Goal: Task Accomplishment & Management: Manage account settings

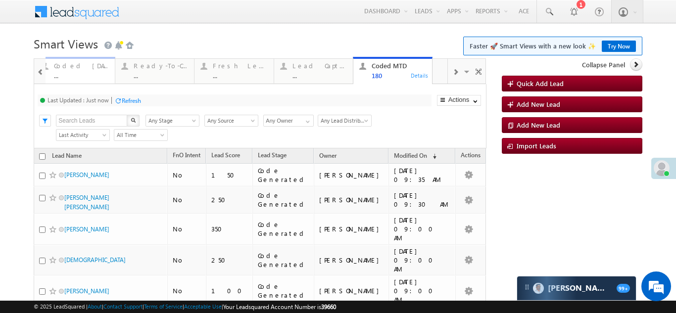
click at [78, 64] on div "Coded Today" at bounding box center [81, 66] width 55 height 8
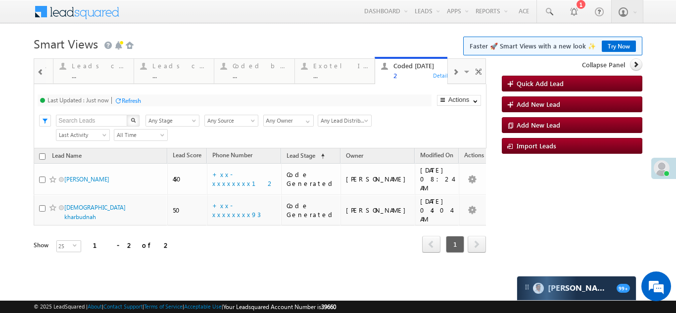
click at [456, 73] on span at bounding box center [455, 72] width 6 height 8
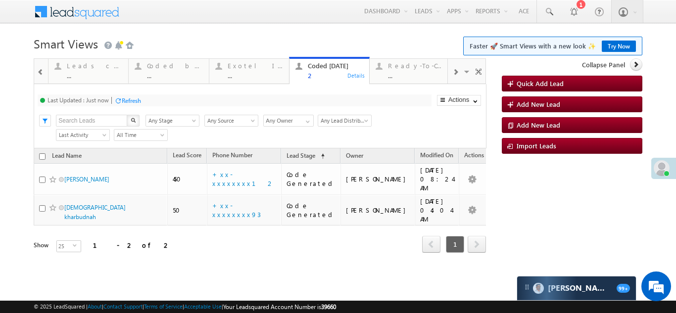
click at [456, 73] on span at bounding box center [455, 72] width 6 height 8
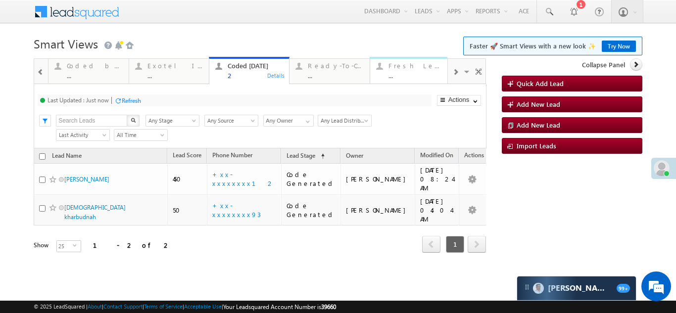
click at [395, 67] on div "Fresh Leads" at bounding box center [415, 66] width 55 height 8
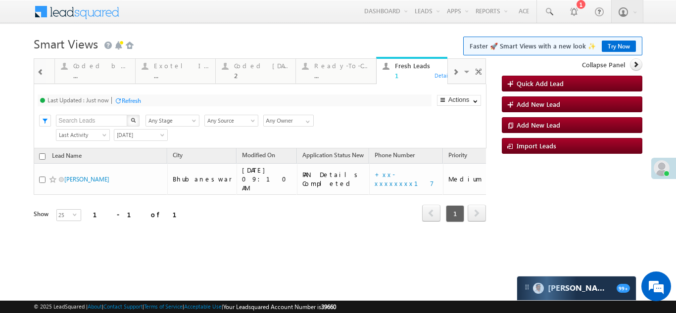
click at [455, 70] on span at bounding box center [455, 72] width 6 height 8
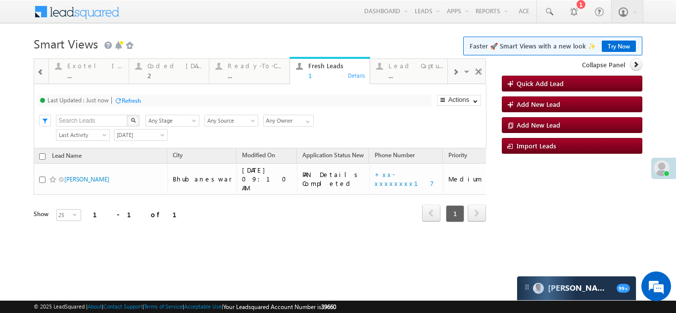
click at [455, 70] on span at bounding box center [455, 72] width 6 height 8
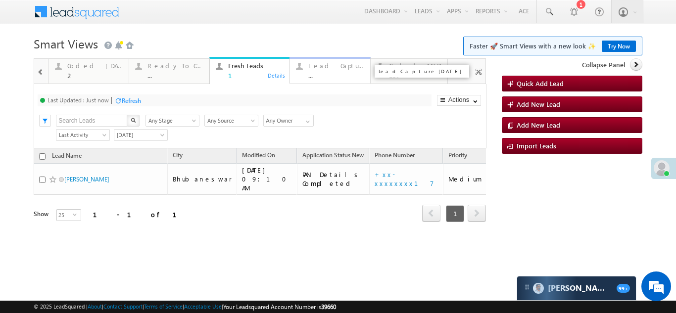
click at [329, 66] on div "Lead Capture Today" at bounding box center [335, 66] width 55 height 8
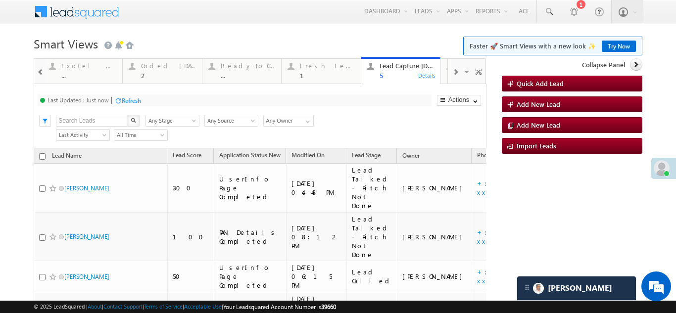
click at [37, 71] on span at bounding box center [40, 72] width 7 height 8
click at [311, 65] on div "Coded Today" at bounding box center [327, 66] width 55 height 8
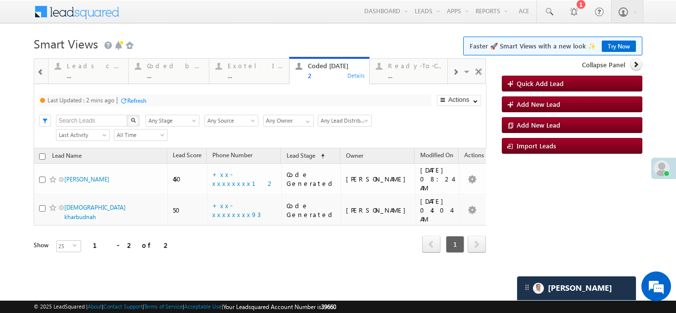
click at [137, 100] on div "Refresh" at bounding box center [136, 100] width 19 height 7
click at [456, 73] on span at bounding box center [455, 72] width 6 height 8
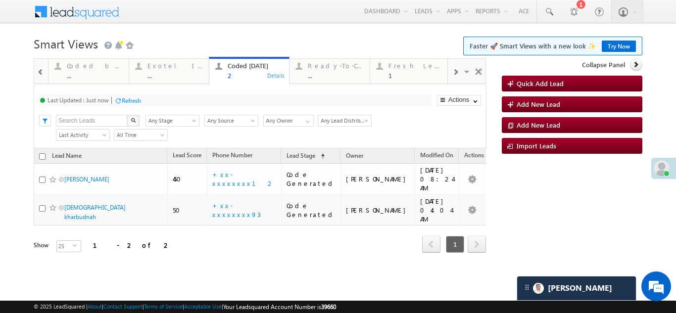
click at [456, 73] on span at bounding box center [455, 72] width 6 height 8
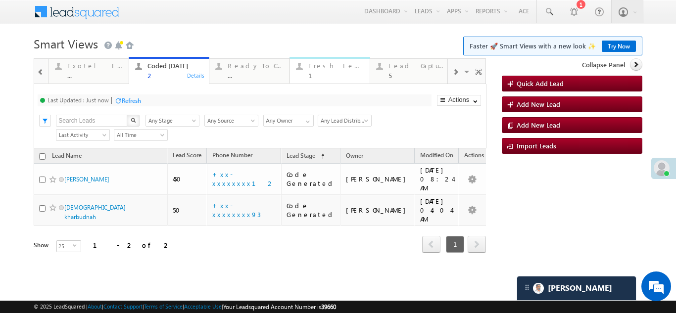
click at [317, 66] on div "Fresh Leads" at bounding box center [335, 66] width 55 height 8
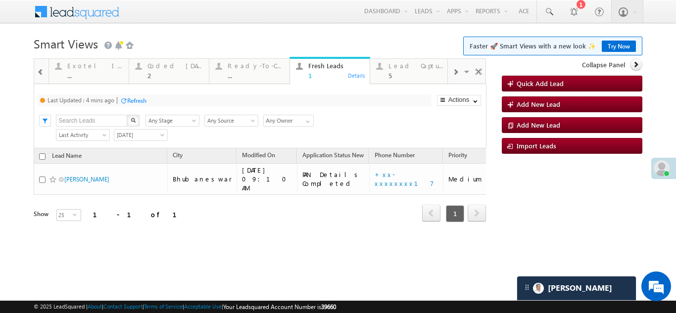
click at [135, 100] on div "Refresh" at bounding box center [136, 100] width 19 height 7
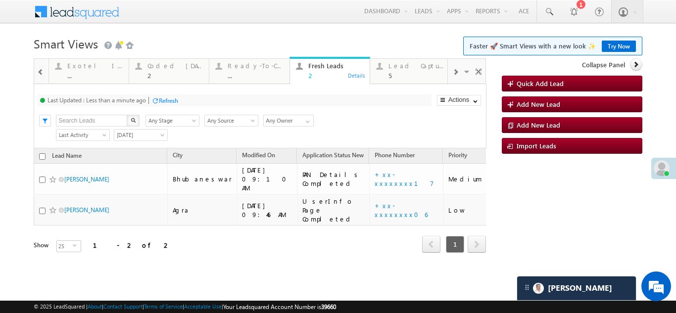
click at [171, 101] on div "Refresh" at bounding box center [168, 100] width 19 height 7
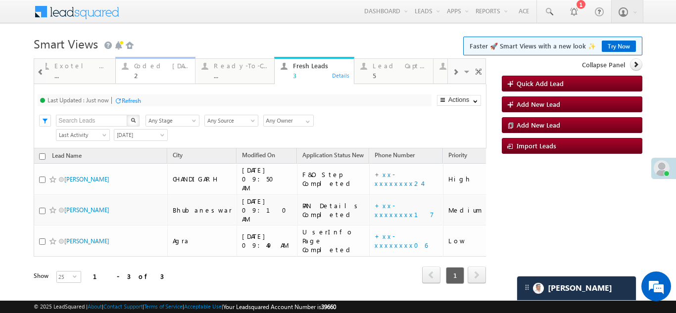
click at [141, 68] on div "Coded Today" at bounding box center [161, 66] width 55 height 8
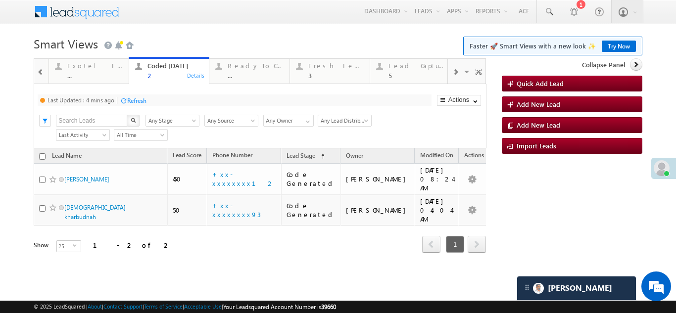
click at [143, 100] on div "Refresh" at bounding box center [136, 100] width 19 height 7
click at [128, 101] on div "Refresh" at bounding box center [131, 100] width 19 height 7
click at [326, 59] on link "Fresh Leads 3 Details" at bounding box center [329, 70] width 81 height 27
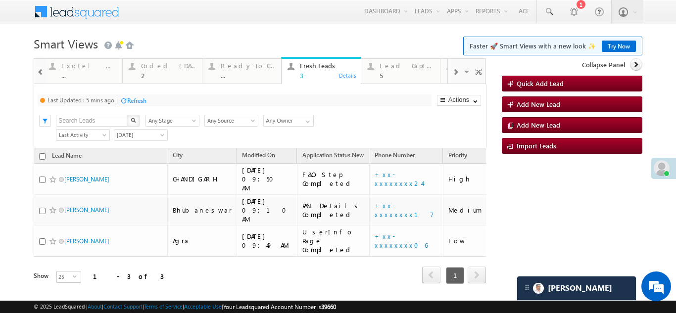
click at [135, 99] on div "Refresh" at bounding box center [136, 100] width 19 height 7
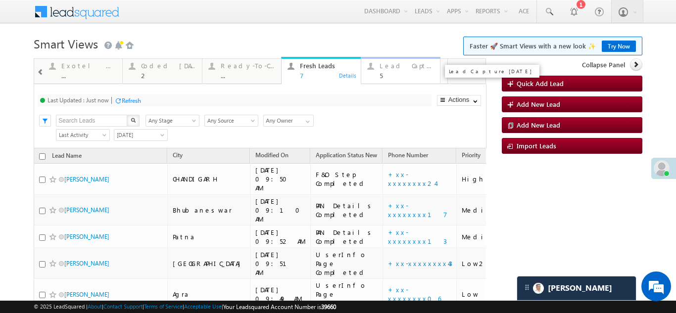
click at [399, 68] on div "Lead Capture Today" at bounding box center [406, 66] width 55 height 8
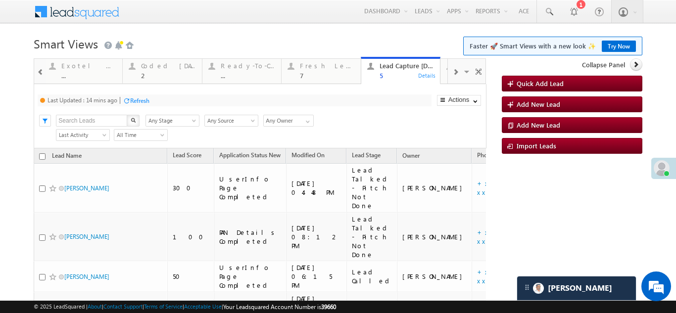
click at [141, 99] on div "Refresh" at bounding box center [139, 100] width 19 height 7
click at [177, 99] on div "Refresh" at bounding box center [168, 100] width 19 height 7
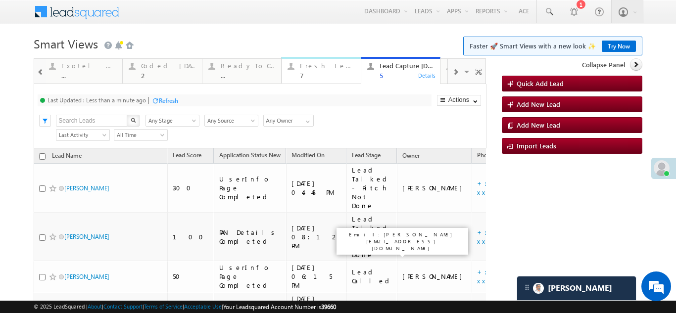
click at [314, 70] on div "Fresh Leads 7" at bounding box center [327, 69] width 55 height 19
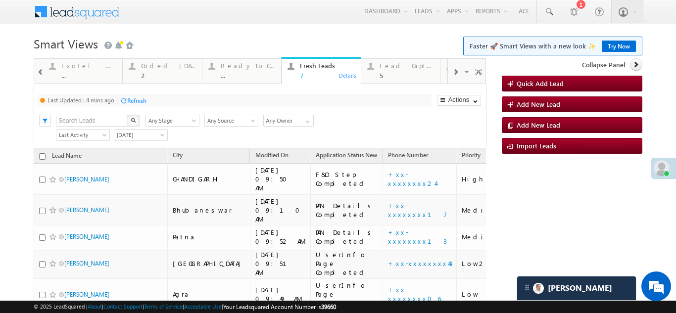
click at [136, 97] on div "Refresh" at bounding box center [136, 100] width 19 height 7
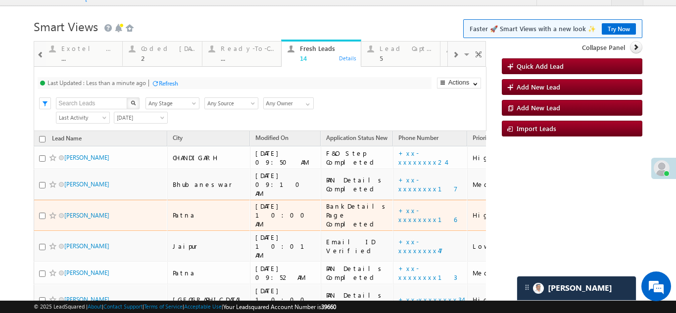
scroll to position [5, 0]
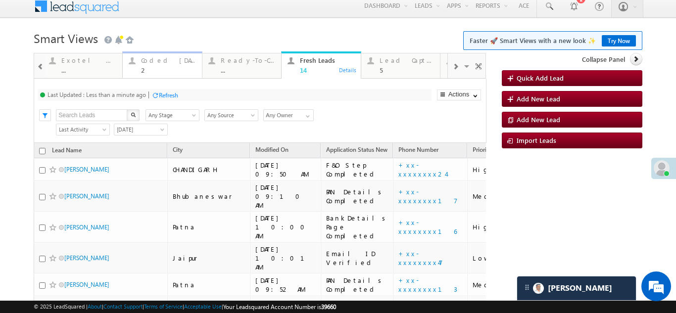
click at [149, 60] on div "Coded [DATE]" at bounding box center [168, 60] width 55 height 8
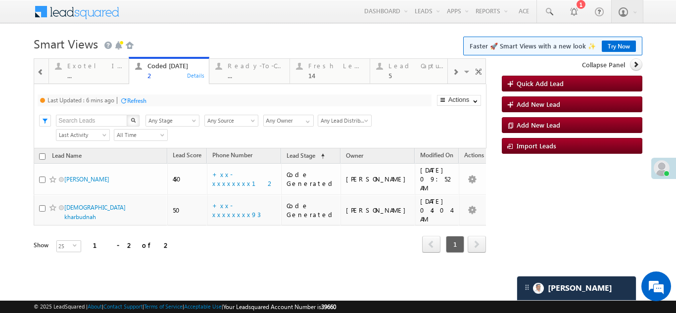
click at [139, 99] on div "Refresh" at bounding box center [136, 100] width 19 height 7
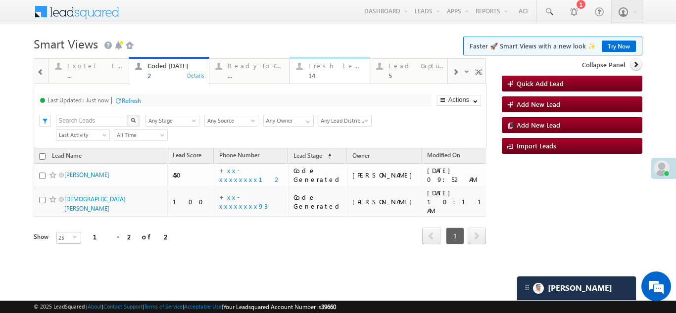
click at [321, 70] on div "Fresh Leads 14" at bounding box center [335, 69] width 55 height 19
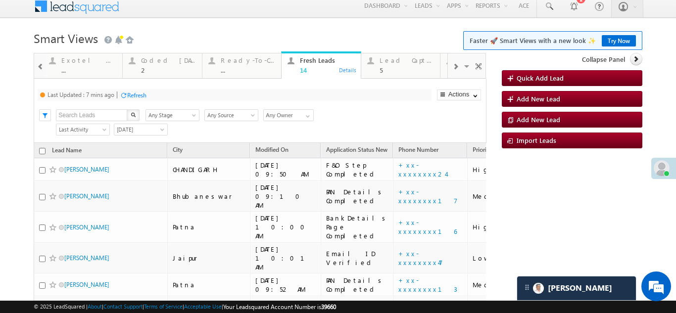
click at [136, 97] on div "Refresh" at bounding box center [136, 94] width 19 height 7
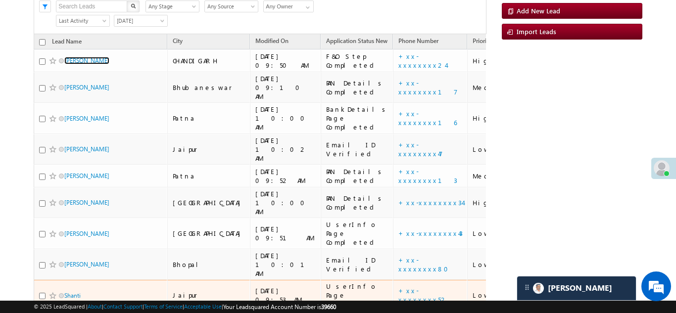
scroll to position [55, 0]
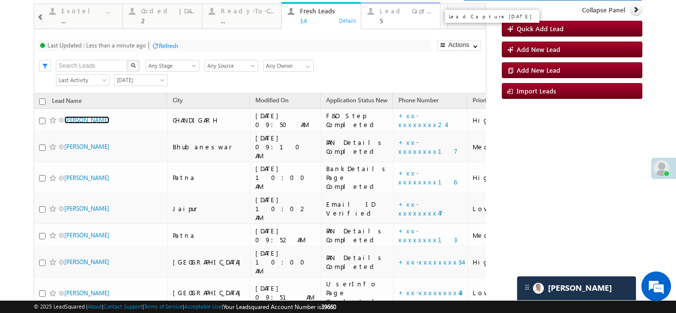
click at [402, 14] on div "Lead Capture [DATE]" at bounding box center [406, 11] width 55 height 8
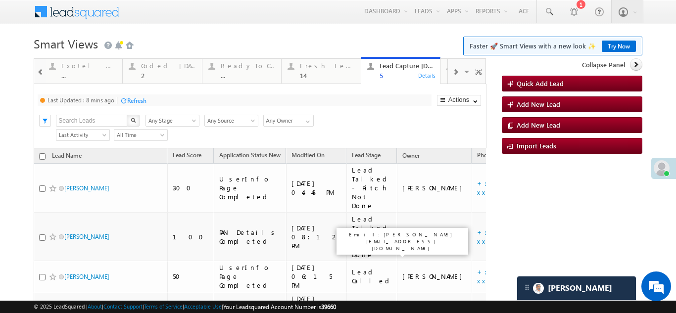
click at [135, 100] on div "Refresh" at bounding box center [136, 100] width 19 height 7
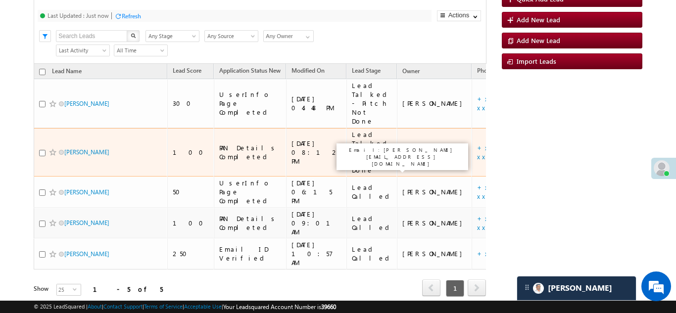
scroll to position [0, 0]
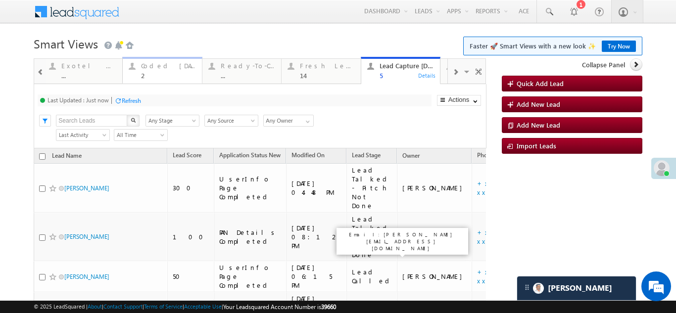
click at [155, 64] on div "Coded [DATE]" at bounding box center [168, 66] width 55 height 8
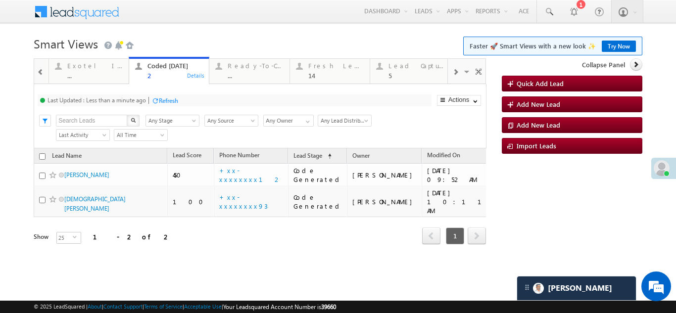
click at [164, 98] on div "Refresh" at bounding box center [168, 100] width 19 height 7
click at [327, 67] on div "Fresh Leads" at bounding box center [335, 66] width 55 height 8
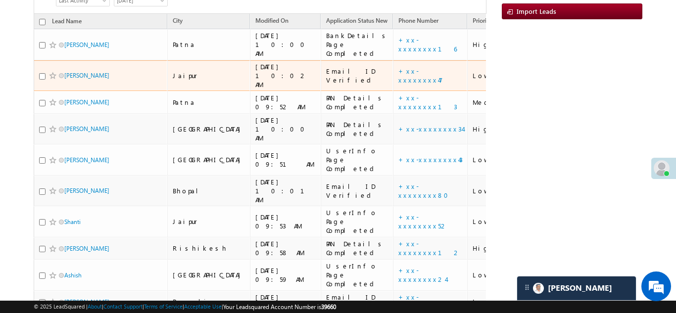
scroll to position [136, 0]
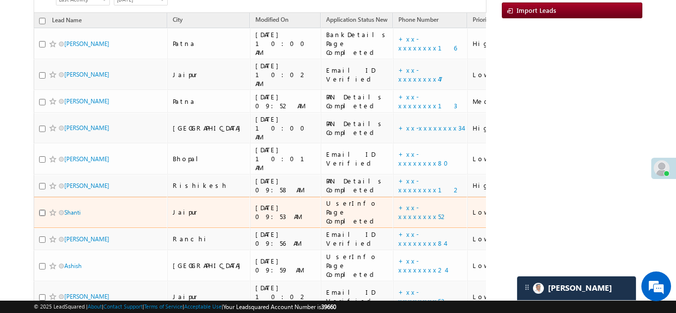
click at [40, 210] on input "checkbox" at bounding box center [42, 213] width 6 height 6
checkbox input "true"
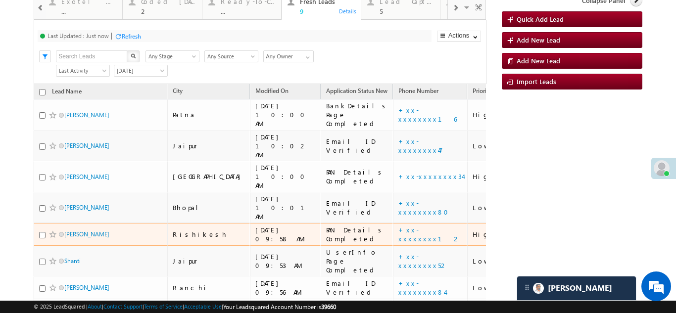
scroll to position [0, 0]
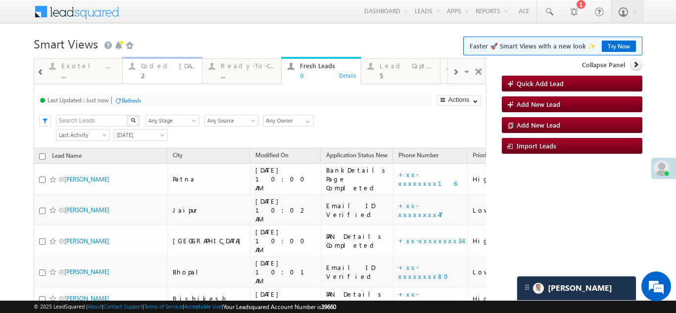
click at [158, 70] on div "Coded Today 2" at bounding box center [168, 69] width 55 height 19
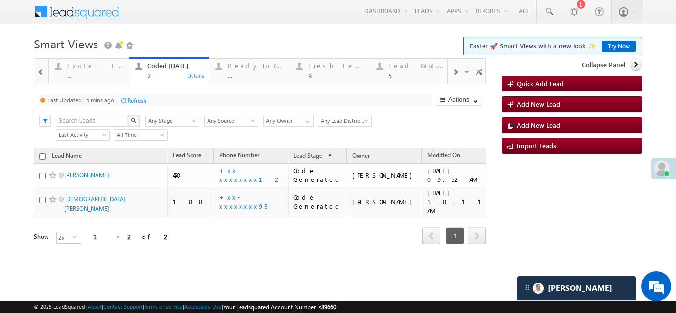
click at [138, 97] on div "Refresh" at bounding box center [136, 100] width 19 height 7
click at [322, 68] on div "Fresh Leads" at bounding box center [335, 66] width 55 height 8
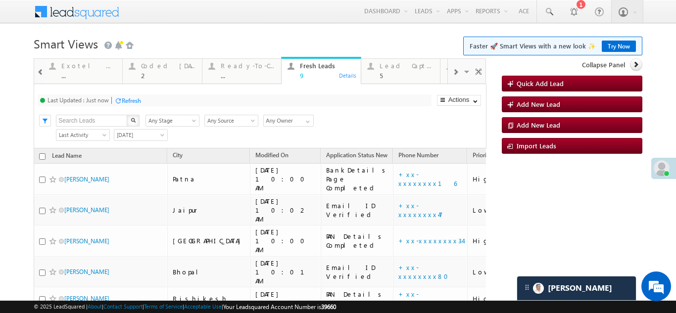
click at [136, 98] on div "Refresh" at bounding box center [131, 100] width 19 height 7
click at [392, 63] on div "Lead Capture Today" at bounding box center [406, 66] width 55 height 8
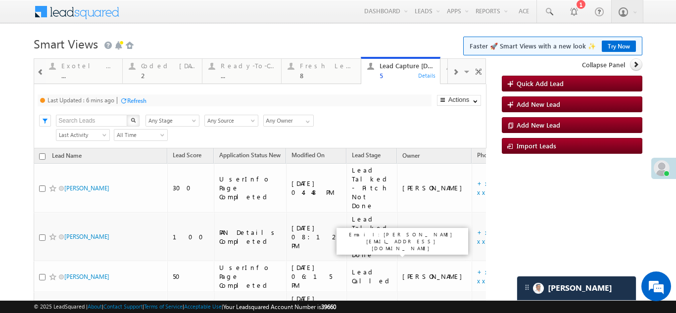
click at [133, 100] on div "Refresh" at bounding box center [136, 100] width 19 height 7
click at [306, 72] on div "8" at bounding box center [327, 75] width 55 height 7
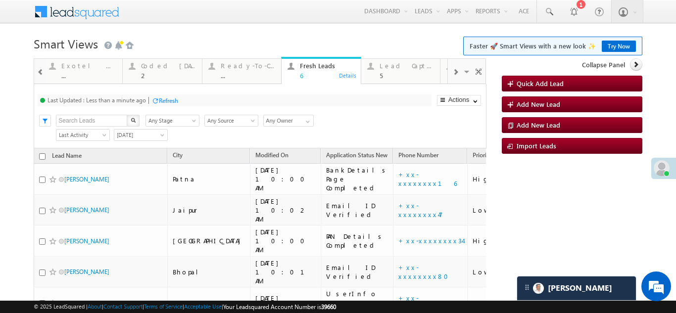
click at [167, 100] on div "Refresh" at bounding box center [168, 100] width 19 height 7
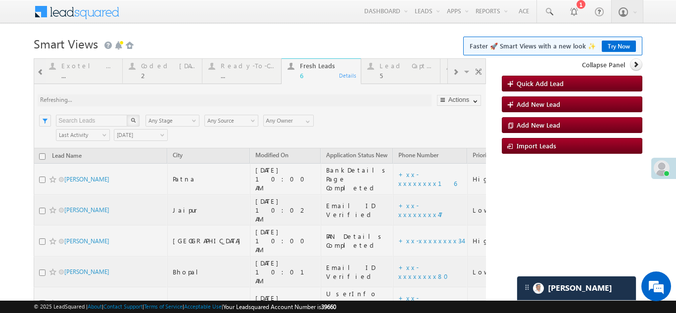
drag, startPoint x: 73, startPoint y: 176, endPoint x: 35, endPoint y: 157, distance: 42.7
click at [35, 158] on th "Lead Name" at bounding box center [101, 155] width 134 height 15
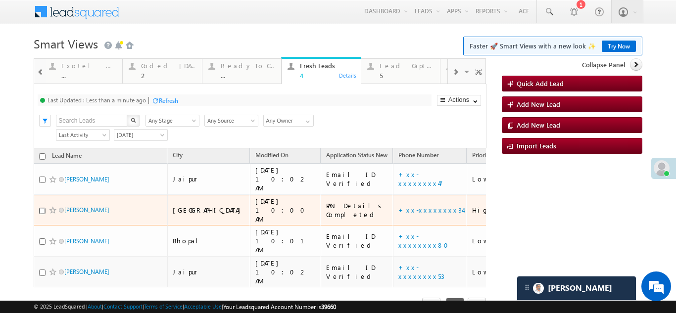
click at [43, 208] on input "checkbox" at bounding box center [42, 211] width 6 height 6
checkbox input "true"
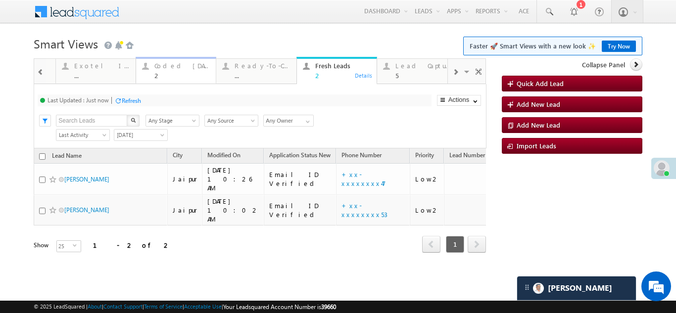
click at [166, 64] on div "Coded Today" at bounding box center [181, 66] width 55 height 8
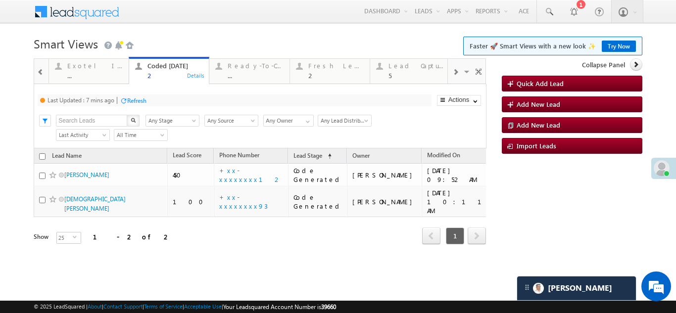
click at [138, 99] on div "Refresh" at bounding box center [136, 100] width 19 height 7
click at [323, 69] on div "Fresh Leads" at bounding box center [335, 66] width 55 height 8
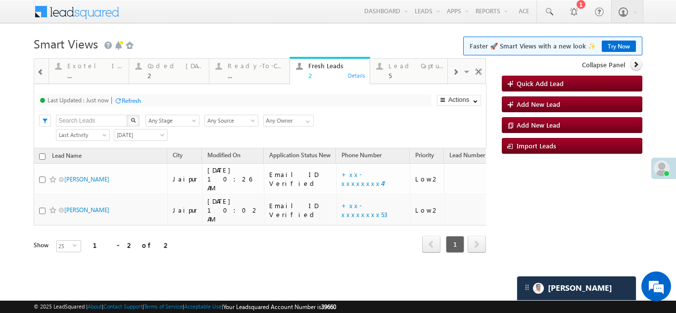
click at [129, 100] on div "Refresh" at bounding box center [131, 100] width 19 height 7
click at [404, 69] on div "Lead Capture Today" at bounding box center [415, 66] width 55 height 8
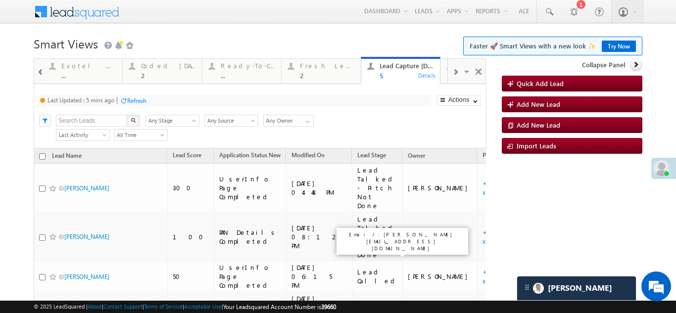
click at [136, 100] on div "Refresh" at bounding box center [136, 100] width 19 height 7
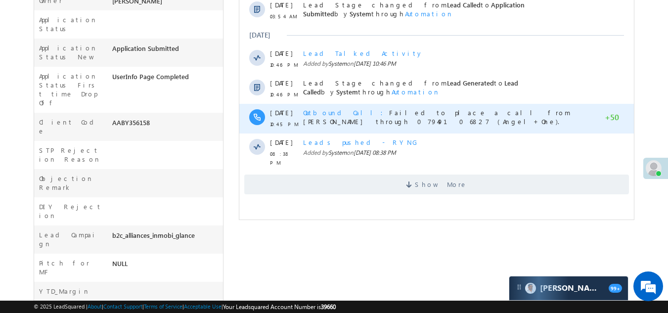
scroll to position [346, 0]
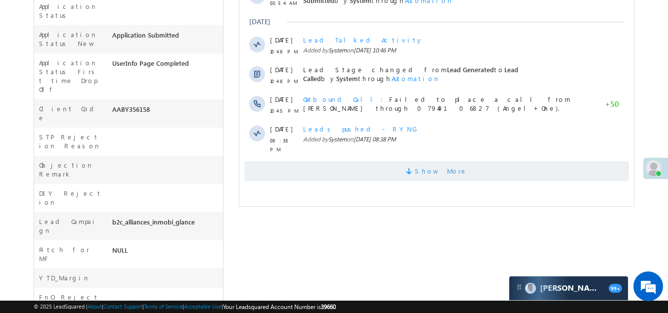
click at [345, 168] on span "Show More" at bounding box center [436, 171] width 385 height 20
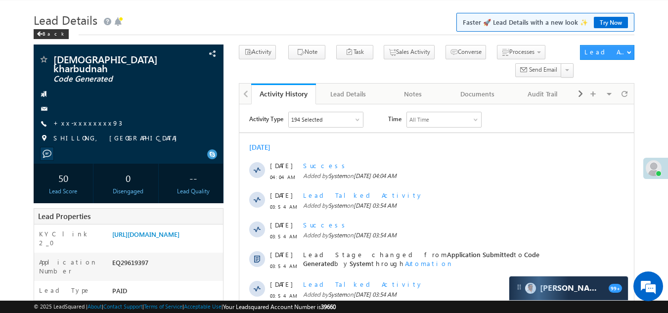
scroll to position [0, 0]
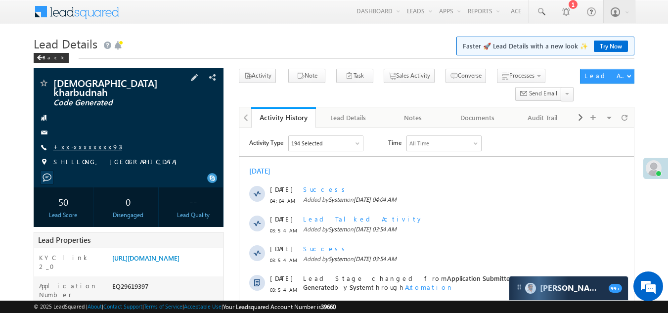
click at [81, 142] on link "+xx-xxxxxxxx93" at bounding box center [87, 146] width 69 height 8
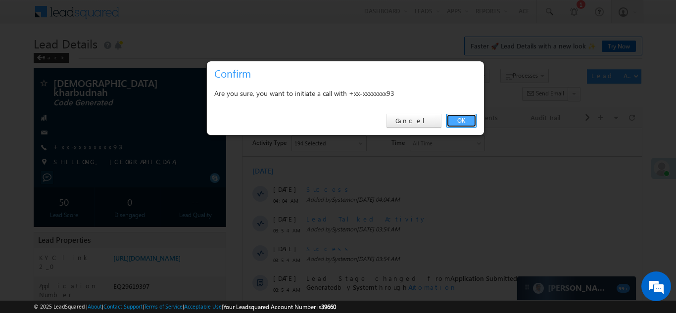
click at [464, 119] on link "OK" at bounding box center [461, 121] width 30 height 14
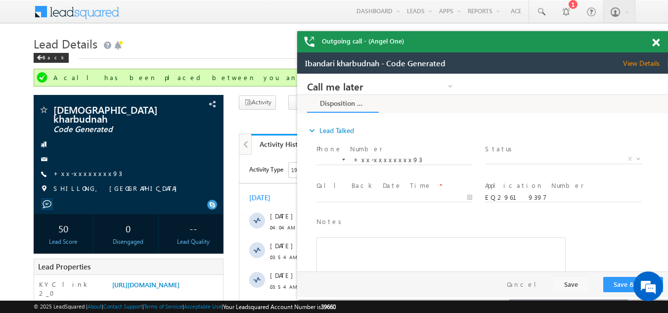
click at [656, 41] on span at bounding box center [655, 43] width 7 height 8
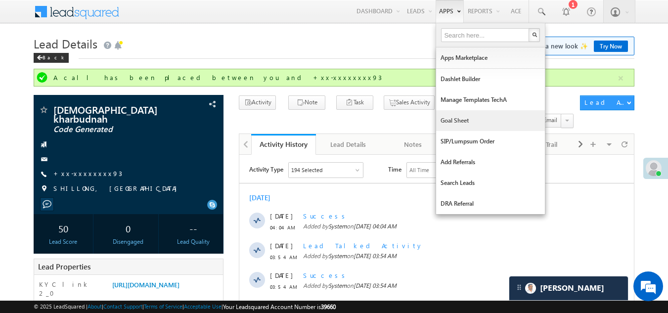
click at [451, 118] on link "Goal Sheet" at bounding box center [490, 120] width 109 height 21
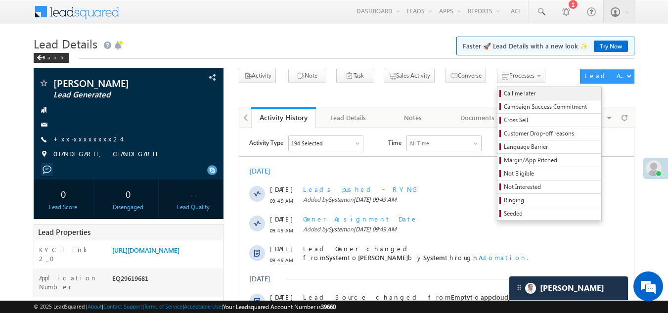
click at [504, 94] on span "Call me later" at bounding box center [551, 93] width 94 height 9
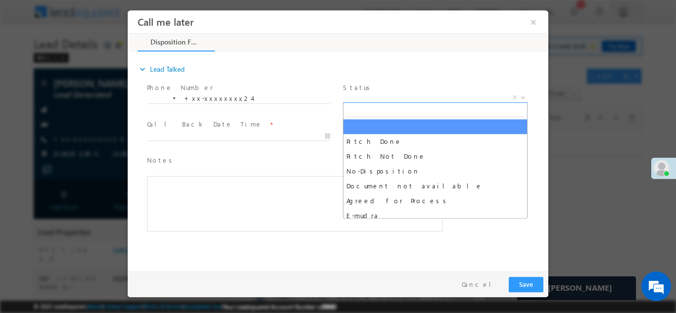
click at [392, 95] on span "X" at bounding box center [435, 97] width 184 height 10
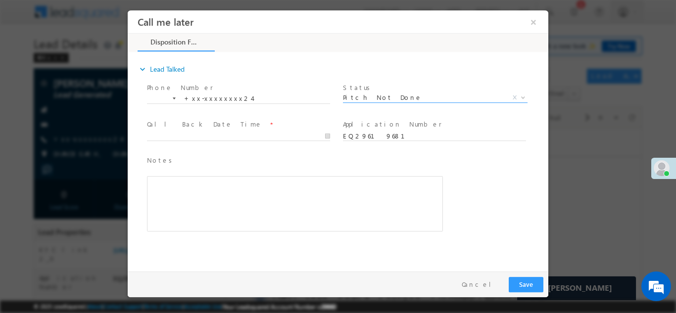
select select "Pitch Not Done"
type input "09/27/25 10:16 AM"
click at [265, 133] on input "09/27/25 10:16 AM" at bounding box center [238, 136] width 183 height 10
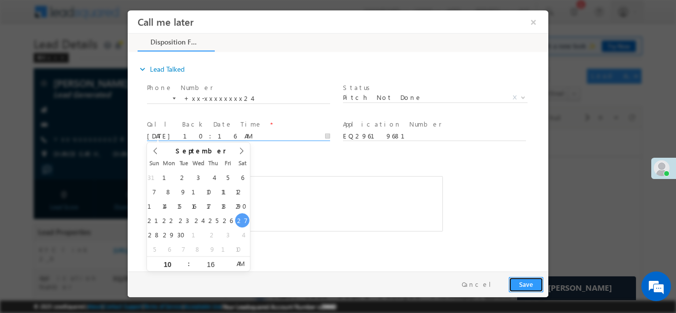
click at [527, 282] on button "Save" at bounding box center [525, 283] width 35 height 15
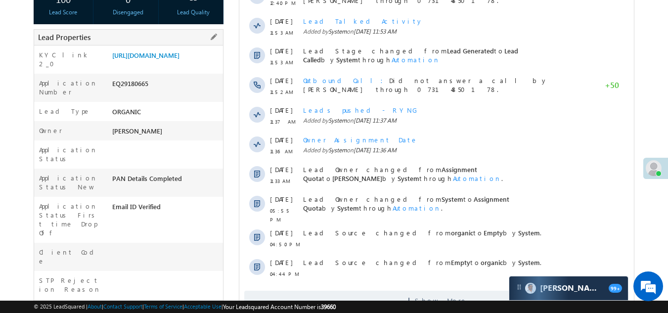
scroll to position [99, 0]
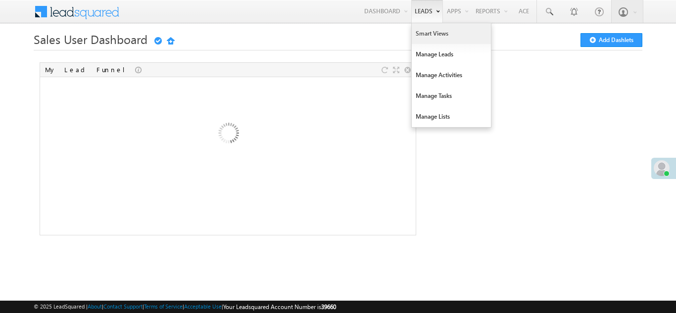
click at [427, 31] on link "Smart Views" at bounding box center [450, 33] width 79 height 21
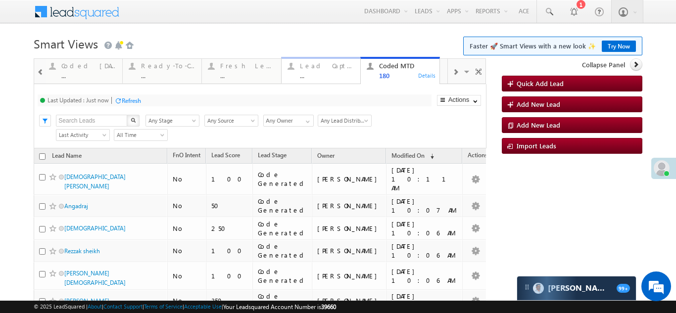
click at [325, 66] on div "Lead Capture Today" at bounding box center [327, 66] width 55 height 8
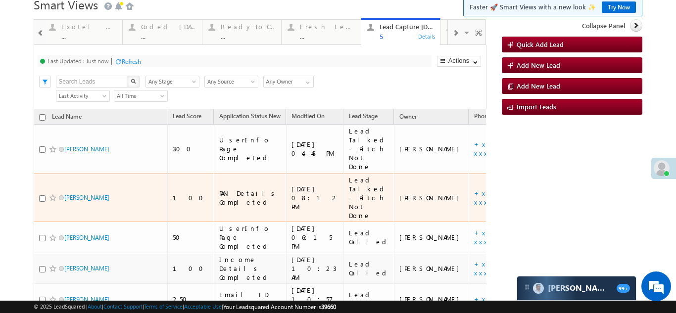
scroll to position [85, 0]
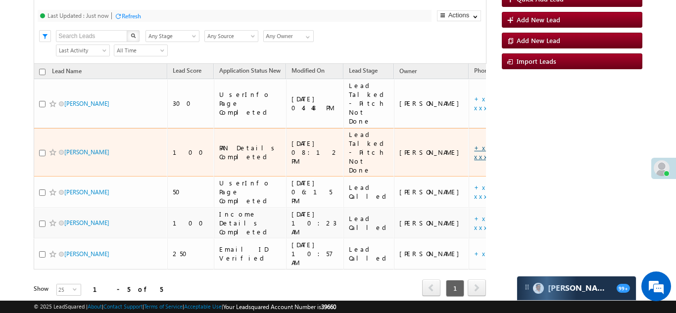
click at [474, 143] on link "+xx-xxxxxxxx02" at bounding box center [502, 151] width 57 height 17
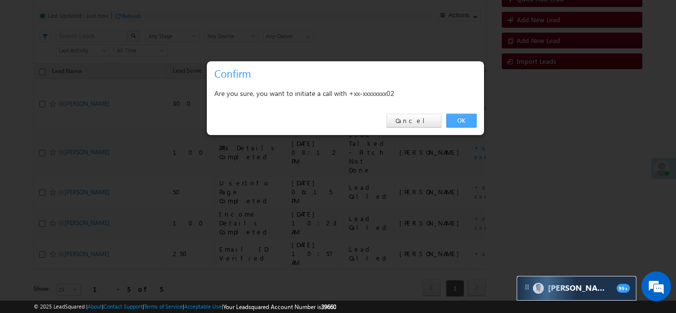
click at [458, 118] on link "OK" at bounding box center [461, 121] width 30 height 14
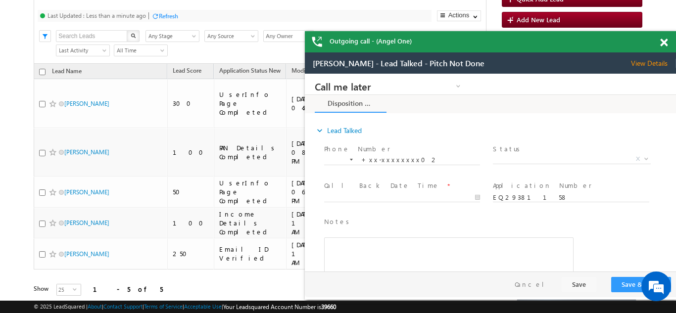
scroll to position [0, 0]
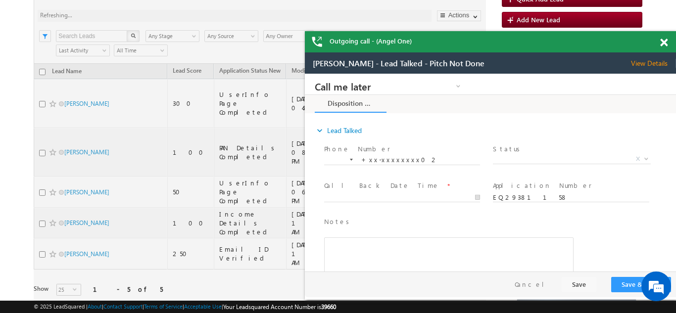
click at [663, 44] on span at bounding box center [663, 43] width 7 height 8
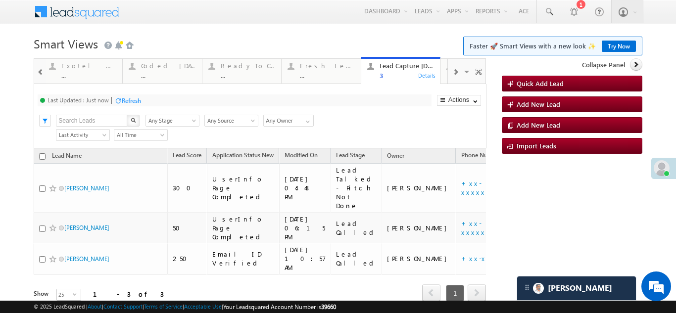
click at [130, 102] on div "Refresh" at bounding box center [131, 100] width 19 height 7
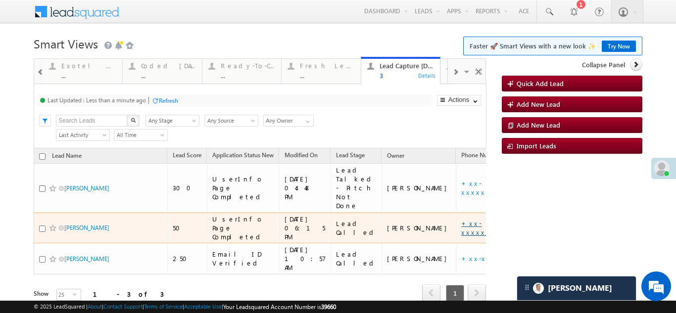
click at [461, 219] on link "+xx-xxxxxxxx72" at bounding box center [486, 227] width 50 height 17
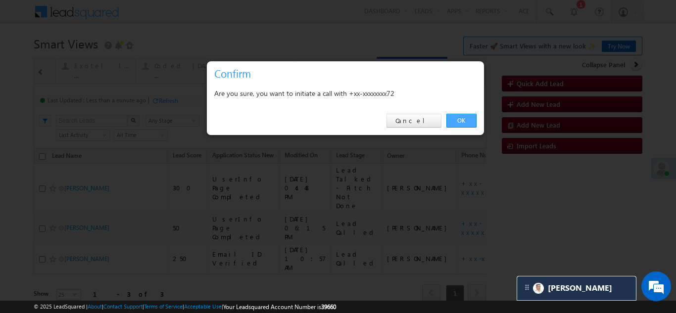
click at [464, 114] on link "OK" at bounding box center [461, 121] width 30 height 14
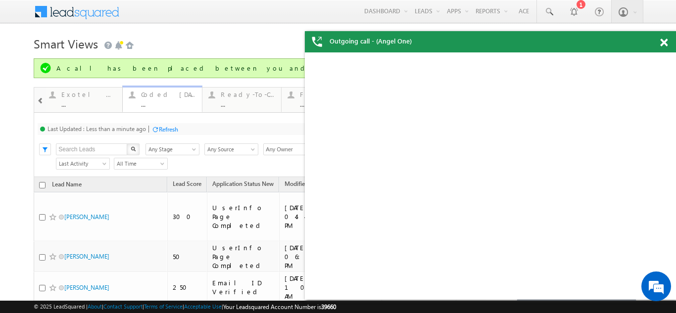
click at [158, 96] on div "Coded Today" at bounding box center [168, 95] width 55 height 8
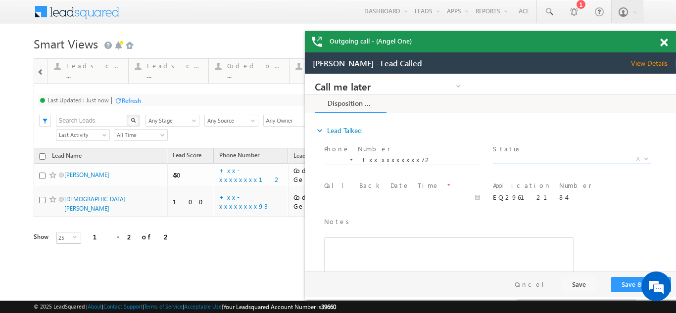
click at [536, 157] on span "X" at bounding box center [571, 159] width 157 height 10
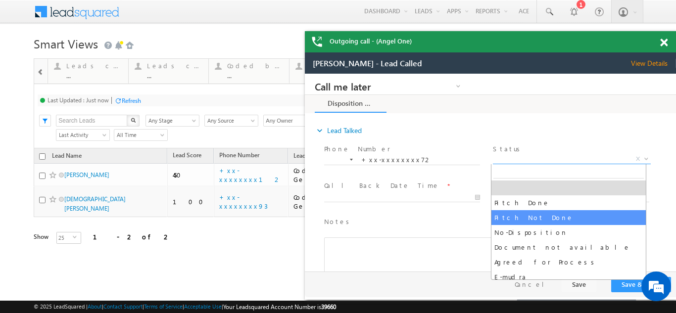
select select "Pitch Not Done"
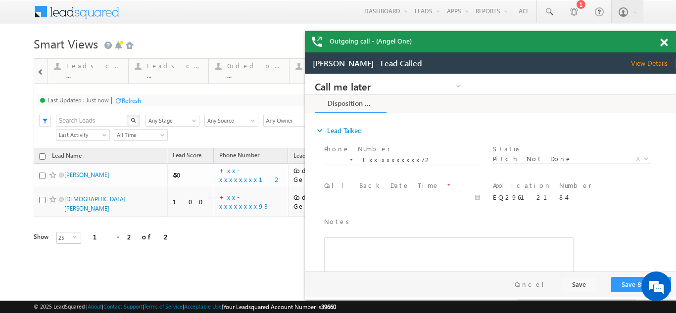
type input "09/27/25 10:38 AM"
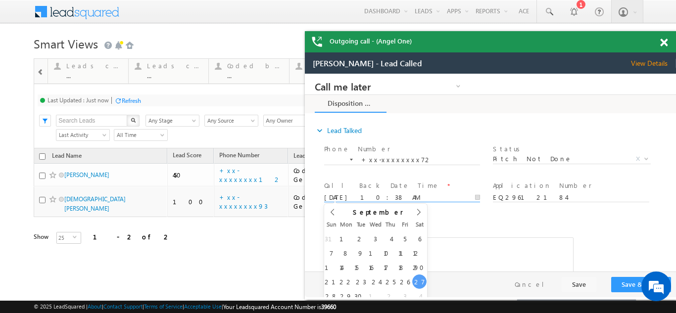
click at [382, 196] on input "09/27/25 10:38 AM" at bounding box center [402, 198] width 156 height 10
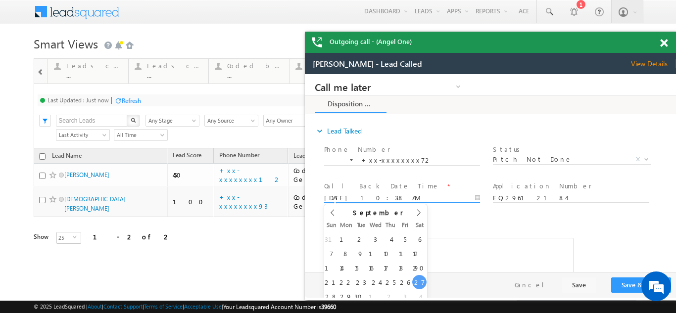
drag, startPoint x: 584, startPoint y: 41, endPoint x: 643, endPoint y: 41, distance: 59.3
click at [643, 41] on div "Outgoing call - (Angel One)" at bounding box center [490, 42] width 371 height 21
click at [663, 44] on span at bounding box center [663, 43] width 7 height 8
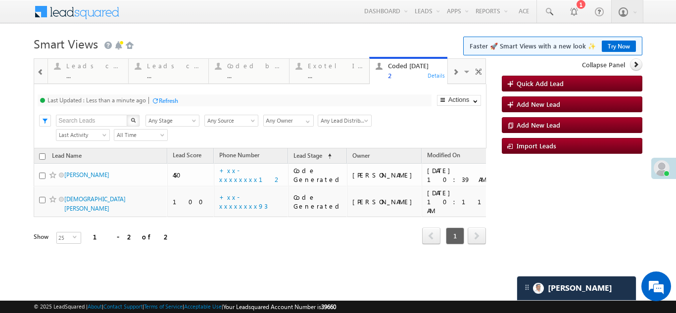
click at [456, 71] on span at bounding box center [455, 72] width 6 height 8
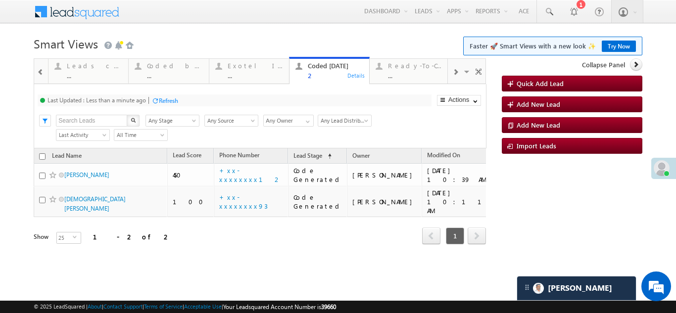
click at [456, 71] on span at bounding box center [455, 72] width 6 height 8
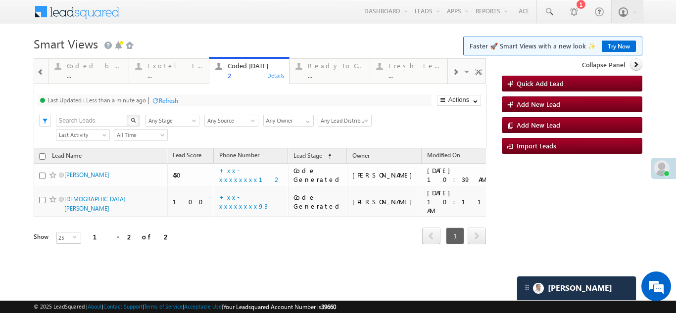
click at [456, 71] on span at bounding box center [455, 72] width 6 height 8
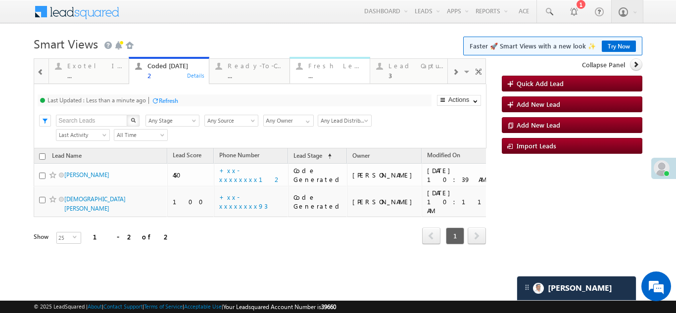
click at [333, 71] on div "Fresh Leads ..." at bounding box center [335, 69] width 55 height 19
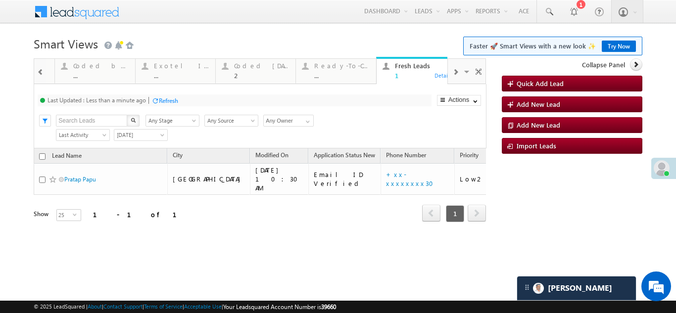
click at [453, 72] on span at bounding box center [455, 72] width 6 height 8
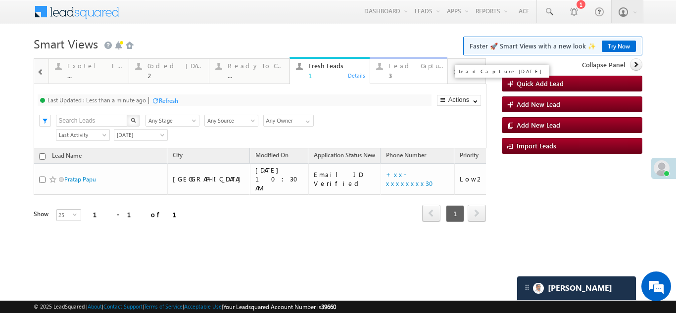
click at [422, 64] on div "Lead Capture Today" at bounding box center [415, 66] width 55 height 8
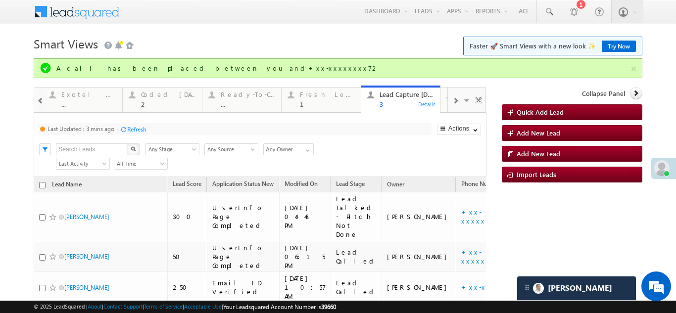
click at [142, 128] on div "Refresh" at bounding box center [136, 129] width 19 height 7
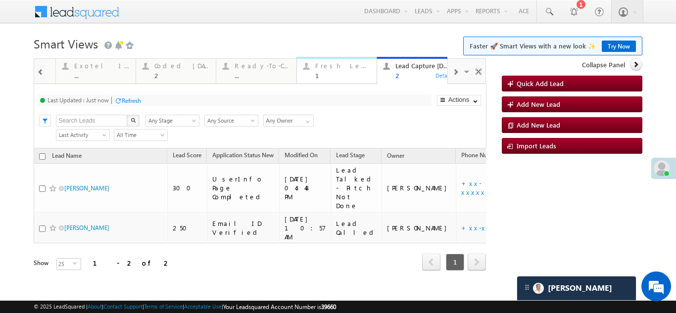
click at [329, 64] on div "Fresh Leads" at bounding box center [342, 66] width 55 height 8
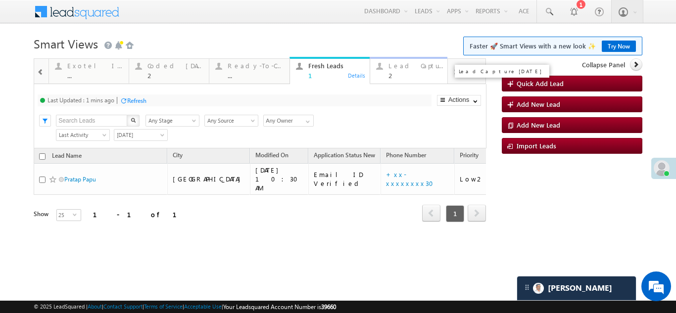
click at [400, 70] on div "Lead Capture Today 2" at bounding box center [415, 69] width 55 height 19
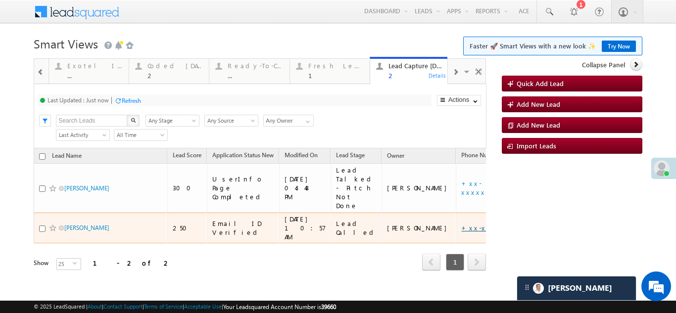
click at [461, 224] on link "+xx-xxxxxxxx46" at bounding box center [493, 228] width 64 height 8
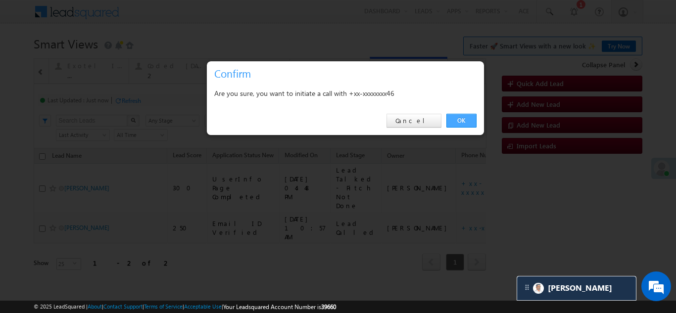
click at [462, 118] on link "OK" at bounding box center [461, 121] width 30 height 14
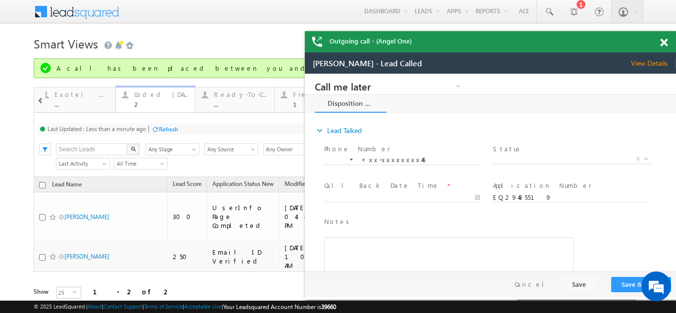
click at [155, 96] on div "Coded [DATE]" at bounding box center [161, 95] width 55 height 8
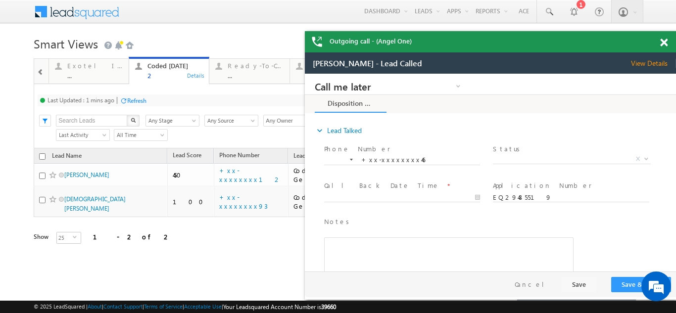
click at [138, 100] on div "Refresh" at bounding box center [136, 100] width 19 height 7
click at [665, 41] on span at bounding box center [663, 43] width 7 height 8
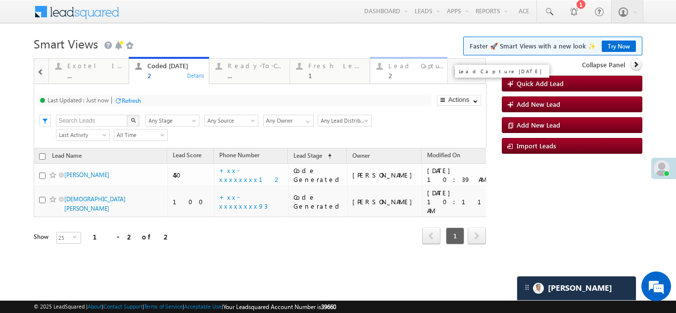
click at [408, 69] on div "Lead Capture [DATE]" at bounding box center [415, 66] width 55 height 8
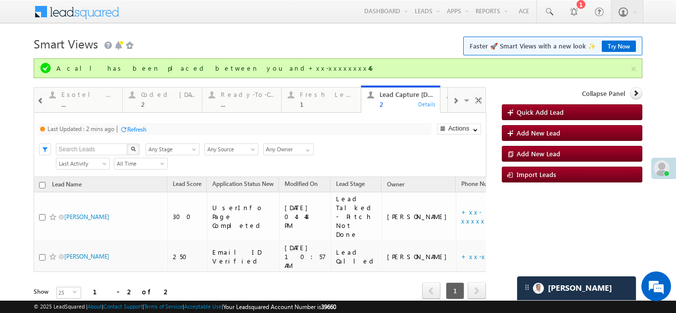
click at [136, 127] on div "Refresh" at bounding box center [136, 129] width 19 height 7
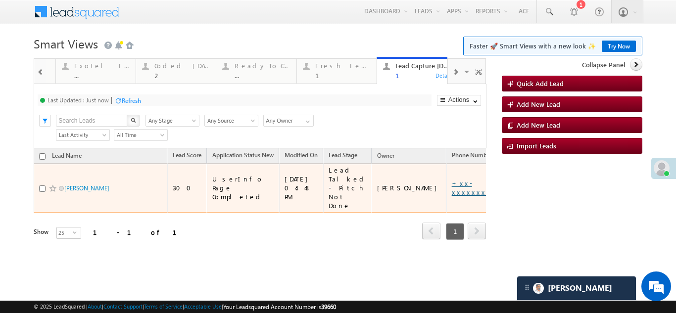
click at [452, 182] on link "+xx-xxxxxxxx53" at bounding box center [475, 187] width 46 height 17
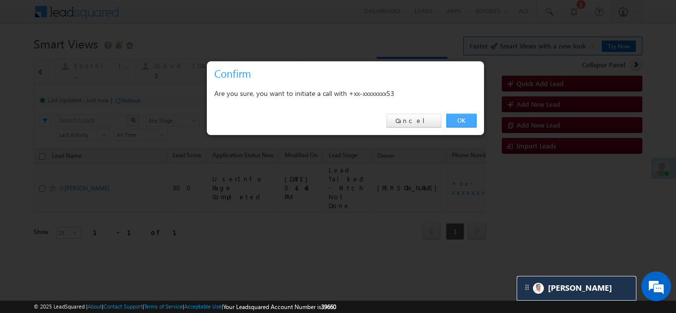
click at [455, 119] on link "OK" at bounding box center [461, 121] width 30 height 14
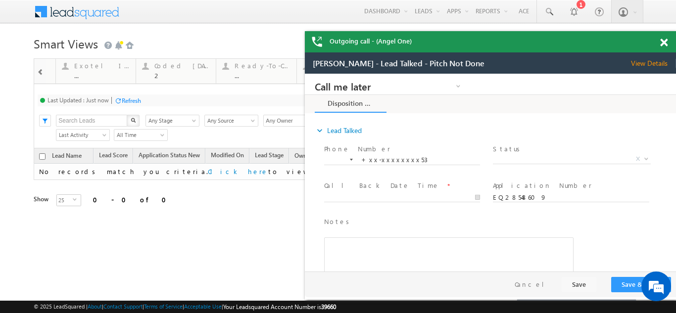
click at [662, 42] on span at bounding box center [663, 43] width 7 height 8
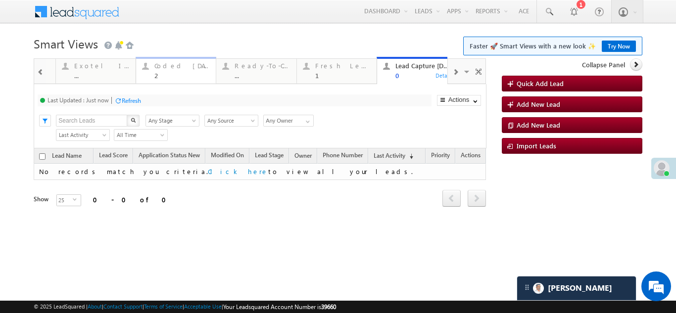
click at [163, 66] on div "Coded [DATE]" at bounding box center [181, 66] width 55 height 8
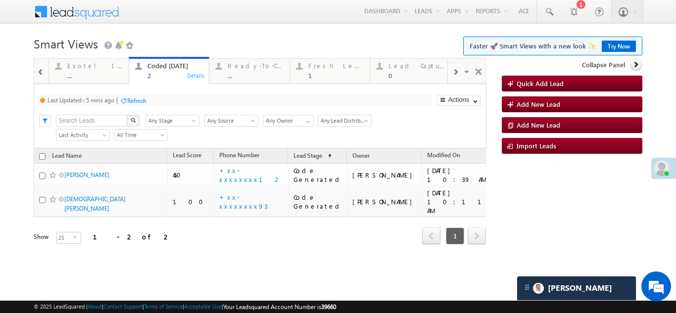
click at [135, 97] on div "Refresh" at bounding box center [136, 100] width 19 height 7
click at [410, 61] on div "Lead Capture [DATE] 0" at bounding box center [415, 69] width 55 height 19
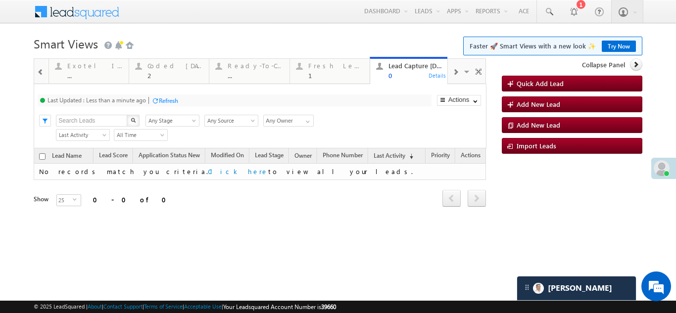
click at [169, 99] on div "Refresh" at bounding box center [168, 100] width 19 height 7
click at [316, 69] on div "Fresh Leads" at bounding box center [335, 66] width 55 height 8
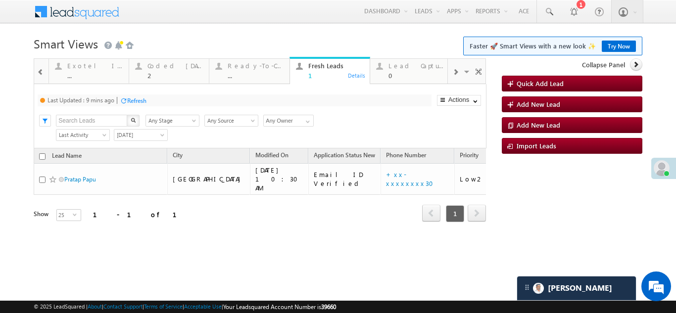
click at [137, 98] on div "Refresh" at bounding box center [136, 100] width 19 height 7
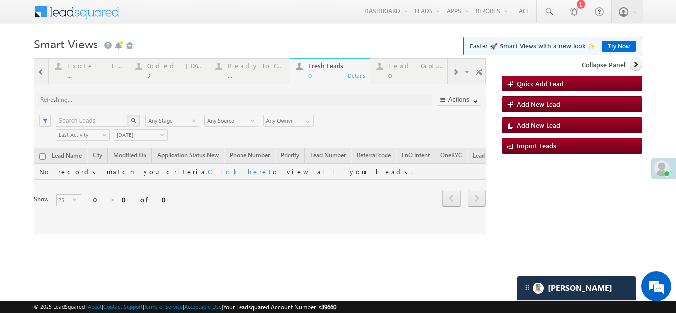
click at [155, 66] on div at bounding box center [260, 146] width 452 height 176
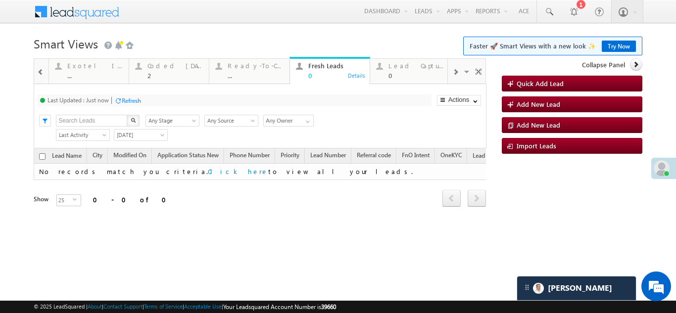
click at [155, 66] on div "Coded [DATE]" at bounding box center [174, 66] width 55 height 8
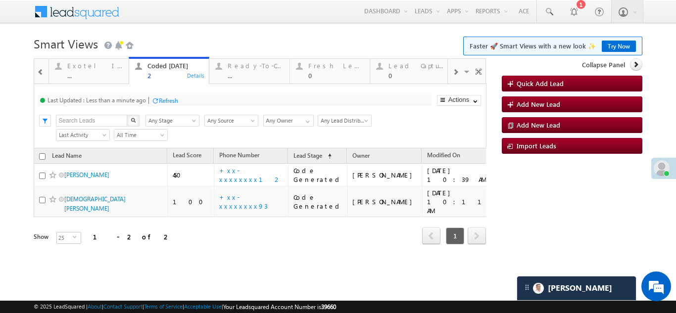
click at [170, 101] on div "Refresh" at bounding box center [168, 100] width 19 height 7
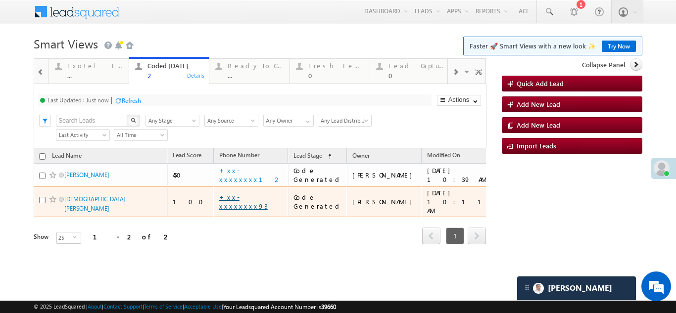
click at [237, 197] on link "+xx-xxxxxxxx93" at bounding box center [243, 201] width 48 height 17
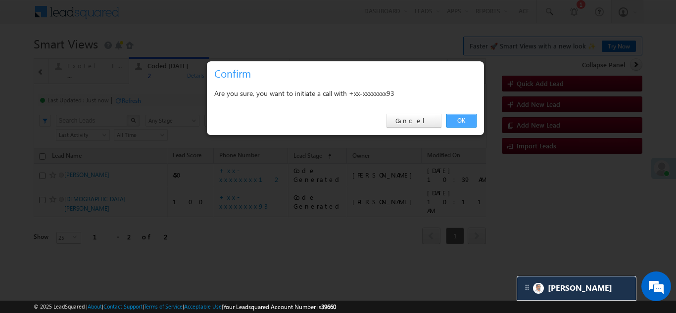
click at [462, 117] on link "OK" at bounding box center [461, 121] width 30 height 14
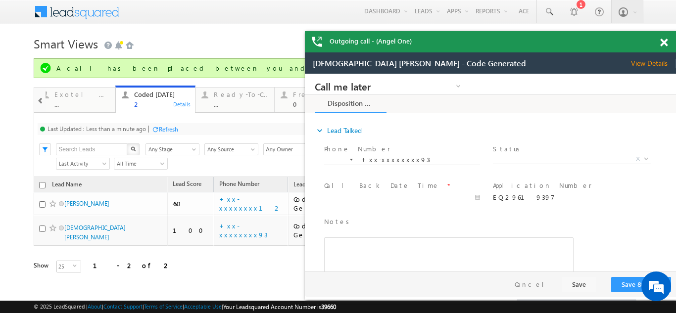
click at [663, 43] on span at bounding box center [663, 43] width 7 height 8
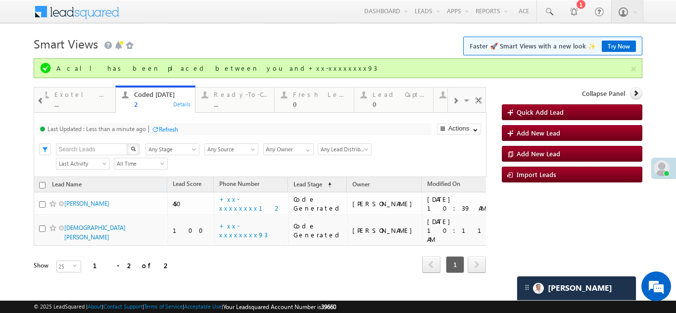
click at [165, 131] on div "Refresh" at bounding box center [168, 129] width 19 height 7
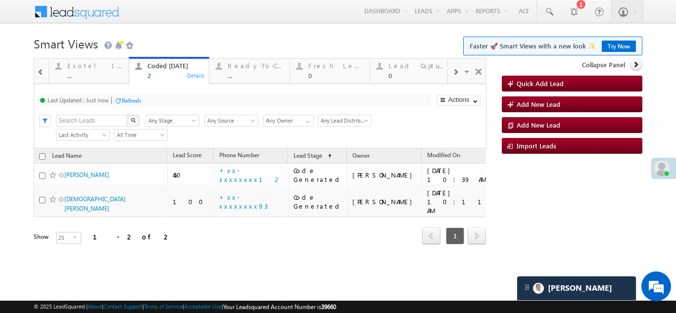
click at [127, 100] on div "Refresh" at bounding box center [131, 100] width 19 height 7
click at [128, 98] on div "Refresh" at bounding box center [131, 100] width 19 height 7
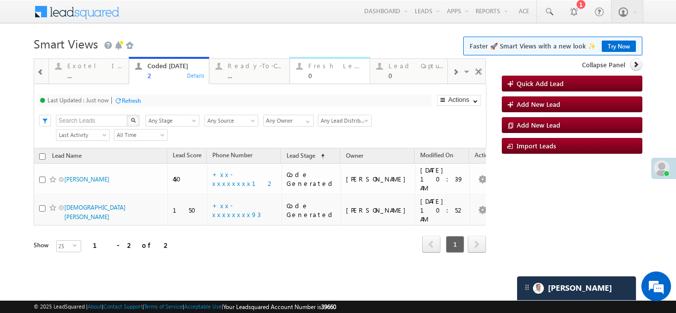
click at [325, 69] on div "Fresh Leads" at bounding box center [335, 66] width 55 height 8
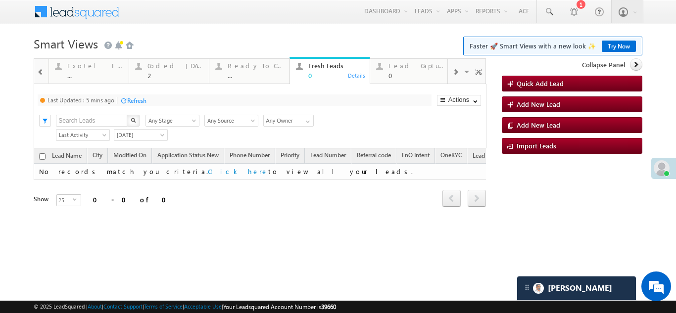
click at [139, 97] on div "Refresh" at bounding box center [136, 100] width 19 height 7
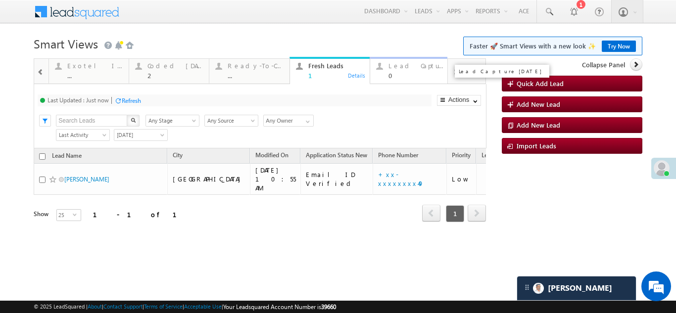
click at [419, 69] on div "Lead Capture Today" at bounding box center [415, 66] width 55 height 8
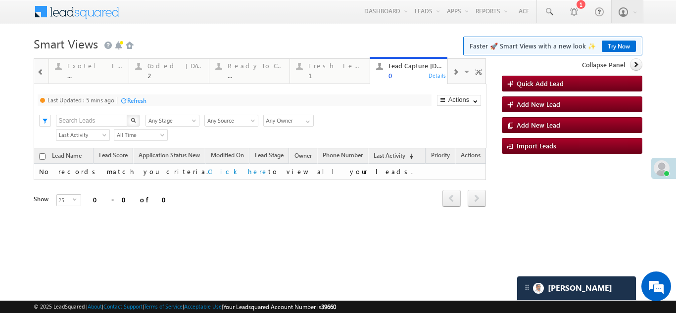
click at [136, 100] on div "Refresh" at bounding box center [136, 100] width 19 height 7
click at [168, 67] on div "Coded Today" at bounding box center [174, 66] width 55 height 8
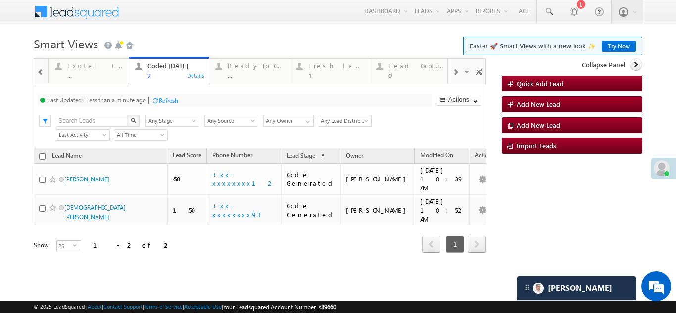
click at [169, 97] on div "Refresh" at bounding box center [168, 100] width 19 height 7
click at [322, 65] on div "Fresh Leads" at bounding box center [335, 66] width 55 height 8
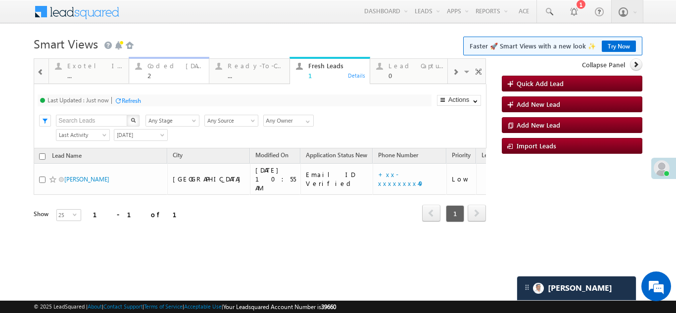
click at [152, 65] on div "Coded Today" at bounding box center [174, 66] width 55 height 8
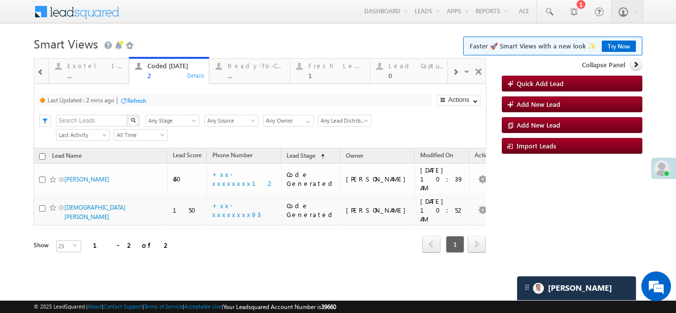
click at [146, 99] on div "Refresh" at bounding box center [136, 100] width 19 height 7
click at [335, 62] on div "Fresh Leads" at bounding box center [335, 66] width 55 height 8
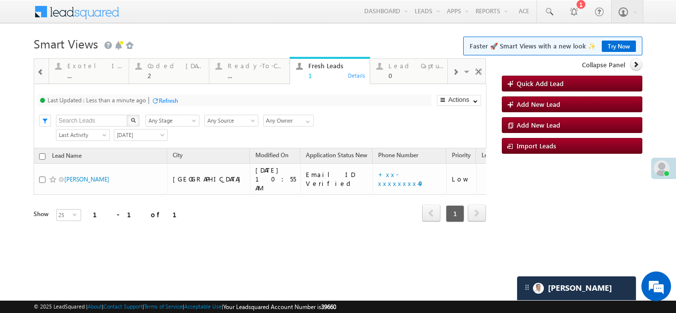
click at [166, 101] on div "Refresh" at bounding box center [168, 100] width 19 height 7
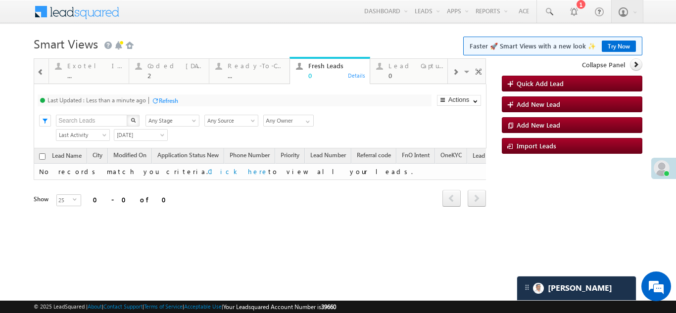
click at [169, 100] on div "Refresh" at bounding box center [168, 100] width 19 height 7
click at [132, 98] on div "Refresh" at bounding box center [131, 100] width 19 height 7
click at [171, 65] on div "Coded Today" at bounding box center [174, 66] width 55 height 8
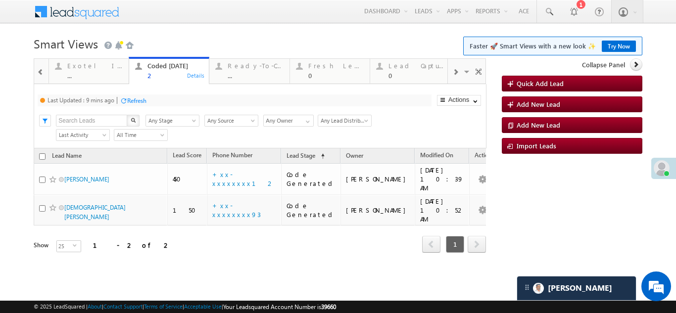
click at [142, 97] on div "Refresh" at bounding box center [136, 100] width 19 height 7
click at [166, 99] on div "Refresh" at bounding box center [168, 100] width 19 height 7
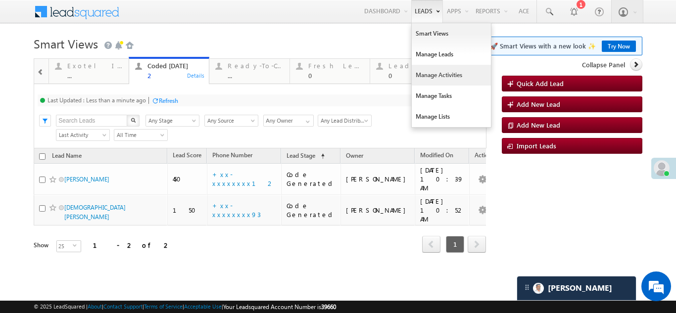
click at [423, 78] on link "Manage Activities" at bounding box center [450, 75] width 79 height 21
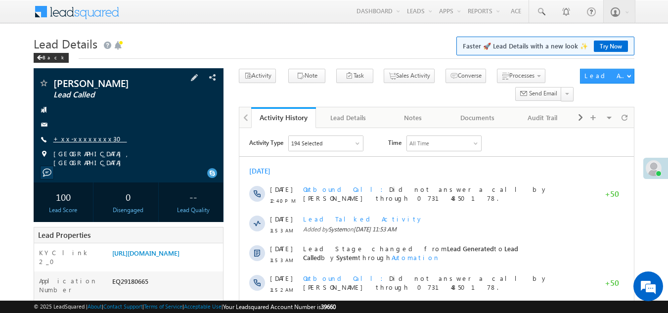
click at [78, 138] on link "+xx-xxxxxxxx30" at bounding box center [90, 139] width 74 height 8
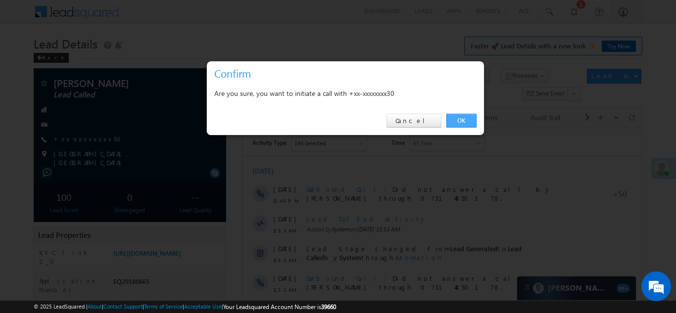
click at [460, 119] on link "OK" at bounding box center [461, 121] width 30 height 14
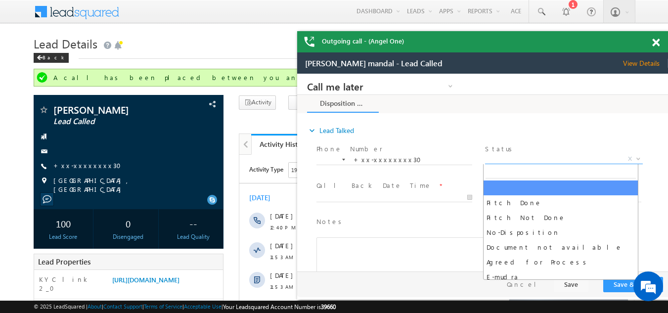
click at [529, 157] on span "X" at bounding box center [563, 159] width 157 height 10
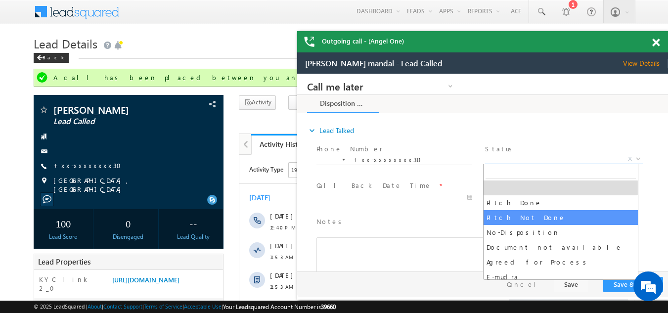
select select "Pitch Not Done"
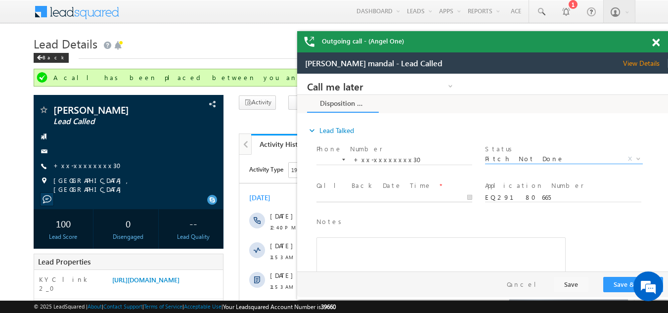
type input "09/27/25 10:34 AM"
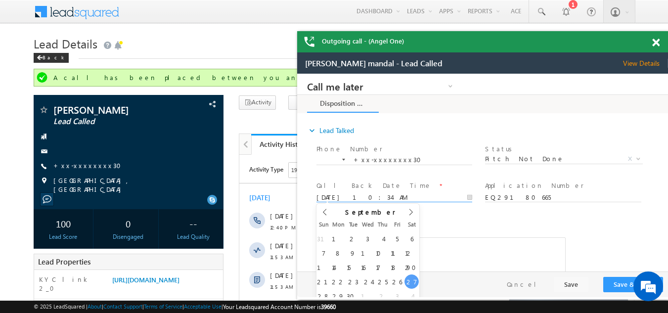
click at [386, 196] on input "09/27/25 10:34 AM" at bounding box center [395, 198] width 156 height 10
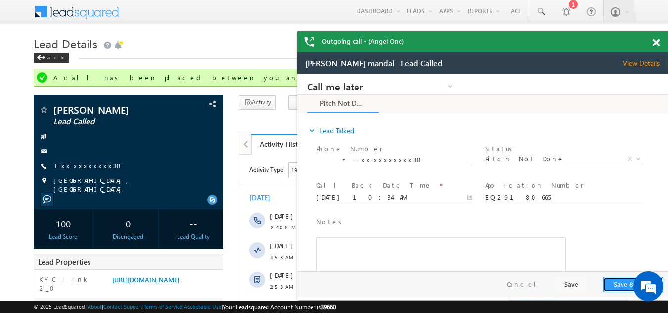
click at [612, 281] on button "Save & Close" at bounding box center [633, 284] width 60 height 15
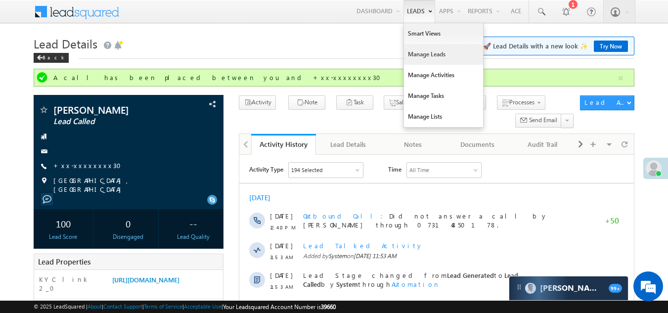
click at [424, 51] on link "Manage Leads" at bounding box center [443, 54] width 79 height 21
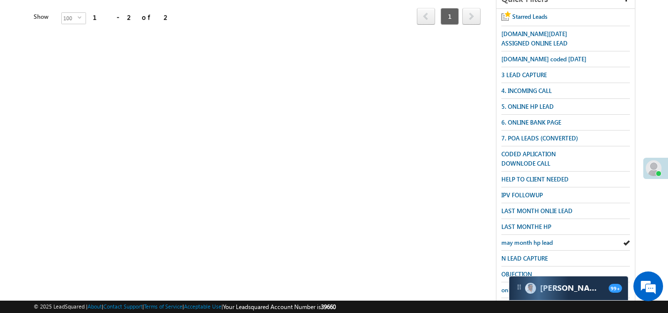
scroll to position [198, 0]
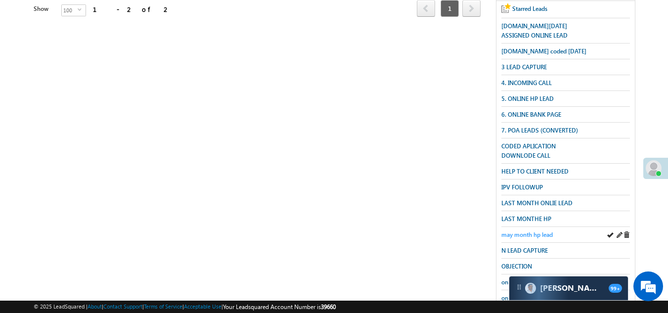
click at [529, 231] on span "may month hp lead" at bounding box center [526, 234] width 51 height 7
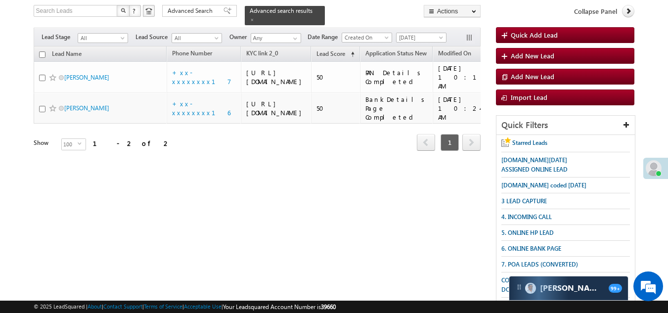
scroll to position [49, 0]
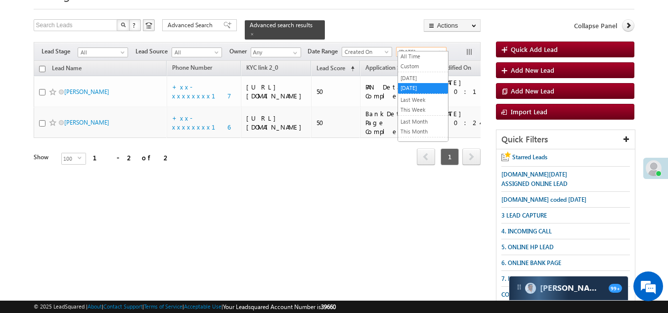
click at [418, 47] on span "[DATE]" at bounding box center [420, 51] width 47 height 9
click at [416, 78] on link "[DATE]" at bounding box center [423, 78] width 50 height 9
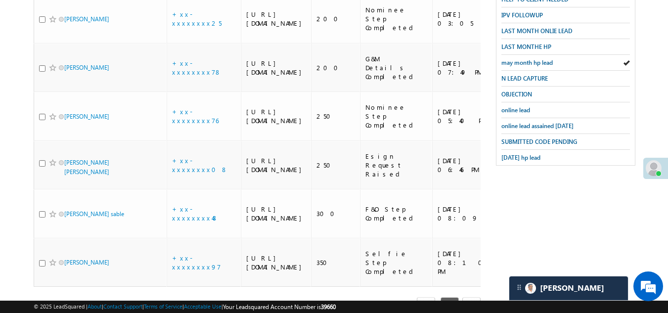
scroll to position [387, 0]
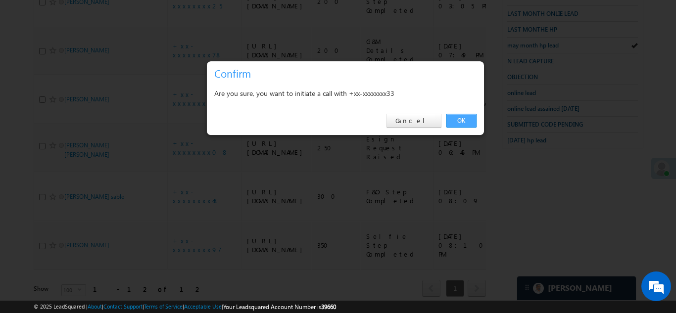
click at [456, 119] on link "OK" at bounding box center [461, 121] width 30 height 14
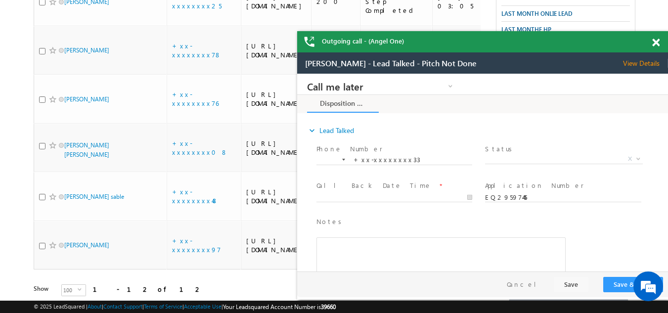
scroll to position [0, 0]
click at [656, 43] on span at bounding box center [655, 43] width 7 height 8
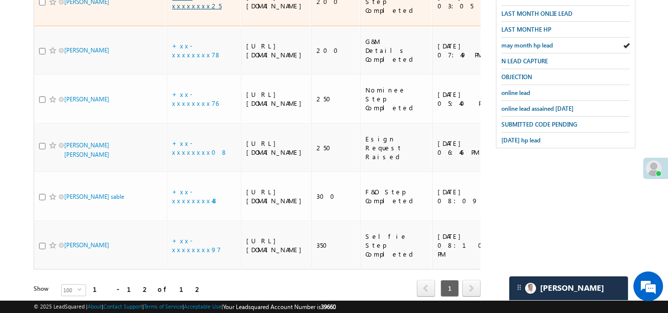
click at [200, 10] on link "+xx-xxxxxxxx25" at bounding box center [196, 1] width 49 height 17
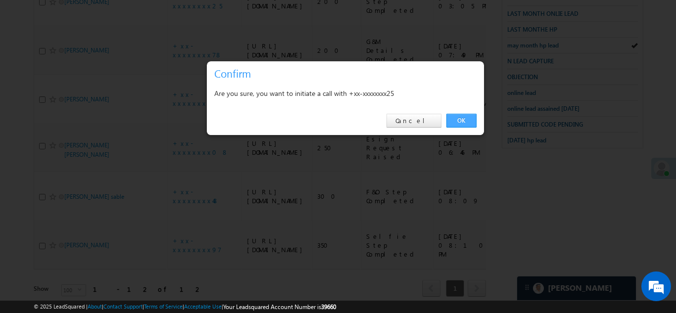
click at [460, 122] on link "OK" at bounding box center [461, 121] width 30 height 14
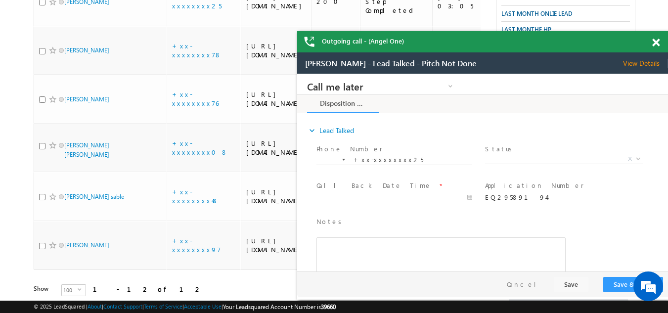
click at [654, 41] on span at bounding box center [655, 43] width 7 height 8
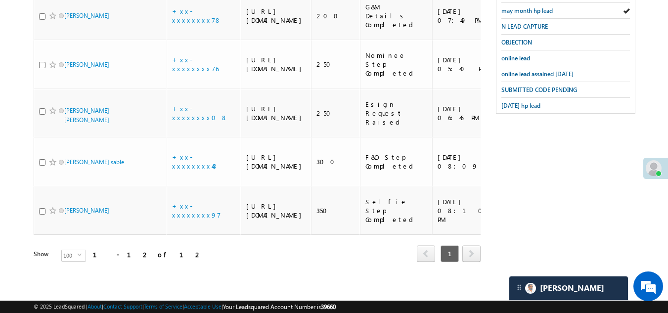
scroll to position [513, 0]
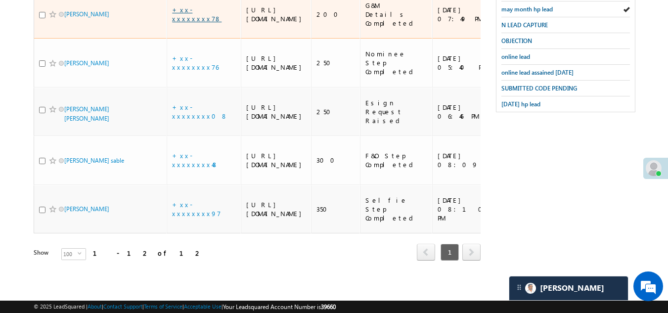
click at [202, 23] on link "+xx-xxxxxxxx78" at bounding box center [196, 13] width 49 height 17
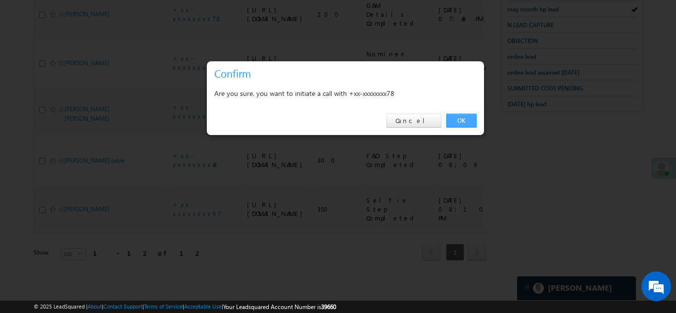
click at [453, 118] on link "OK" at bounding box center [461, 121] width 30 height 14
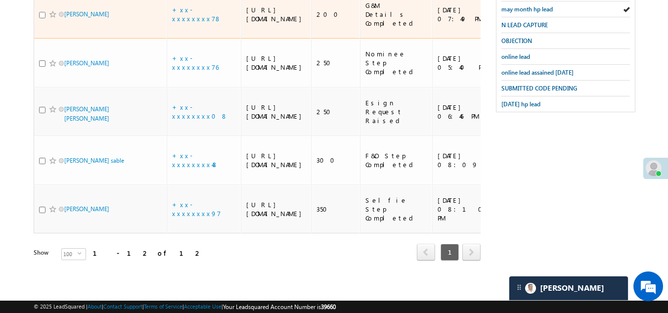
click at [42, 18] on input "checkbox" at bounding box center [42, 15] width 6 height 6
checkbox input "true"
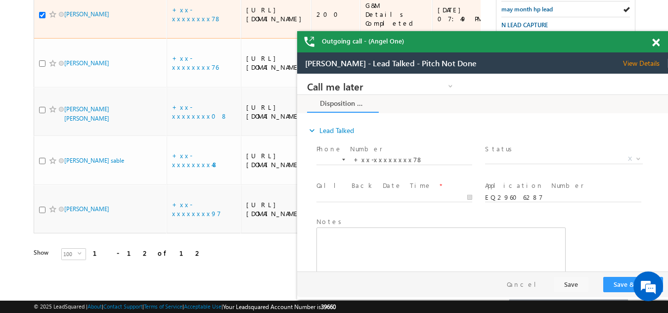
scroll to position [0, 0]
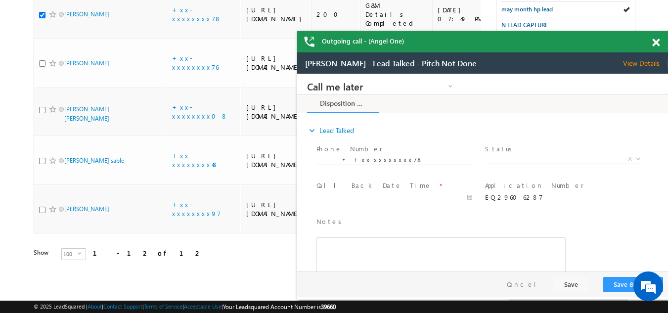
click at [638, 63] on span "View Details" at bounding box center [645, 63] width 45 height 9
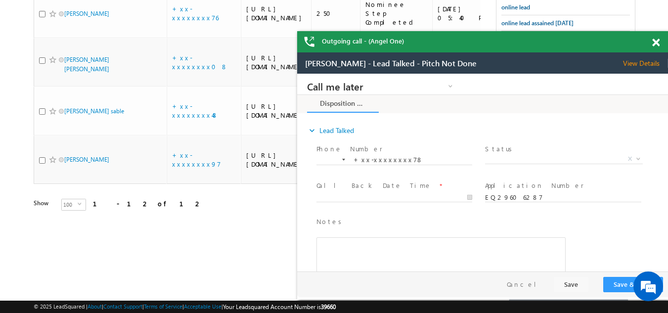
click at [658, 42] on span at bounding box center [655, 43] width 7 height 8
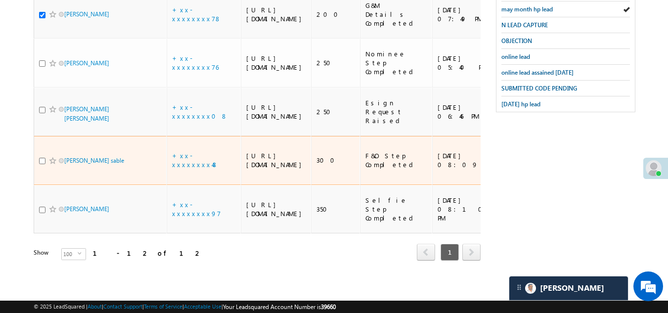
scroll to position [562, 0]
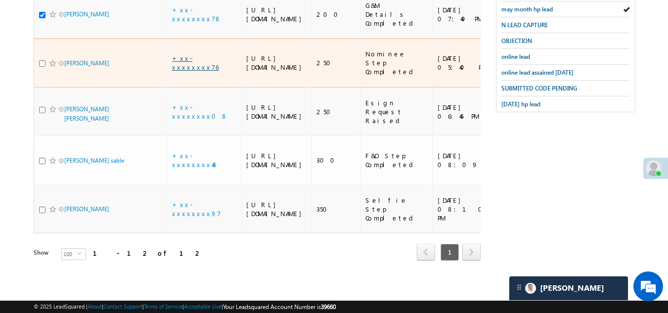
click at [199, 71] on link "+xx-xxxxxxxx76" at bounding box center [195, 62] width 46 height 17
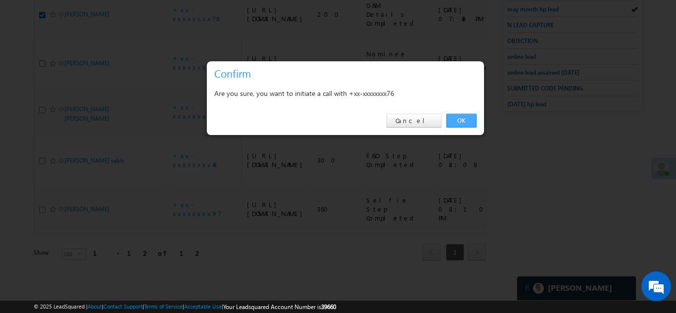
click at [464, 118] on link "OK" at bounding box center [461, 121] width 30 height 14
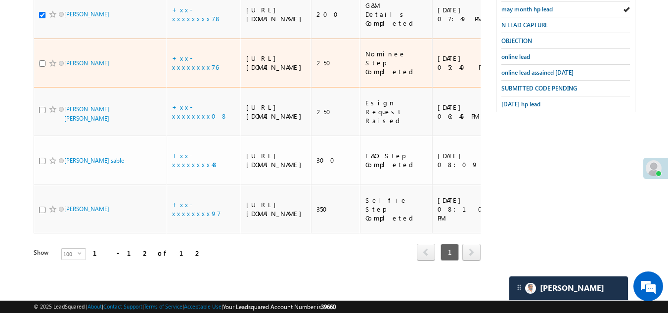
click at [42, 67] on input "checkbox" at bounding box center [42, 63] width 6 height 6
checkbox input "true"
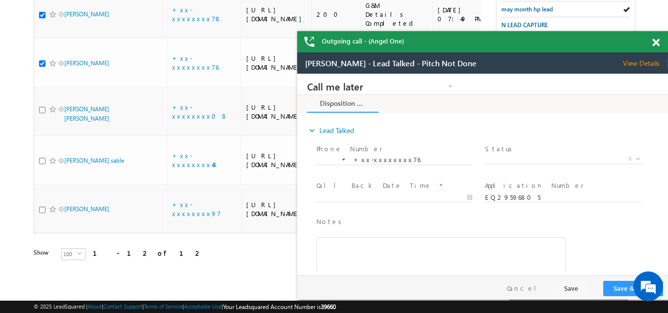
scroll to position [0, 0]
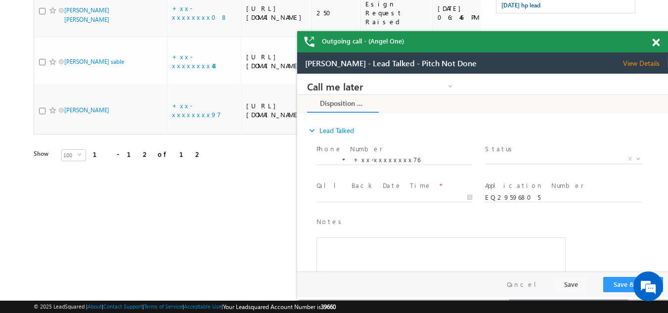
click at [657, 42] on span at bounding box center [655, 43] width 7 height 8
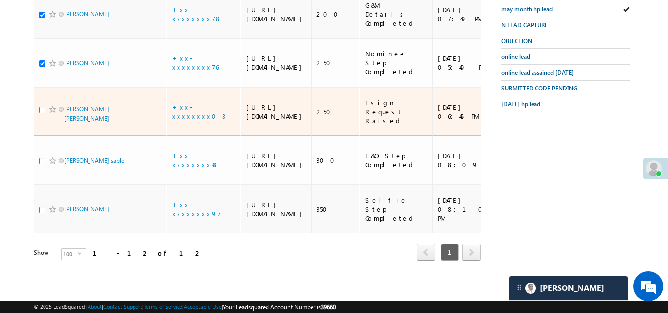
scroll to position [612, 0]
click at [192, 103] on link "+xx-xxxxxxxx08" at bounding box center [200, 111] width 56 height 17
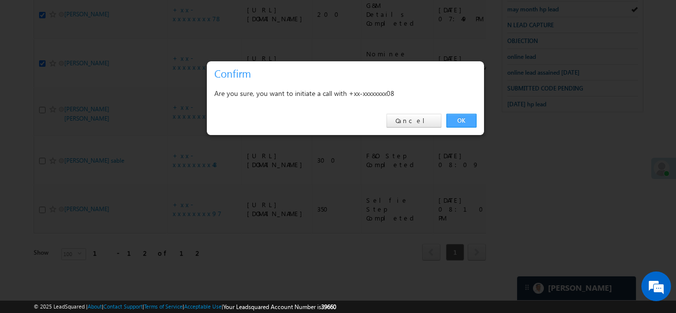
click at [466, 120] on link "OK" at bounding box center [461, 121] width 30 height 14
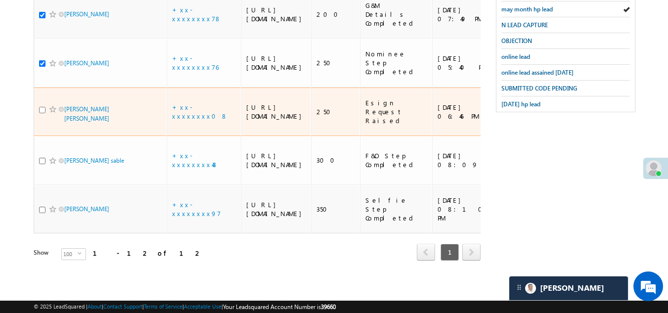
click at [45, 107] on input "checkbox" at bounding box center [42, 110] width 6 height 6
checkbox input "true"
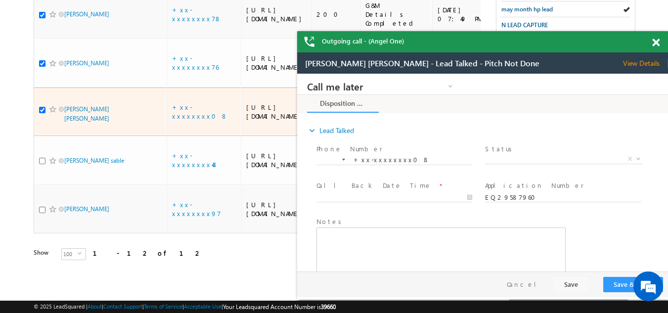
scroll to position [0, 0]
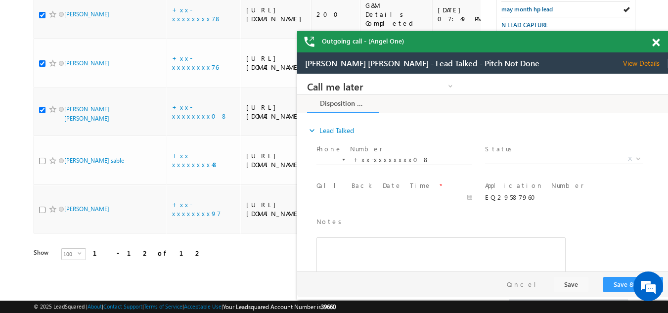
click at [657, 42] on span at bounding box center [655, 43] width 7 height 8
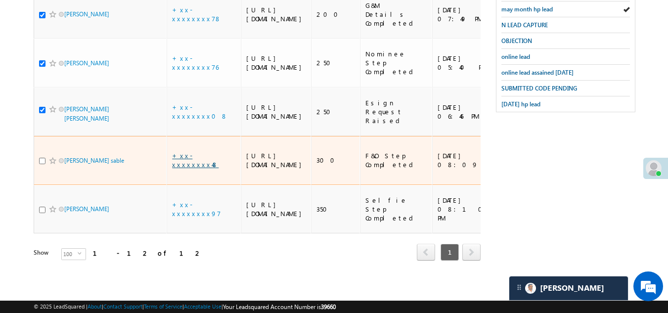
click at [197, 151] on link "+xx-xxxxxxxx48" at bounding box center [195, 159] width 46 height 17
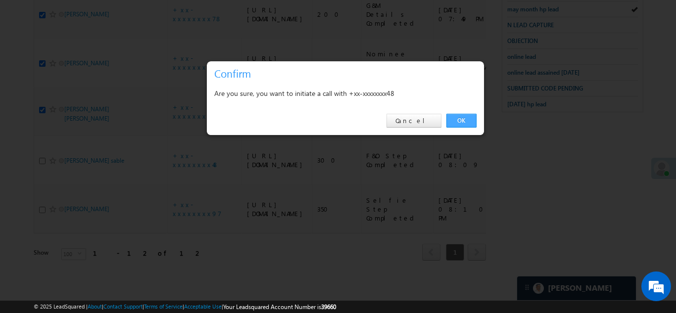
click at [465, 117] on link "OK" at bounding box center [461, 121] width 30 height 14
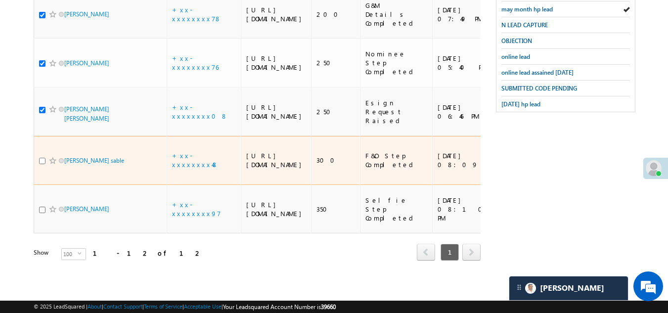
click at [42, 158] on input "checkbox" at bounding box center [42, 161] width 6 height 6
checkbox input "true"
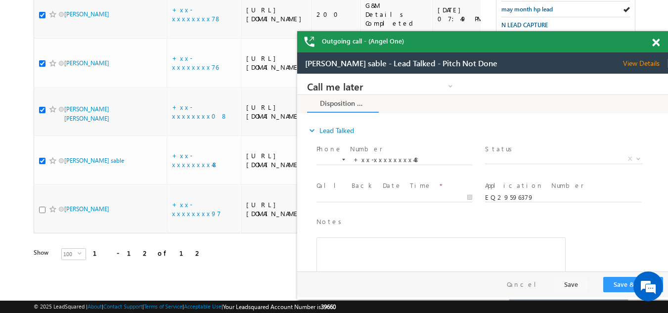
click at [654, 41] on div "Outgoing call - (Angel One)" at bounding box center [482, 41] width 371 height 21
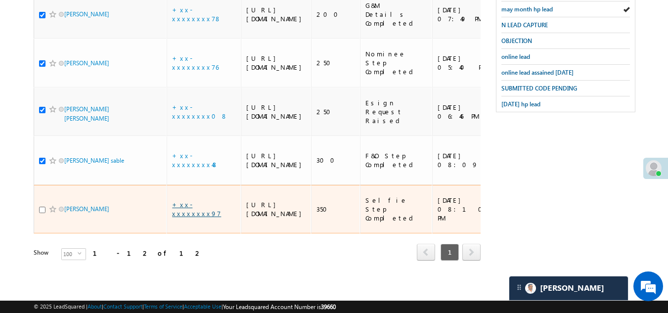
click at [200, 200] on link "+xx-xxxxxxxx97" at bounding box center [196, 208] width 49 height 17
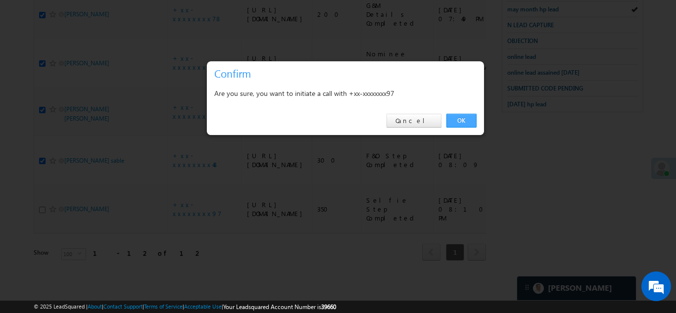
click at [457, 120] on link "OK" at bounding box center [461, 121] width 30 height 14
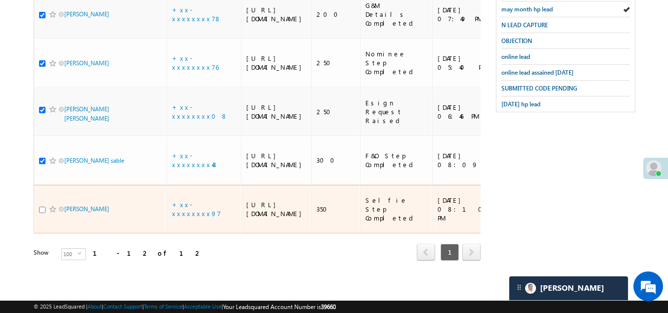
click at [43, 207] on input "checkbox" at bounding box center [42, 210] width 6 height 6
checkbox input "true"
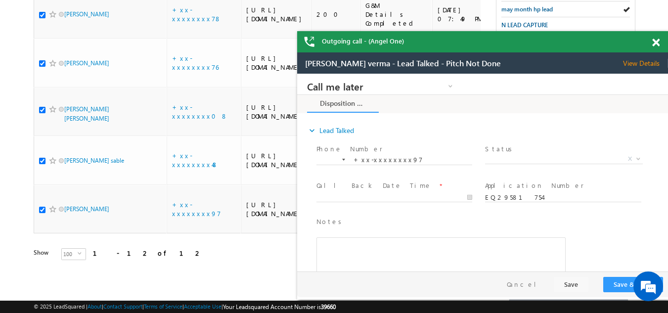
click at [654, 42] on span at bounding box center [655, 43] width 7 height 8
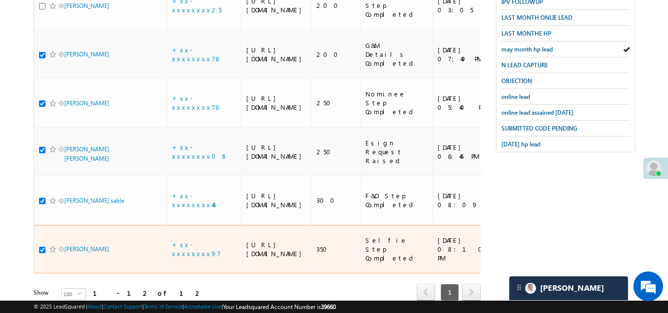
scroll to position [414, 0]
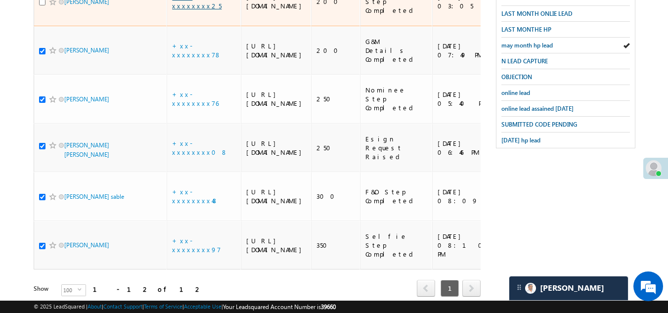
click at [201, 10] on link "+xx-xxxxxxxx25" at bounding box center [196, 1] width 49 height 17
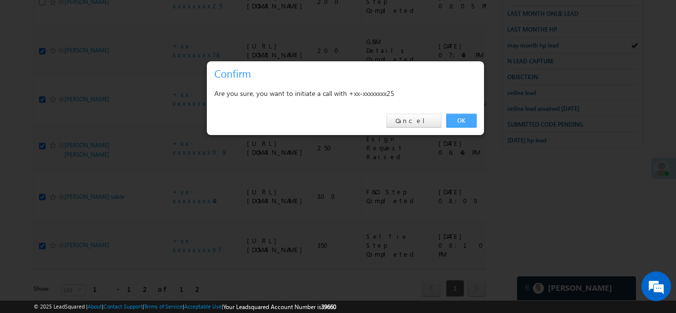
click at [466, 117] on link "OK" at bounding box center [461, 121] width 30 height 14
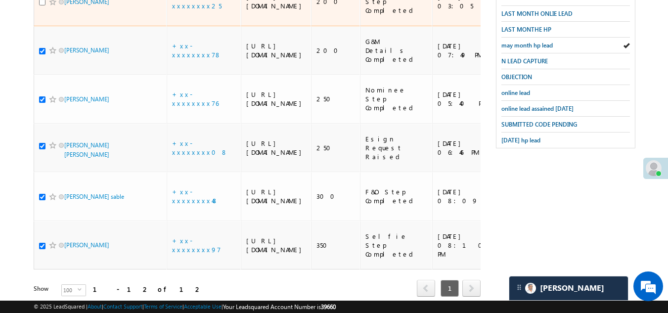
click at [38, 26] on td "Ashok kumar" at bounding box center [101, 1] width 134 height 49
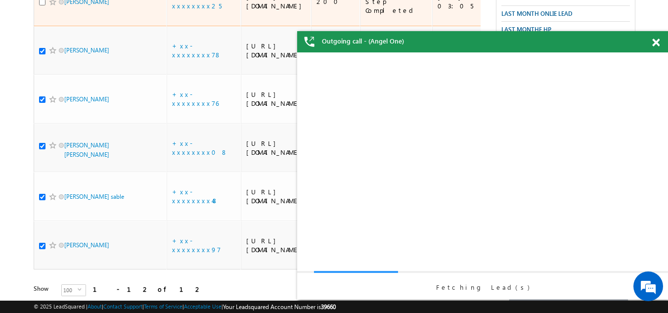
scroll to position [0, 0]
click at [44, 5] on input "checkbox" at bounding box center [42, 2] width 6 height 6
checkbox input "true"
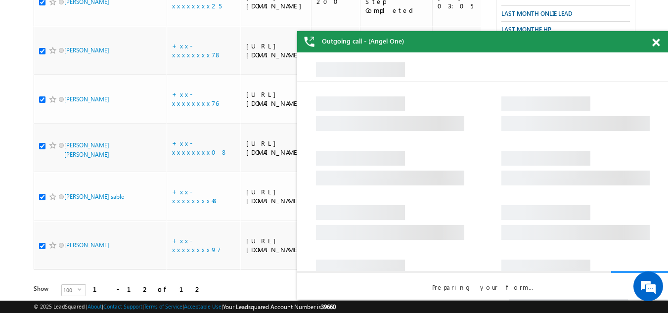
checkbox input "true"
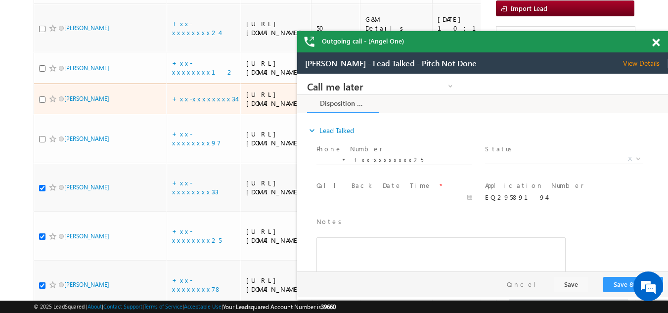
scroll to position [117, 0]
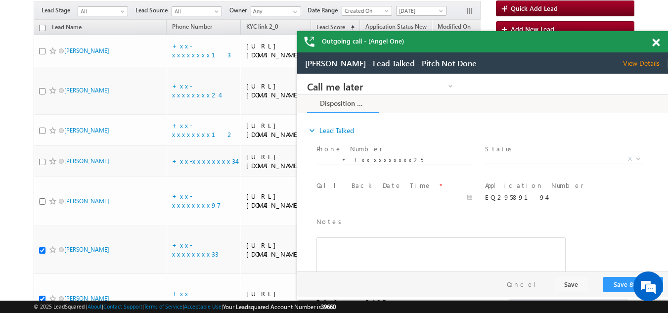
click at [654, 42] on span at bounding box center [655, 43] width 7 height 8
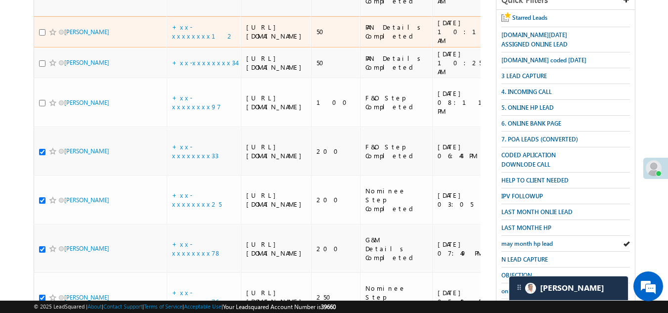
scroll to position [216, 0]
click at [189, 40] on link "+xx-xxxxxxxx12" at bounding box center [203, 30] width 62 height 17
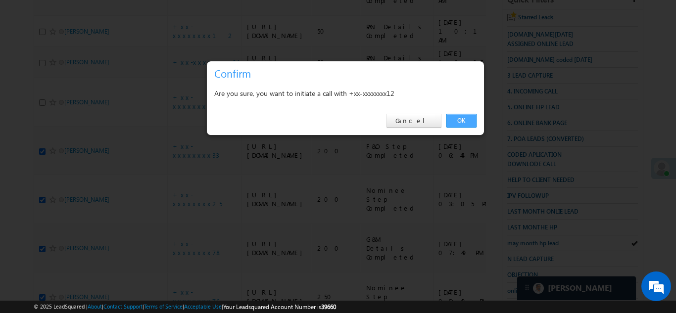
click at [455, 120] on link "OK" at bounding box center [461, 121] width 30 height 14
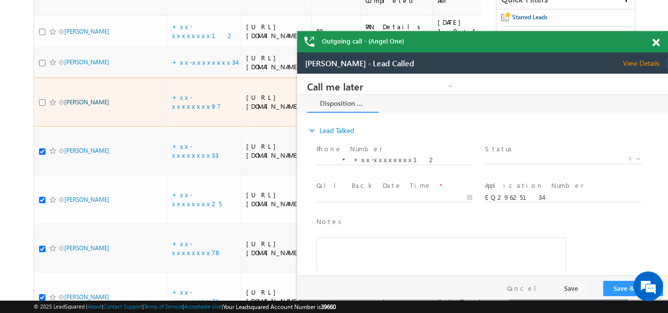
scroll to position [0, 0]
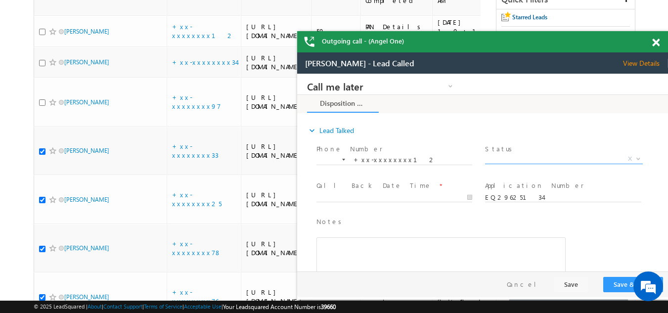
click at [522, 156] on span "X" at bounding box center [563, 159] width 157 height 10
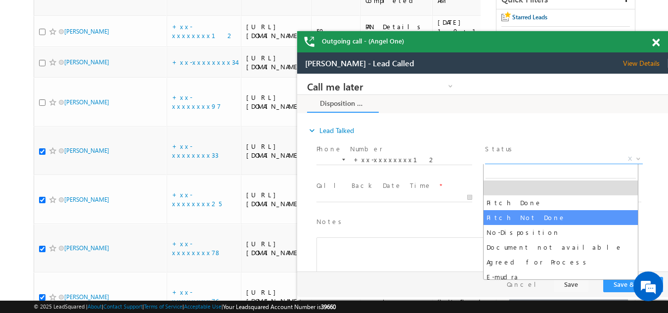
select select "Pitch Not Done"
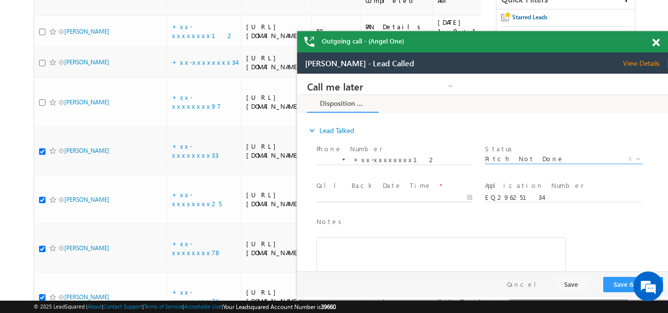
type input "09/27/25 11:44 AM"
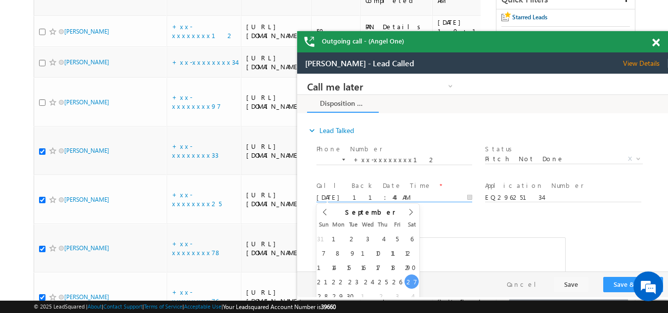
click at [349, 194] on input "09/27/25 11:44 AM" at bounding box center [395, 198] width 156 height 10
click at [624, 284] on button "Save & Close" at bounding box center [633, 284] width 60 height 15
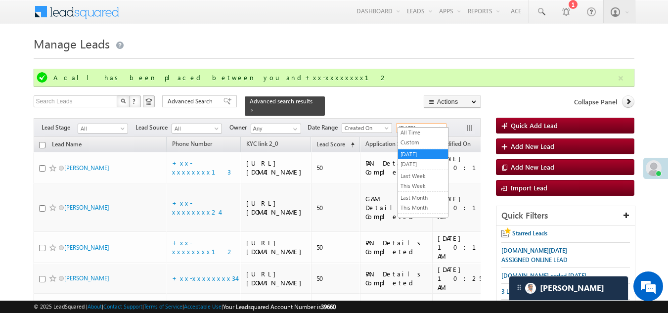
click at [414, 124] on span "[DATE]" at bounding box center [420, 128] width 47 height 9
click at [255, 108] on span at bounding box center [252, 110] width 5 height 5
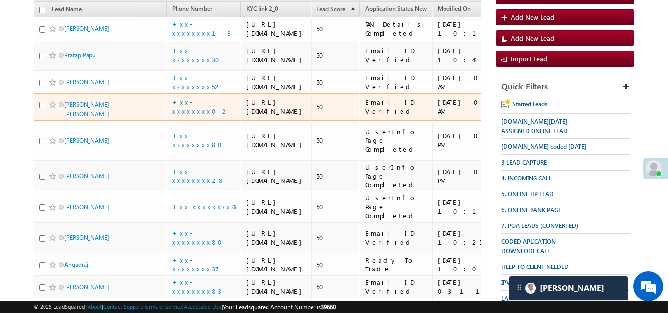
scroll to position [100, 0]
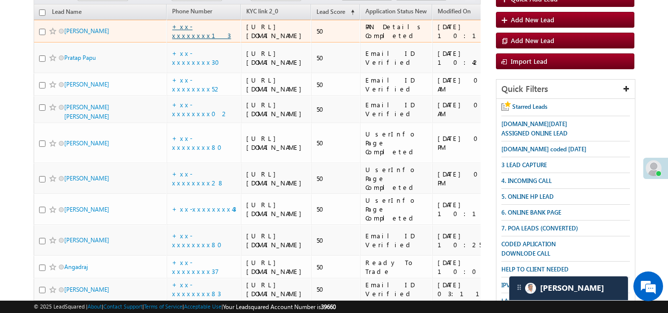
click at [187, 40] on link "+xx-xxxxxxxx13" at bounding box center [201, 30] width 59 height 17
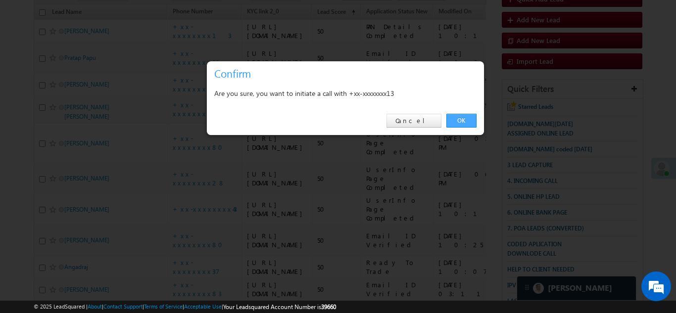
click at [458, 118] on link "OK" at bounding box center [461, 121] width 30 height 14
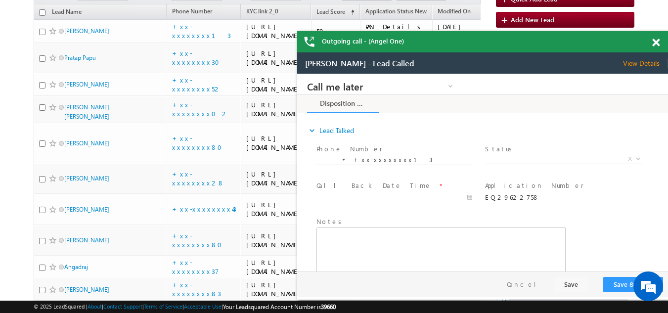
scroll to position [0, 0]
click at [531, 150] on span "Status *" at bounding box center [563, 149] width 157 height 11
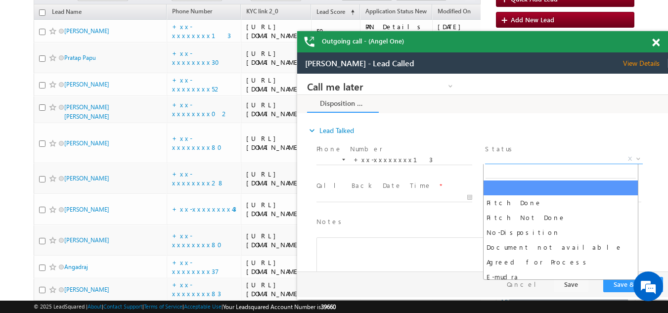
click at [525, 159] on span "X" at bounding box center [563, 159] width 157 height 10
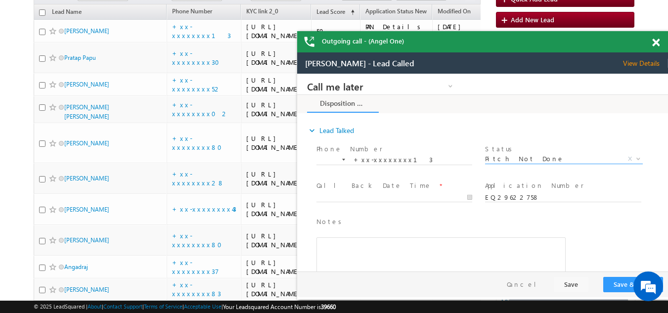
select select "Pitch Not Done"
click at [369, 195] on body "Call me later Campaign Success Commitment Cross Sell Customer Drop-off reasons …" at bounding box center [482, 173] width 371 height 198
type input "09/27/25 11:49 AM"
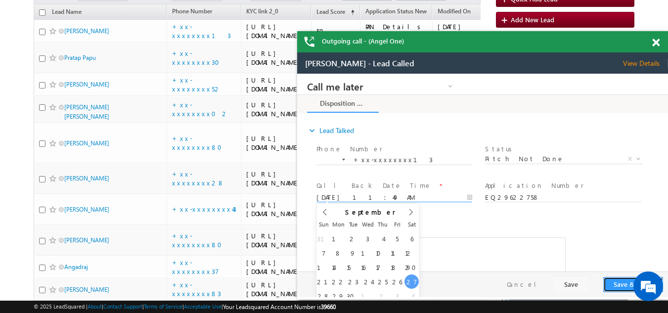
click at [625, 278] on button "Save & Close" at bounding box center [633, 284] width 60 height 15
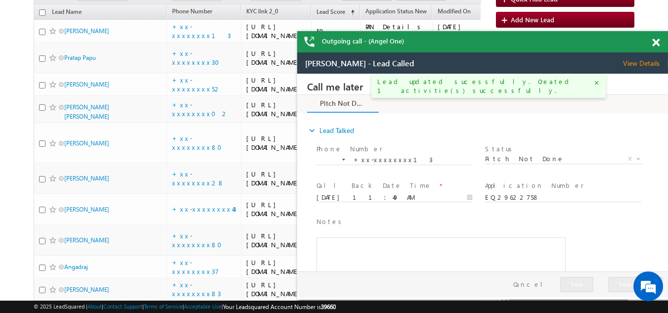
click at [656, 42] on span at bounding box center [655, 43] width 7 height 8
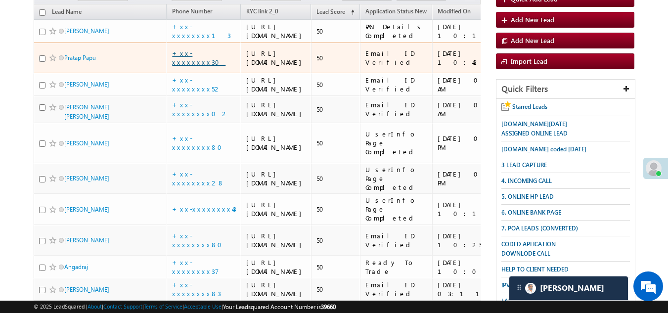
click at [193, 66] on link "+xx-xxxxxxxx30" at bounding box center [198, 57] width 53 height 17
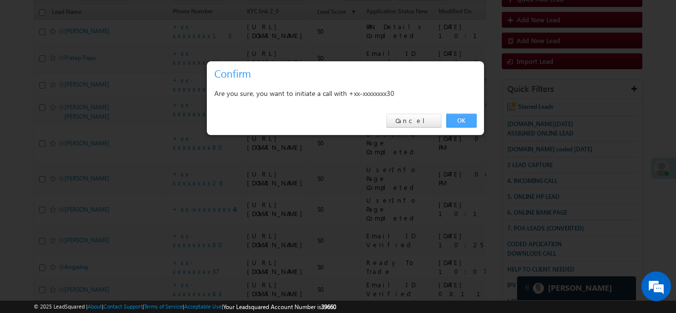
click at [462, 117] on link "OK" at bounding box center [461, 121] width 30 height 14
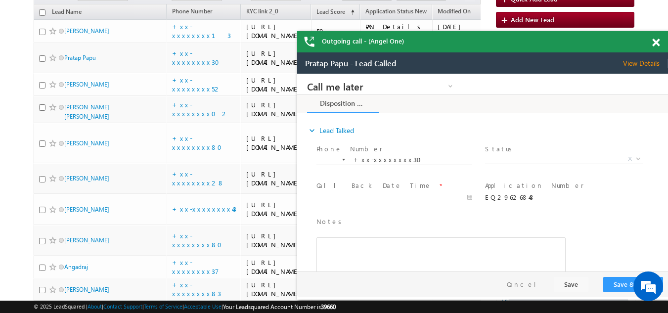
click at [655, 43] on span at bounding box center [655, 43] width 7 height 8
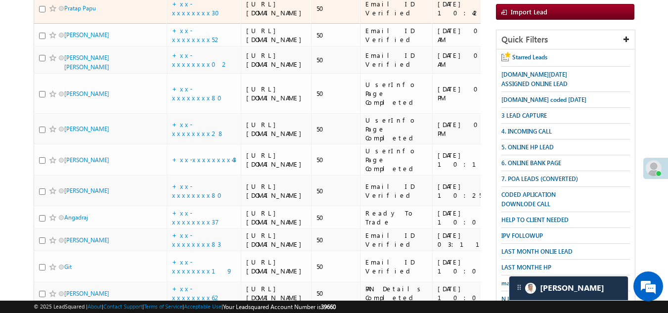
scroll to position [226, 0]
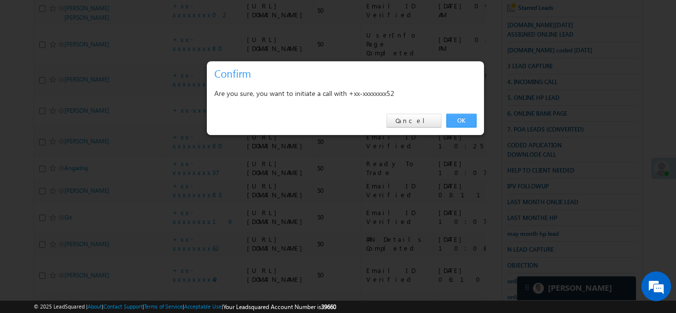
click at [461, 119] on link "OK" at bounding box center [461, 121] width 30 height 14
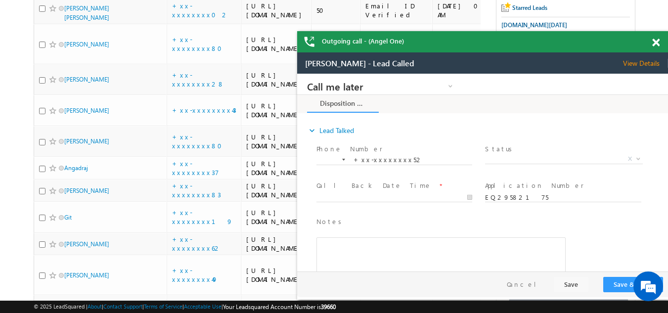
scroll to position [0, 0]
click at [645, 60] on span "View Details" at bounding box center [645, 63] width 45 height 9
click at [655, 44] on span at bounding box center [655, 43] width 7 height 8
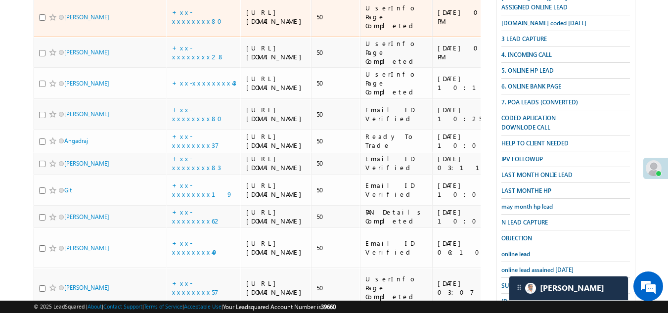
scroll to position [324, 0]
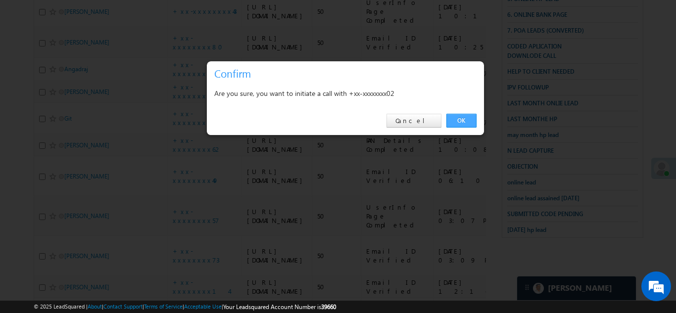
click at [462, 116] on link "OK" at bounding box center [461, 121] width 30 height 14
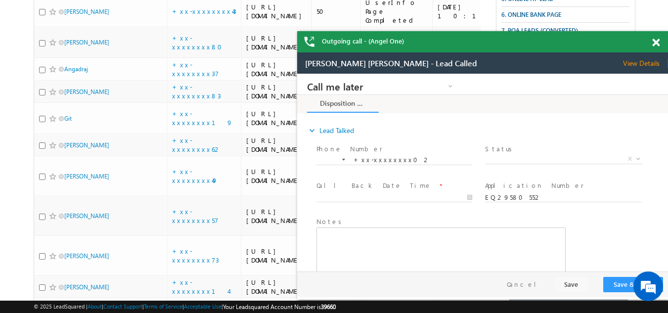
scroll to position [0, 0]
click at [638, 63] on span "View Details" at bounding box center [645, 63] width 45 height 9
click at [656, 42] on span at bounding box center [655, 43] width 7 height 8
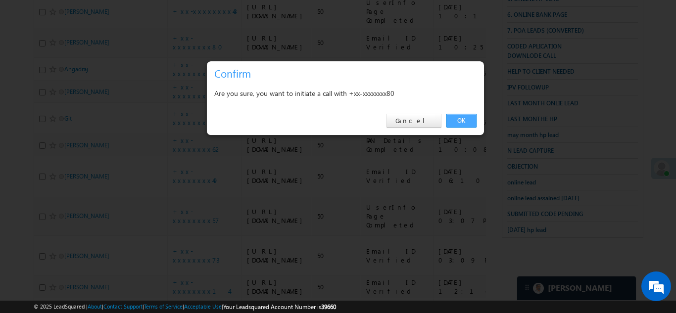
click at [460, 120] on link "OK" at bounding box center [461, 121] width 30 height 14
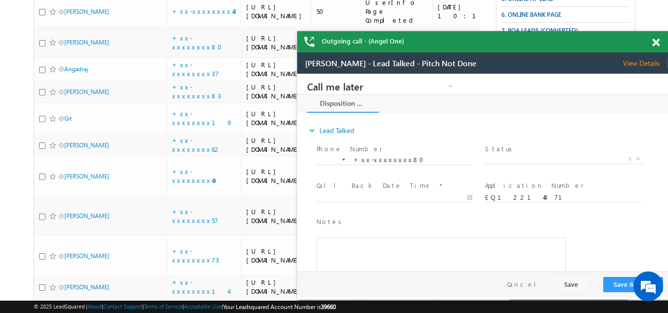
click at [655, 41] on span at bounding box center [655, 43] width 7 height 8
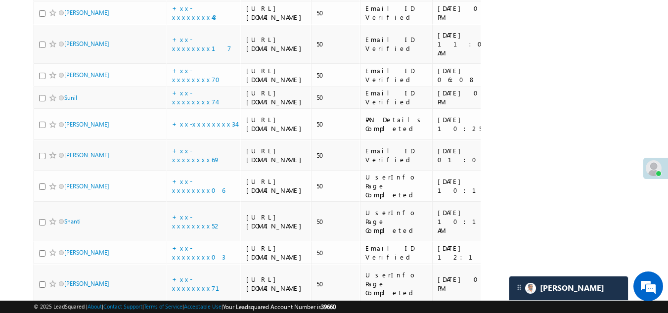
scroll to position [770, 0]
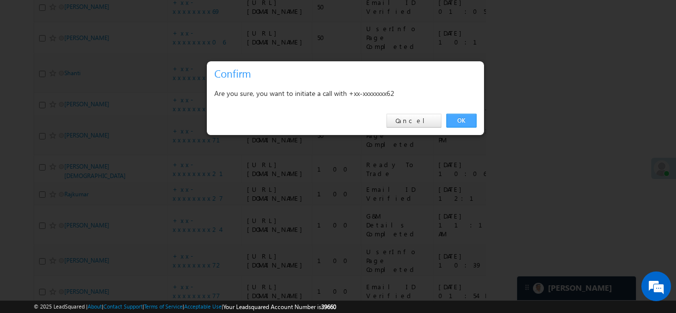
click at [464, 118] on link "OK" at bounding box center [461, 121] width 30 height 14
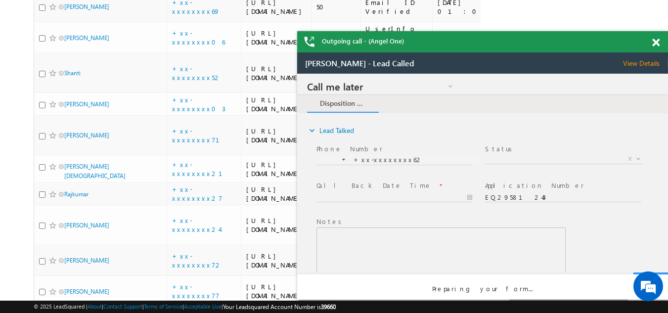
scroll to position [0, 0]
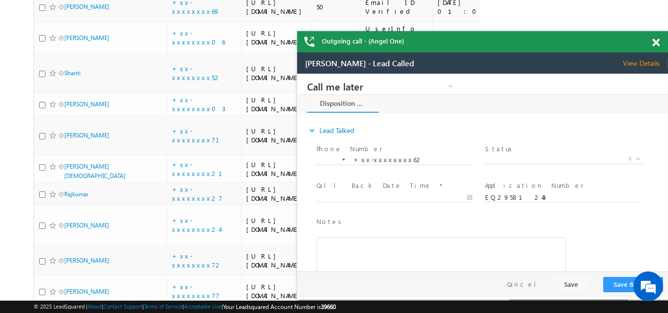
click at [647, 61] on span "View Details" at bounding box center [645, 63] width 45 height 9
click at [657, 43] on span at bounding box center [655, 43] width 7 height 8
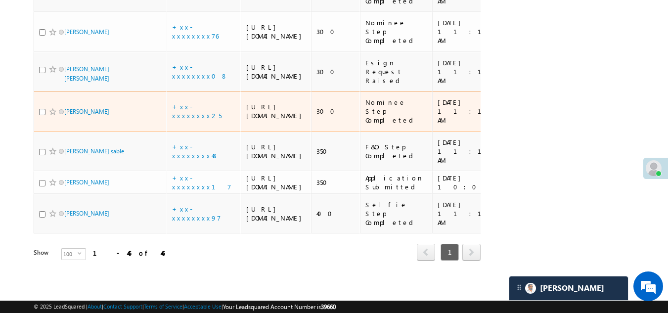
scroll to position [2500, 0]
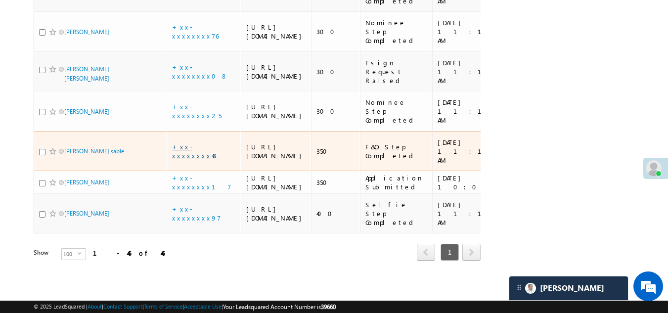
click at [190, 142] on link "+xx-xxxxxxxx48" at bounding box center [195, 150] width 46 height 17
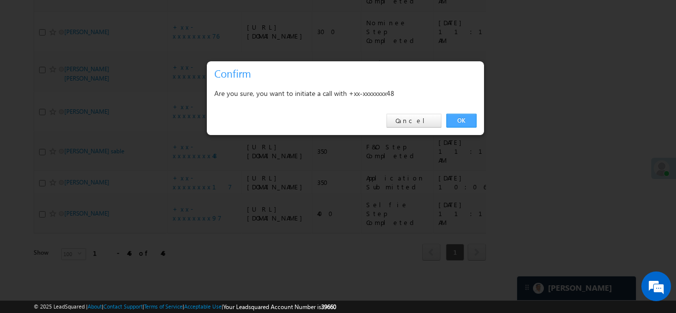
click at [461, 122] on link "OK" at bounding box center [461, 121] width 30 height 14
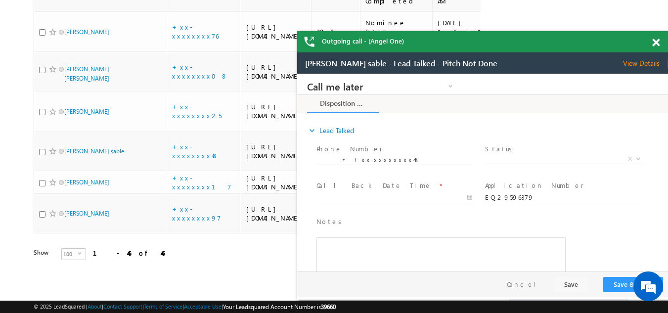
scroll to position [0, 0]
click at [656, 45] on span at bounding box center [655, 43] width 7 height 8
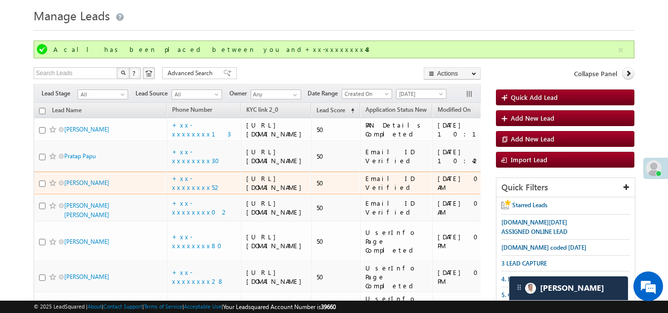
scroll to position [28, 0]
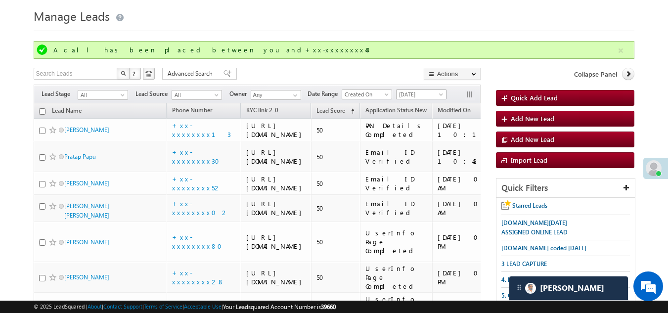
click at [421, 91] on span "[DATE]" at bounding box center [420, 94] width 47 height 9
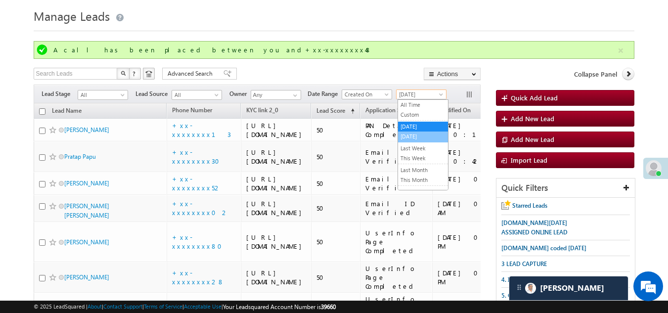
click at [412, 134] on link "[DATE]" at bounding box center [423, 136] width 50 height 9
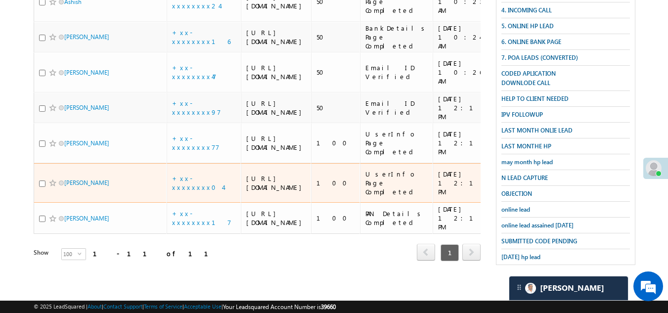
scroll to position [280, 0]
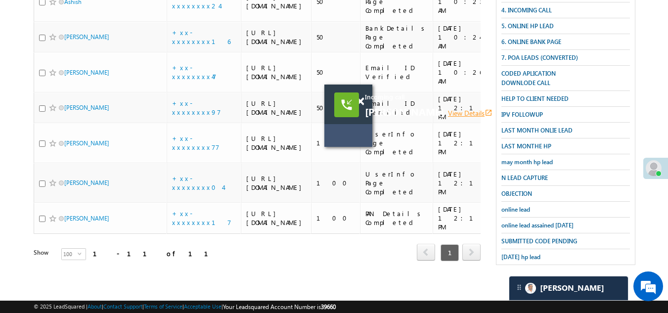
click at [448, 113] on link "View Details open_in_new" at bounding box center [470, 112] width 45 height 9
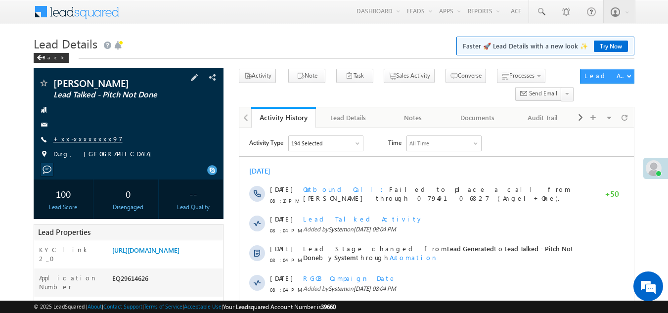
click at [82, 138] on link "+xx-xxxxxxxx97" at bounding box center [87, 139] width 69 height 8
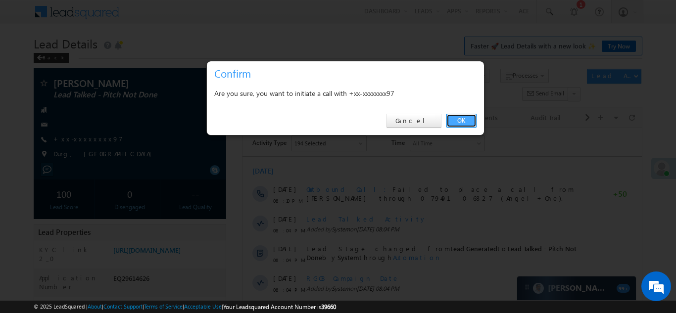
click at [462, 116] on link "OK" at bounding box center [461, 121] width 30 height 14
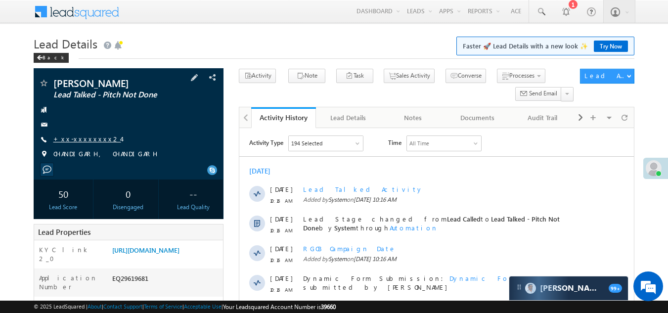
click at [80, 138] on link "+xx-xxxxxxxx24" at bounding box center [87, 139] width 68 height 8
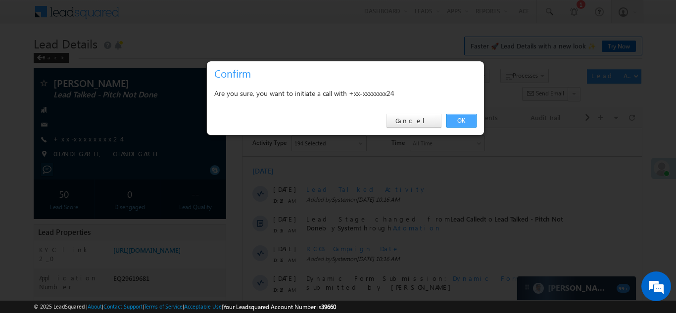
click at [458, 118] on link "OK" at bounding box center [461, 121] width 30 height 14
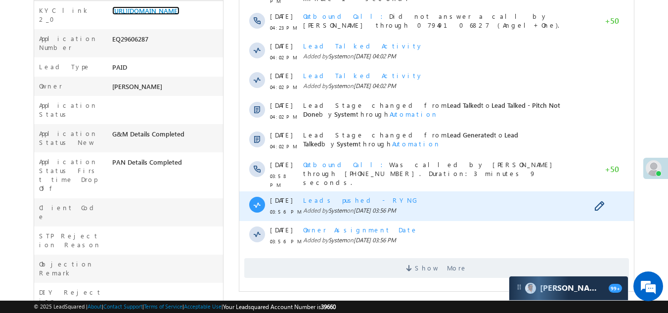
scroll to position [247, 0]
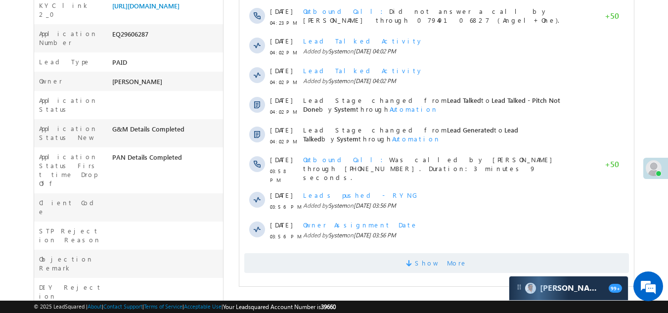
click at [343, 253] on span "Show More" at bounding box center [436, 263] width 385 height 20
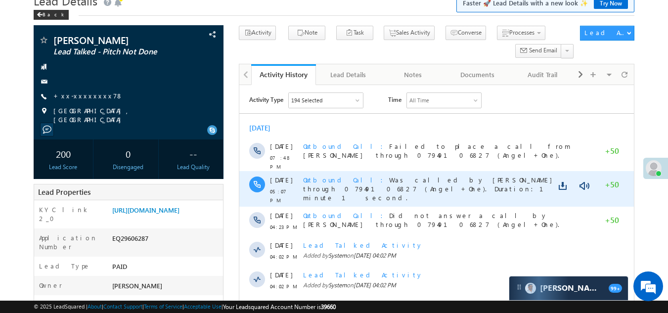
scroll to position [0, 0]
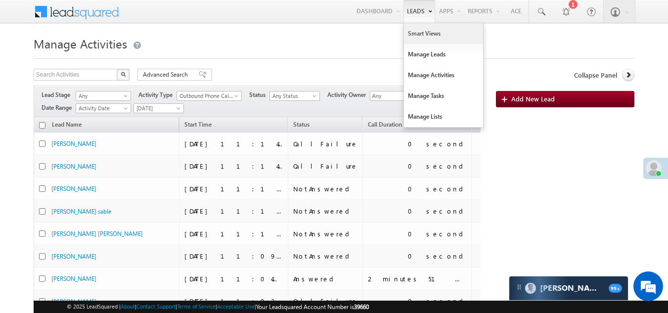
click at [414, 33] on link "Smart Views" at bounding box center [443, 33] width 79 height 21
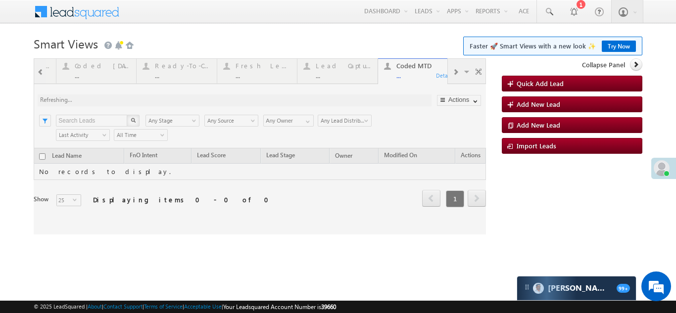
click at [455, 70] on div at bounding box center [260, 146] width 452 height 176
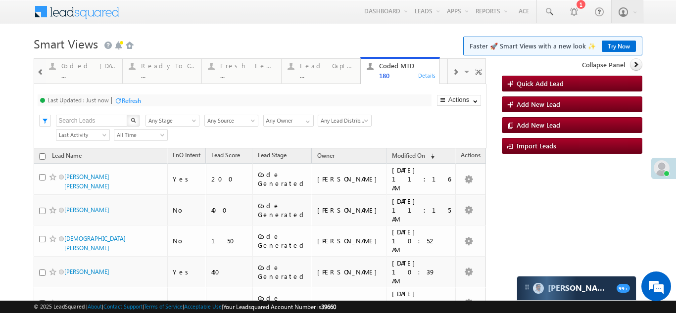
click at [242, 67] on div "Fresh Leads" at bounding box center [247, 66] width 55 height 8
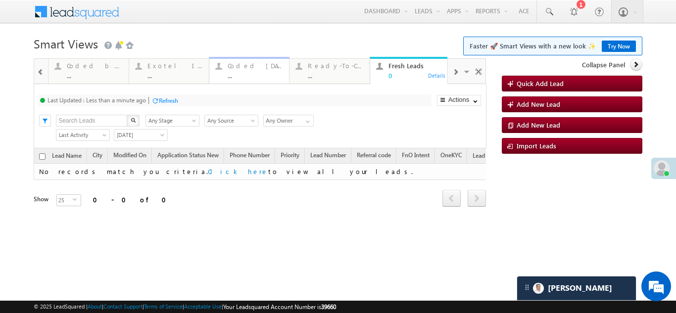
click at [249, 64] on div "Coded [DATE]" at bounding box center [254, 66] width 55 height 8
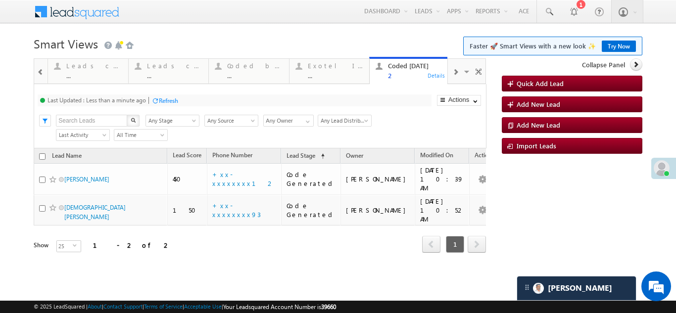
click at [455, 71] on span at bounding box center [455, 72] width 6 height 8
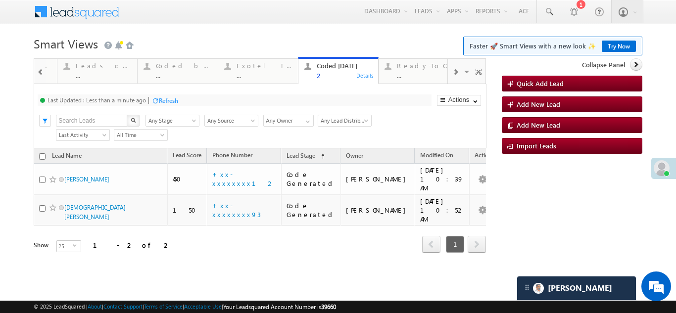
click at [455, 71] on span at bounding box center [455, 72] width 6 height 8
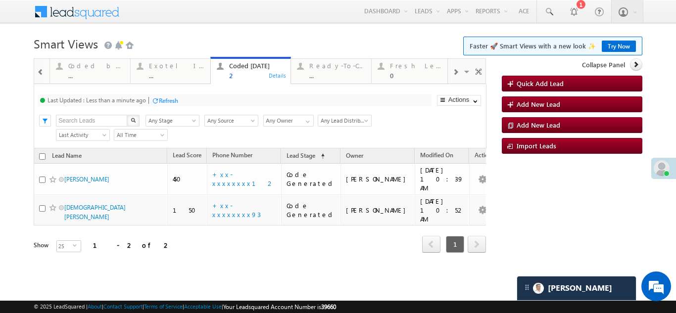
click at [455, 71] on span at bounding box center [455, 72] width 6 height 8
click at [454, 71] on span at bounding box center [455, 72] width 6 height 8
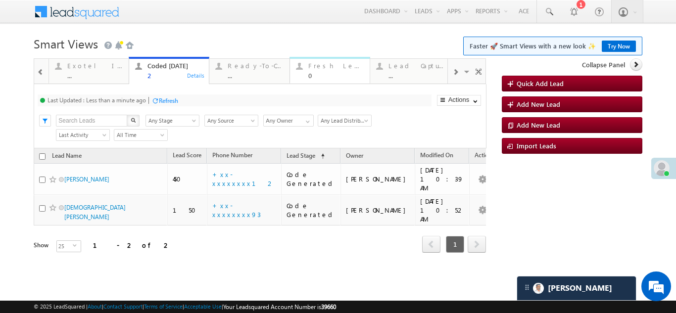
click at [322, 64] on div "Fresh Leads" at bounding box center [335, 66] width 55 height 8
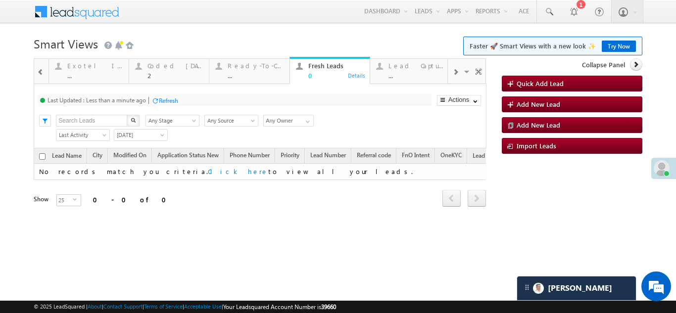
click at [169, 100] on div "Refresh" at bounding box center [168, 100] width 19 height 7
click at [411, 69] on div "Lead Capture [DATE]" at bounding box center [415, 66] width 55 height 8
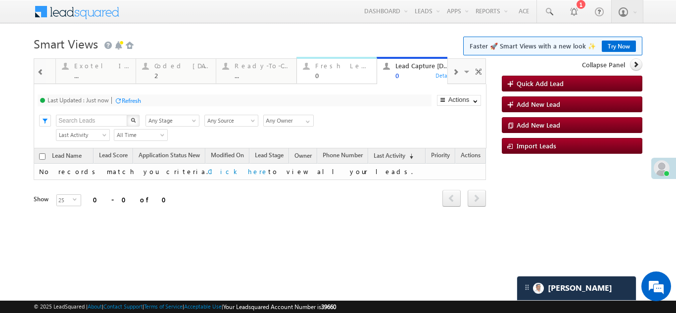
click at [324, 61] on div "Fresh Leads 0" at bounding box center [342, 69] width 55 height 19
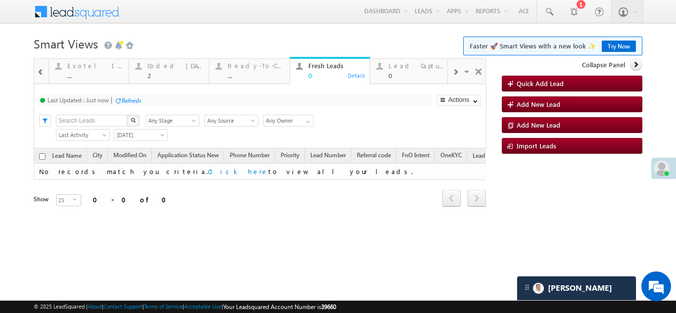
click at [135, 100] on div "Refresh" at bounding box center [131, 100] width 19 height 7
click at [173, 67] on div "Coded [DATE]" at bounding box center [174, 66] width 55 height 8
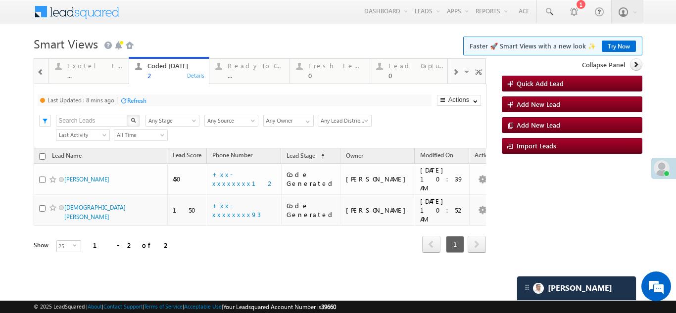
click at [137, 99] on div "Refresh" at bounding box center [136, 100] width 19 height 7
click at [318, 60] on div "Fresh Leads 0" at bounding box center [335, 69] width 55 height 19
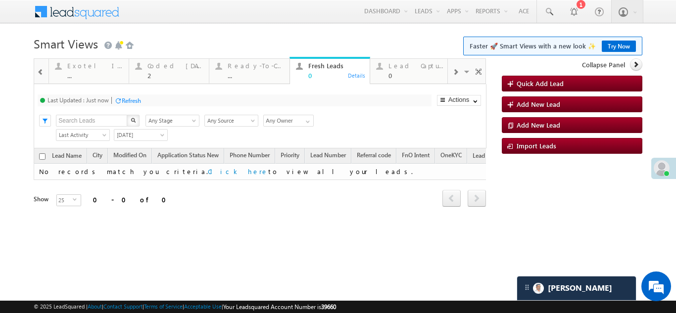
click at [136, 100] on div "Refresh" at bounding box center [131, 100] width 19 height 7
click at [417, 67] on div "Lead Capture [DATE]" at bounding box center [415, 66] width 55 height 8
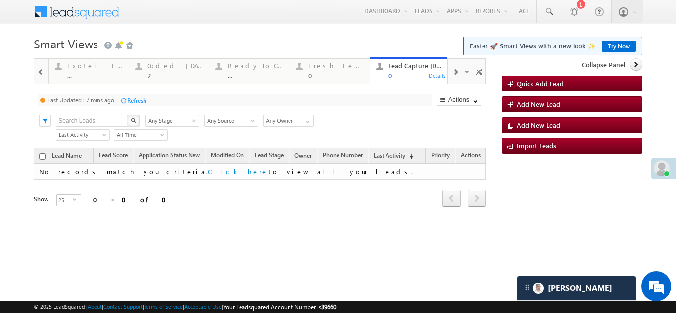
click at [138, 100] on div "Refresh" at bounding box center [136, 100] width 19 height 7
click at [155, 65] on div "Coded [DATE]" at bounding box center [174, 66] width 55 height 8
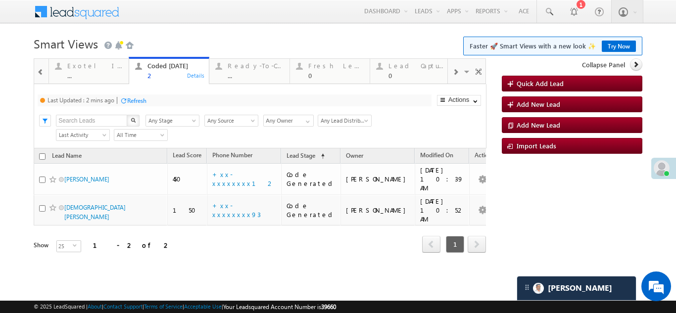
click at [145, 99] on div "Refresh" at bounding box center [136, 100] width 19 height 7
click at [171, 100] on div "Refresh" at bounding box center [168, 100] width 19 height 7
click at [413, 66] on div "Lead Capture [DATE]" at bounding box center [415, 66] width 55 height 8
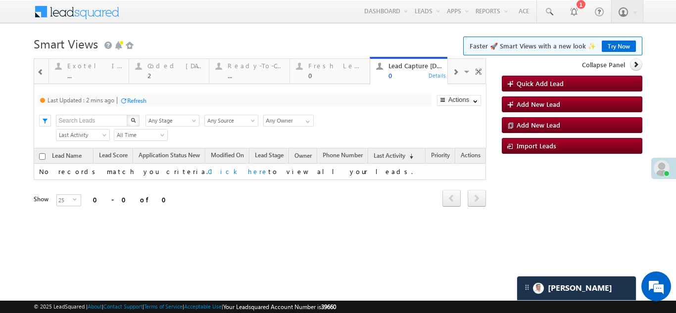
click at [142, 100] on div "Refresh" at bounding box center [136, 100] width 19 height 7
click at [311, 63] on div "Fresh Leads" at bounding box center [335, 66] width 55 height 8
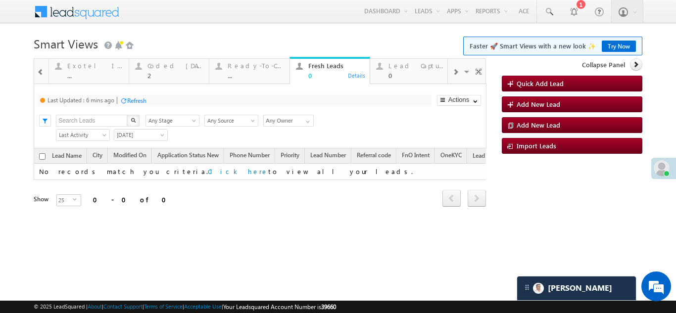
click at [139, 99] on div "Refresh" at bounding box center [136, 100] width 19 height 7
click at [167, 74] on div "2" at bounding box center [174, 75] width 55 height 7
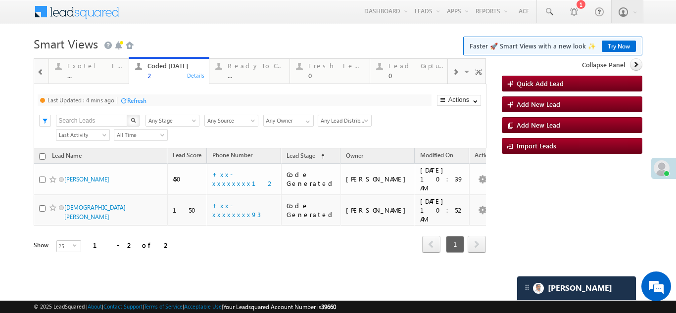
click at [136, 101] on div "Refresh" at bounding box center [136, 100] width 19 height 7
click at [133, 101] on div "Refresh" at bounding box center [131, 100] width 19 height 7
click at [329, 66] on div "Fresh Leads" at bounding box center [335, 66] width 55 height 8
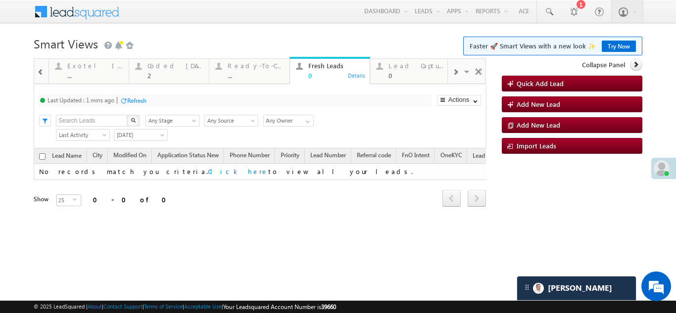
click at [137, 102] on div "Refresh" at bounding box center [136, 100] width 19 height 7
click at [136, 99] on div "Refresh" at bounding box center [131, 100] width 19 height 7
click at [407, 70] on div "Lead Capture Today 0" at bounding box center [415, 69] width 55 height 19
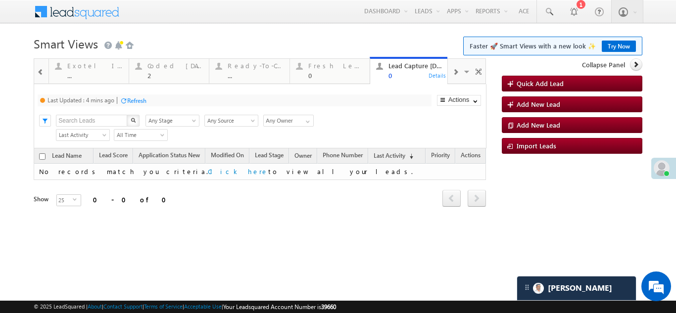
click at [132, 97] on div "Refresh" at bounding box center [136, 100] width 19 height 7
click at [322, 66] on div "Fresh Leads" at bounding box center [335, 66] width 55 height 8
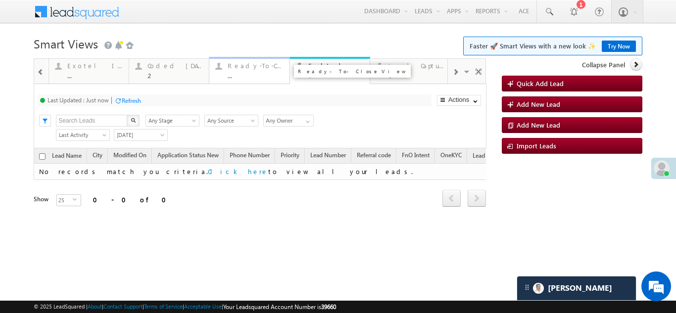
click at [252, 68] on div "Ready-To-Close View" at bounding box center [254, 66] width 55 height 8
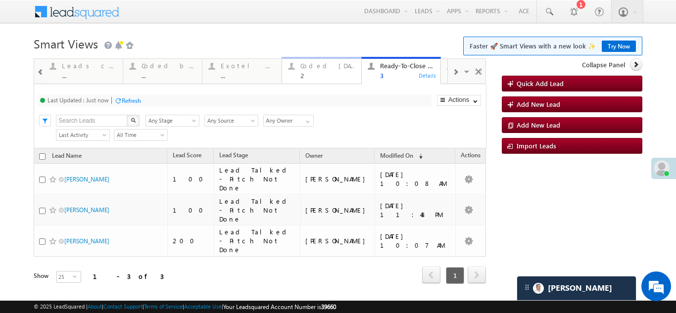
click at [311, 68] on div "Coded Today" at bounding box center [327, 66] width 55 height 8
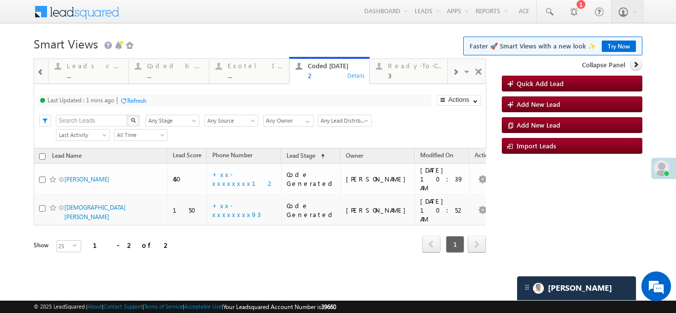
click at [139, 97] on div "Refresh" at bounding box center [136, 100] width 19 height 7
click at [456, 72] on span at bounding box center [455, 72] width 6 height 8
click at [436, 67] on div "Fresh Leads" at bounding box center [463, 66] width 55 height 8
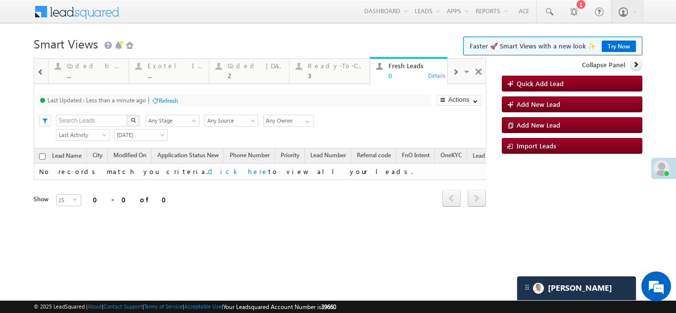
click at [169, 101] on div "Refresh" at bounding box center [168, 100] width 19 height 7
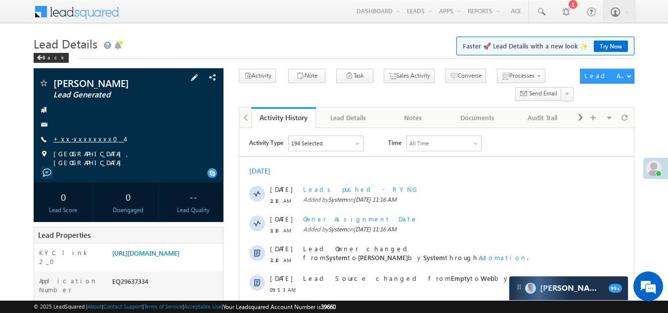
click at [74, 138] on link "+xx-xxxxxxxx04" at bounding box center [88, 139] width 71 height 8
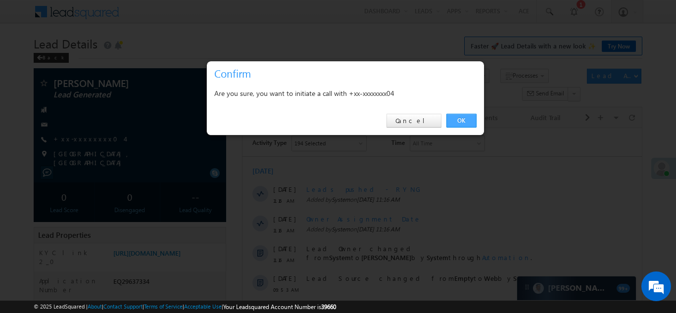
click at [457, 121] on link "OK" at bounding box center [461, 121] width 30 height 14
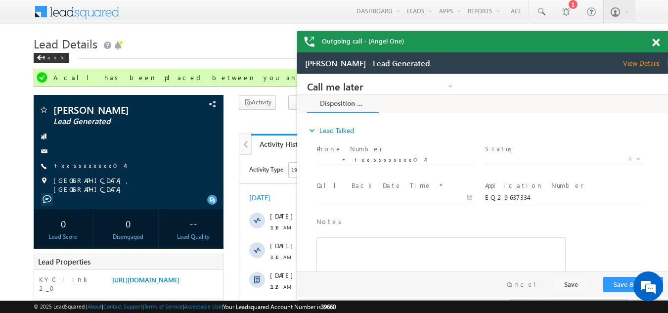
click at [657, 42] on span at bounding box center [655, 43] width 7 height 8
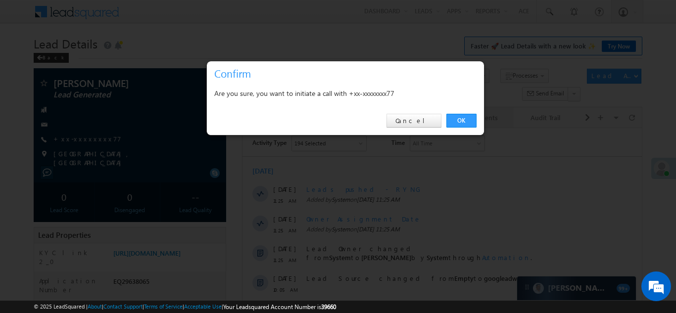
click at [455, 115] on link "OK" at bounding box center [461, 121] width 30 height 14
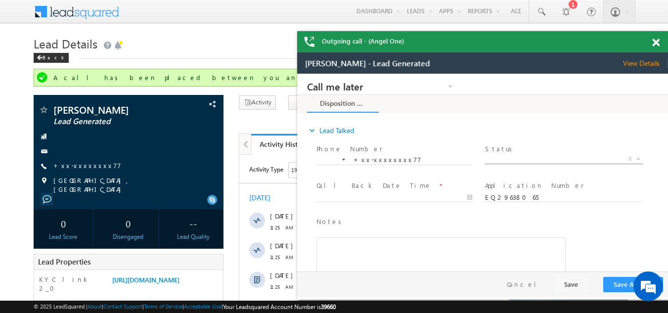
click at [514, 156] on span "X" at bounding box center [563, 159] width 157 height 10
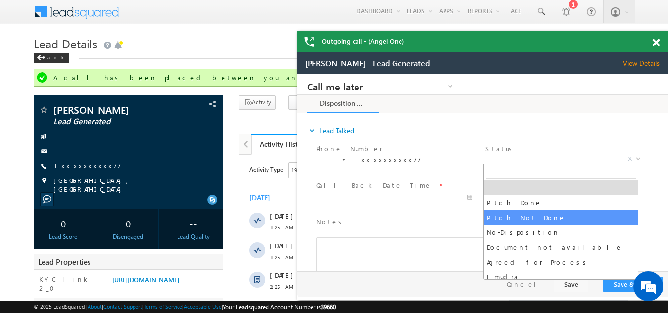
select select "Pitch Not Done"
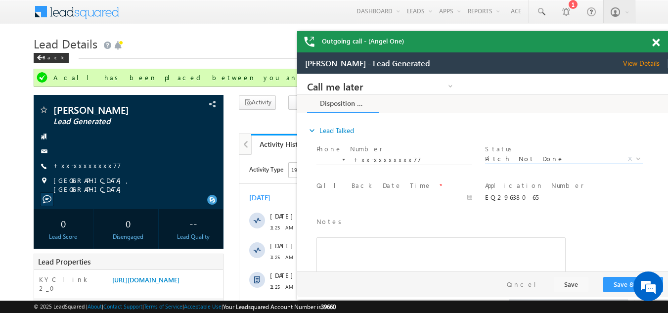
type input "[DATE] 11:37 AM"
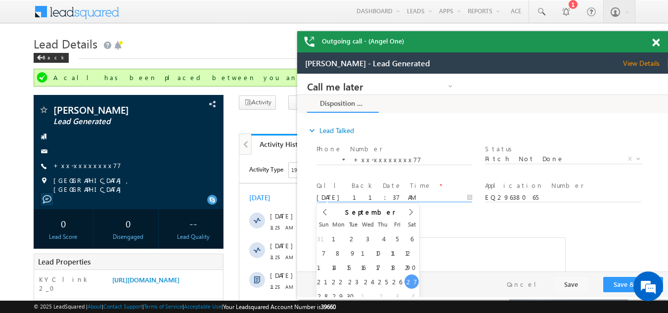
click at [359, 195] on input "[DATE] 11:37 AM" at bounding box center [395, 198] width 156 height 10
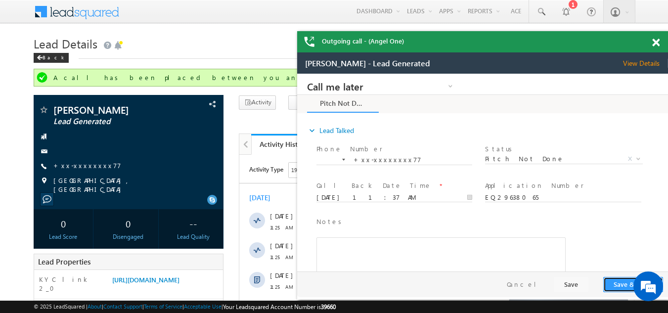
click at [617, 277] on button "Save & Close" at bounding box center [633, 284] width 60 height 15
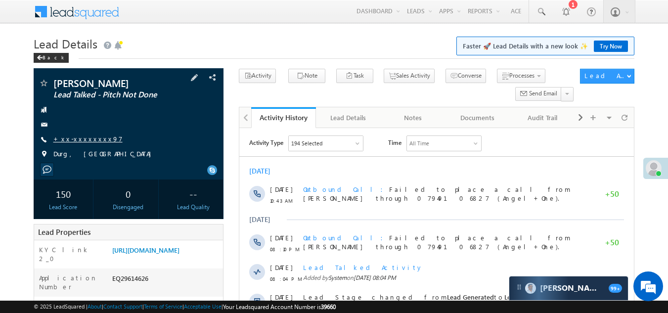
click at [74, 139] on link "+xx-xxxxxxxx97" at bounding box center [87, 139] width 69 height 8
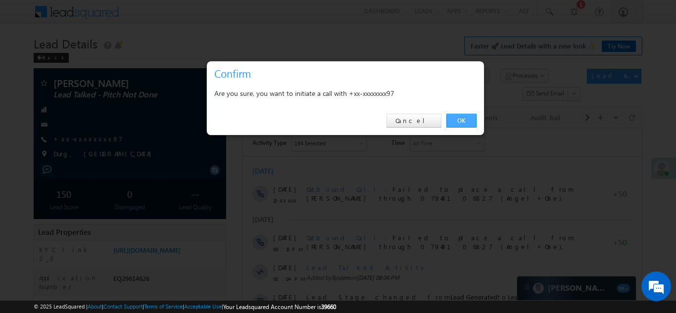
click at [458, 117] on link "OK" at bounding box center [461, 121] width 30 height 14
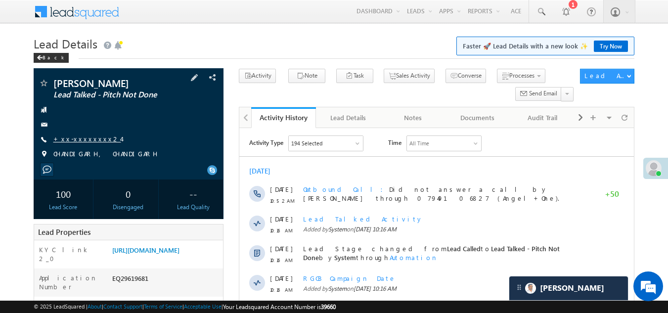
click at [68, 140] on link "+xx-xxxxxxxx24" at bounding box center [87, 139] width 68 height 8
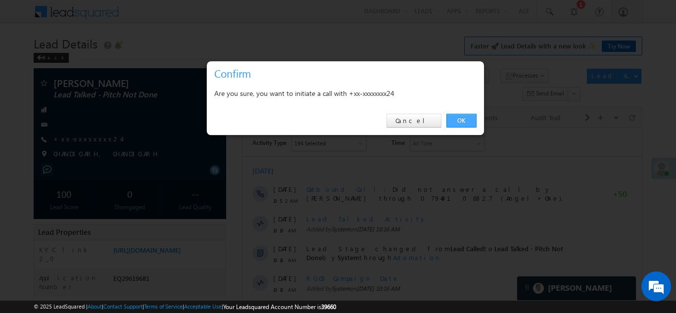
click at [454, 122] on link "OK" at bounding box center [461, 121] width 30 height 14
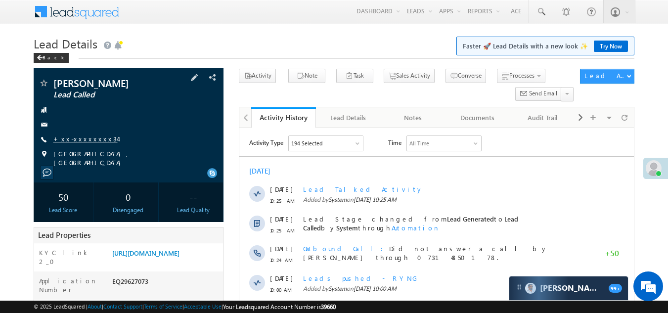
click at [82, 140] on link "+xx-xxxxxxxx34" at bounding box center [85, 139] width 64 height 8
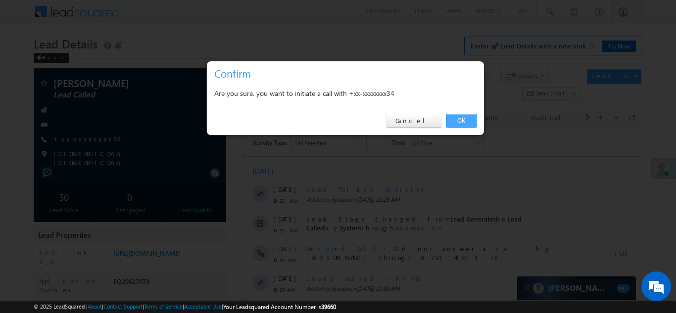
click at [453, 119] on link "OK" at bounding box center [461, 121] width 30 height 14
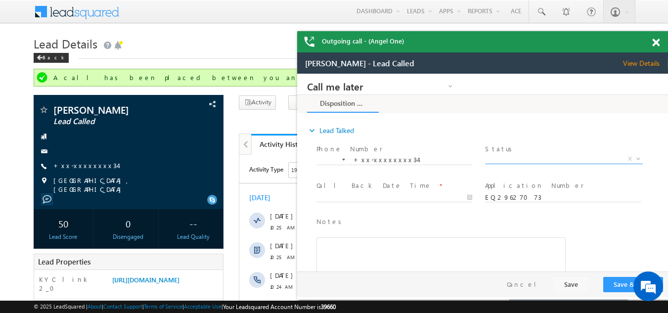
click at [542, 156] on span "X" at bounding box center [563, 159] width 157 height 10
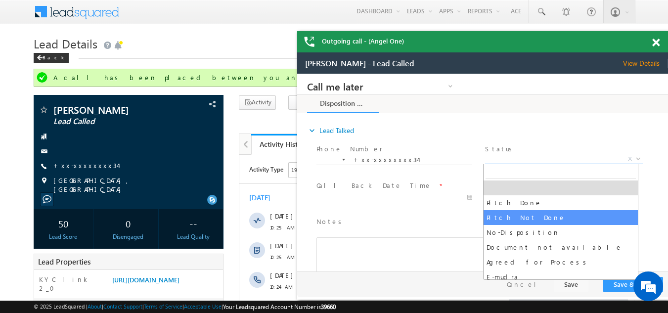
select select "Pitch Not Done"
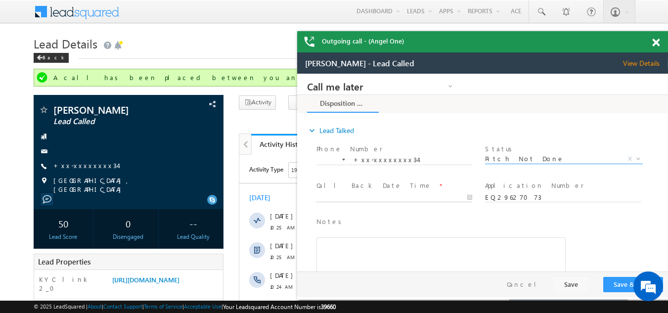
type input "[DATE] 11:47 AM"
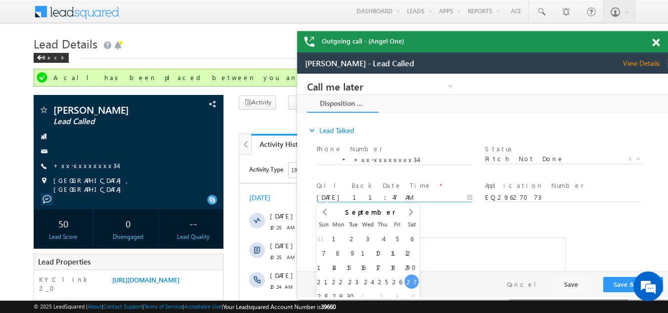
click at [383, 194] on input "[DATE] 11:47 AM" at bounding box center [395, 198] width 156 height 10
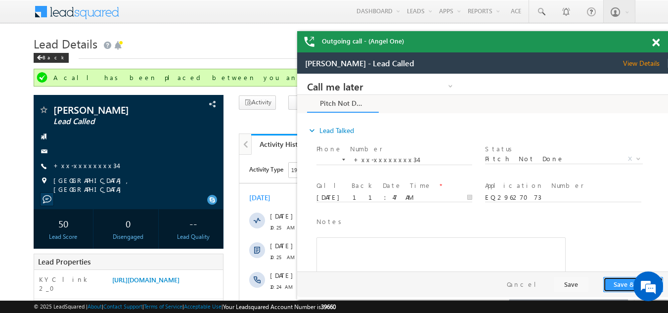
click at [622, 284] on button "Save & Close" at bounding box center [633, 284] width 60 height 15
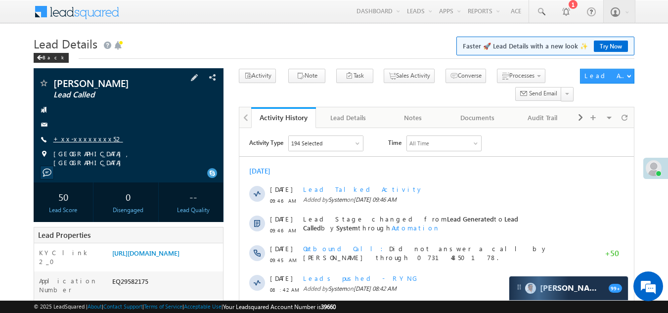
click at [80, 136] on link "+xx-xxxxxxxx52" at bounding box center [88, 139] width 70 height 8
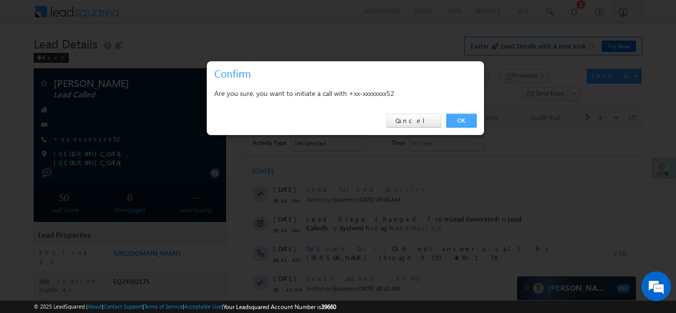
click at [455, 119] on link "OK" at bounding box center [461, 121] width 30 height 14
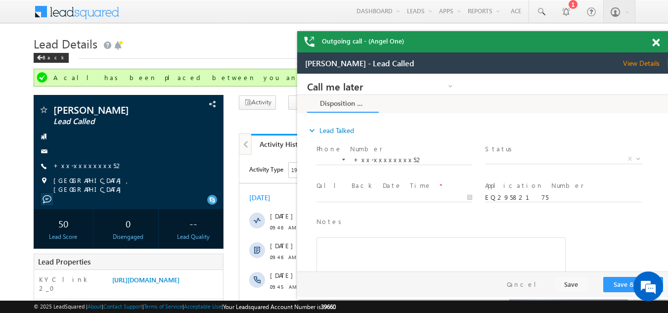
click at [654, 42] on span at bounding box center [655, 43] width 7 height 8
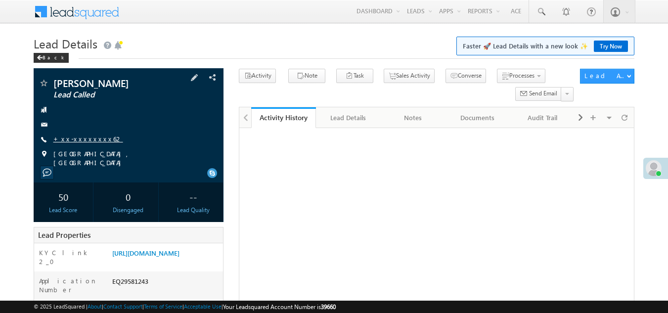
drag, startPoint x: 0, startPoint y: 0, endPoint x: 82, endPoint y: 138, distance: 161.0
click at [82, 138] on link "+xx-xxxxxxxx62" at bounding box center [88, 139] width 70 height 8
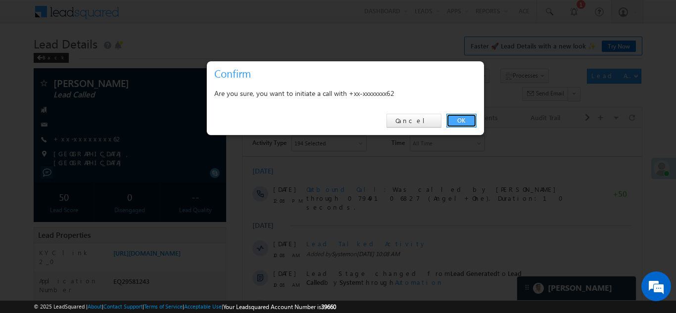
click at [462, 120] on link "OK" at bounding box center [461, 121] width 30 height 14
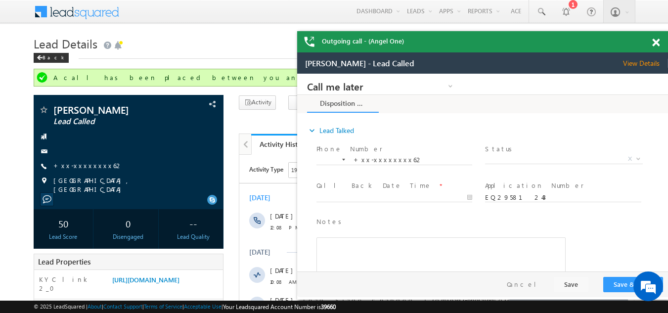
click at [656, 43] on span at bounding box center [655, 43] width 7 height 8
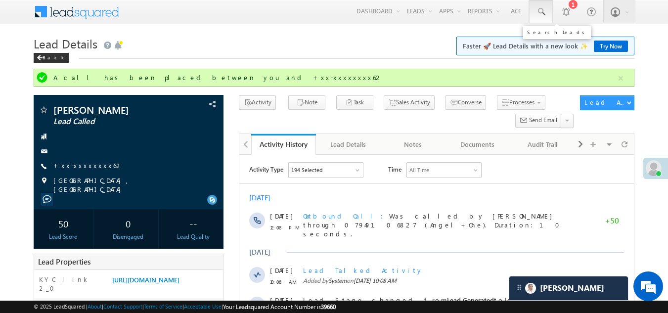
click at [540, 9] on span at bounding box center [541, 12] width 10 height 10
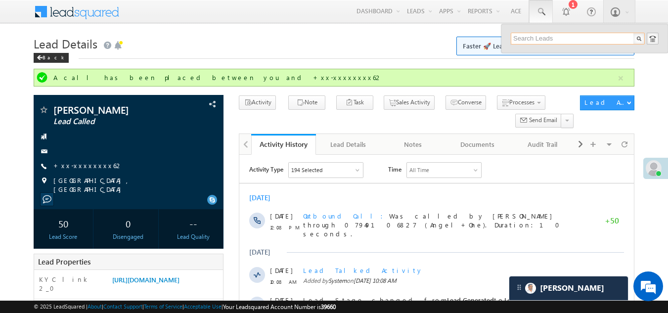
paste input "EQ29634230"
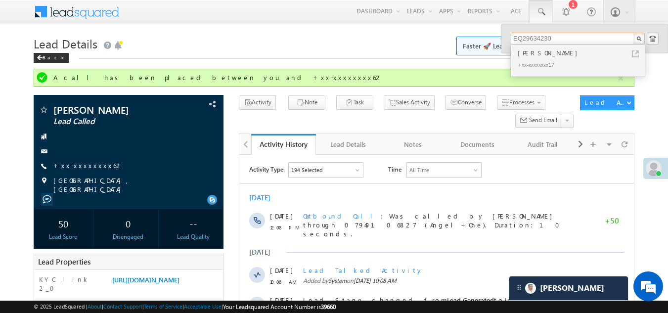
type input "EQ29634230"
click at [531, 53] on div "Thakur prasad Sahoo" at bounding box center [582, 52] width 133 height 11
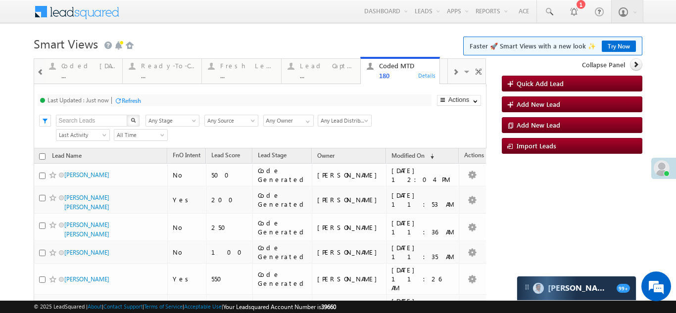
click at [452, 72] on span at bounding box center [455, 72] width 6 height 8
click at [40, 73] on span at bounding box center [40, 72] width 7 height 8
click at [391, 64] on div "Fresh Leads" at bounding box center [406, 66] width 55 height 8
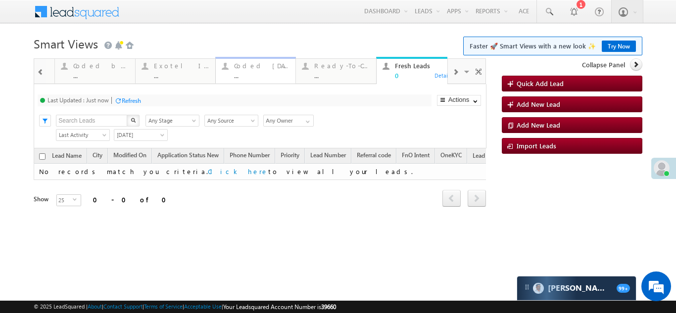
click at [254, 67] on div "Coded Today" at bounding box center [261, 66] width 55 height 8
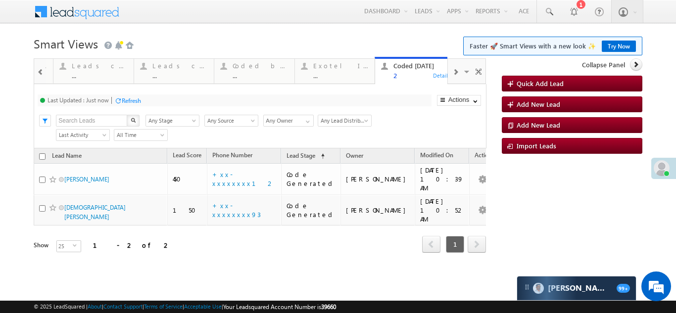
click at [455, 71] on span at bounding box center [455, 72] width 6 height 8
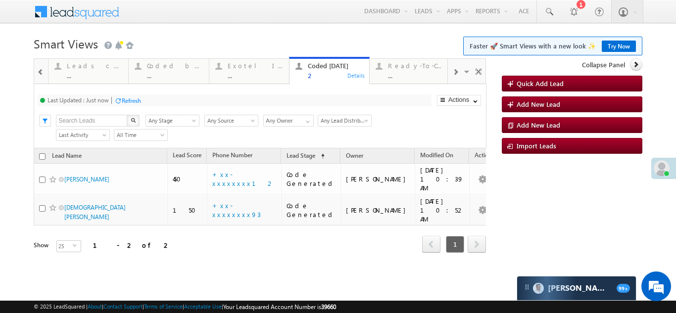
click at [455, 71] on span at bounding box center [455, 72] width 6 height 8
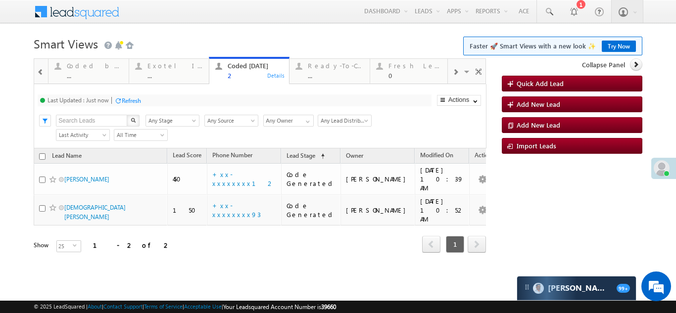
click at [455, 71] on span at bounding box center [455, 72] width 6 height 8
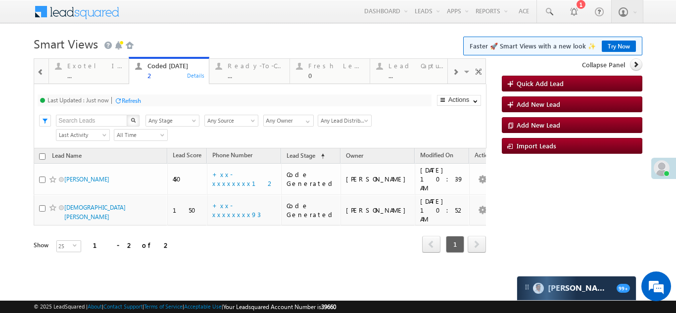
click at [455, 71] on span at bounding box center [455, 72] width 6 height 8
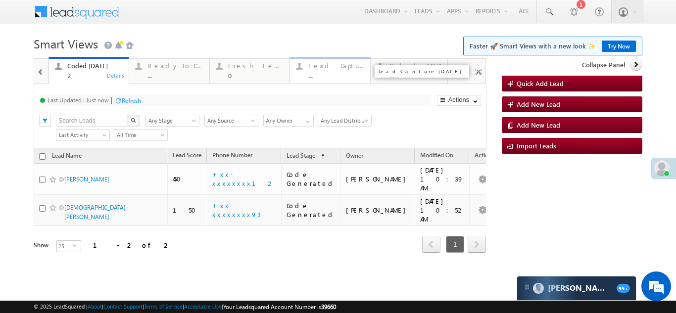
click at [318, 65] on div "Lead Capture Today" at bounding box center [335, 66] width 55 height 8
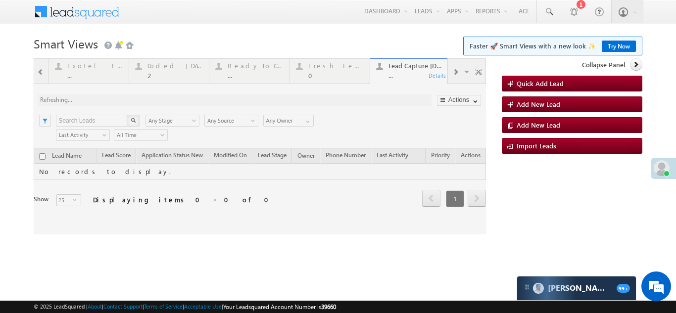
click at [454, 69] on div at bounding box center [260, 146] width 452 height 176
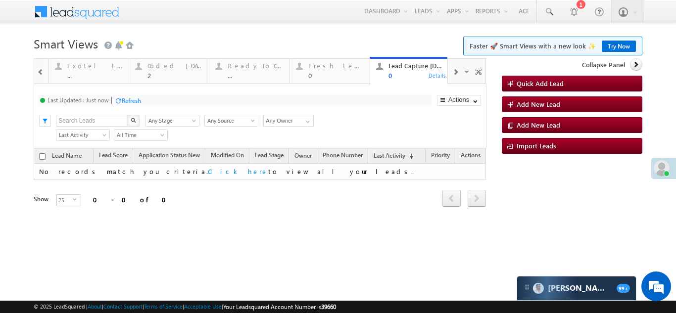
click at [454, 71] on span at bounding box center [455, 72] width 6 height 8
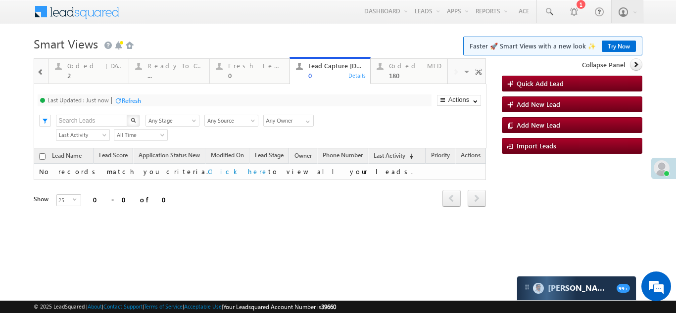
click at [454, 71] on div "Visible Tabs Thankyou Page leads Default Lead Type Default STP Rejection Reason…" at bounding box center [467, 71] width 39 height 24
click at [247, 64] on div "Fresh Leads" at bounding box center [255, 66] width 55 height 8
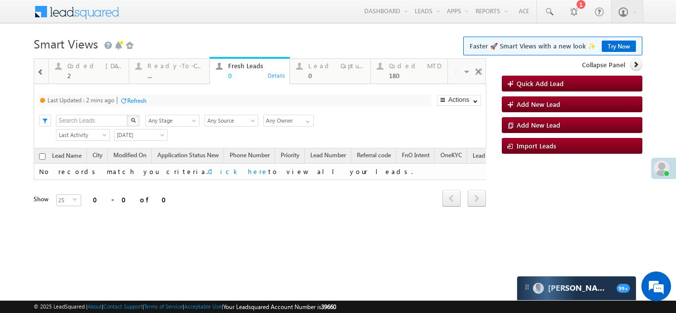
click at [140, 97] on div "Refresh" at bounding box center [136, 100] width 19 height 7
click at [86, 66] on div "Coded Today" at bounding box center [94, 66] width 55 height 8
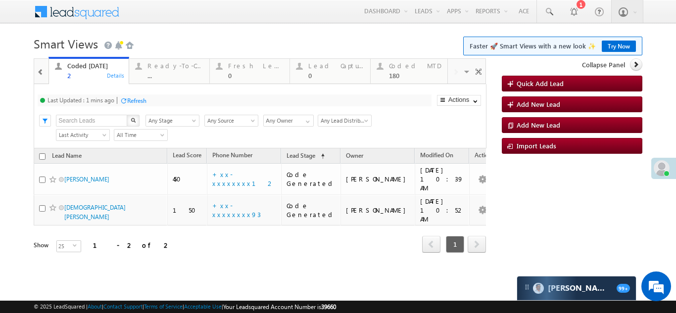
click at [136, 98] on div "Refresh" at bounding box center [136, 100] width 19 height 7
click at [241, 67] on div "Fresh Leads" at bounding box center [255, 66] width 55 height 8
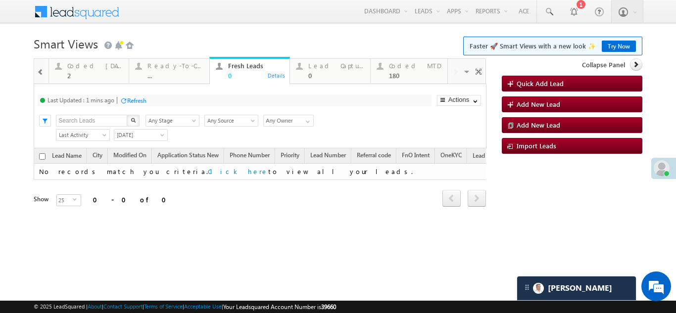
click at [139, 102] on div "Refresh" at bounding box center [136, 100] width 19 height 7
click at [87, 67] on div "Coded Today" at bounding box center [94, 66] width 55 height 8
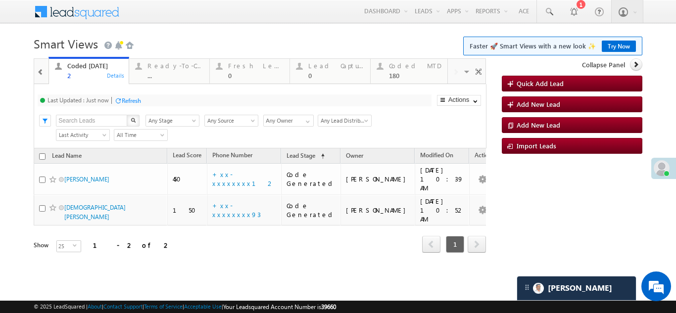
click at [135, 101] on div "Refresh" at bounding box center [131, 100] width 19 height 7
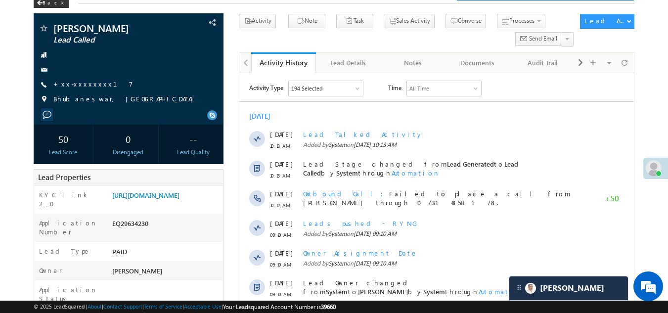
scroll to position [49, 0]
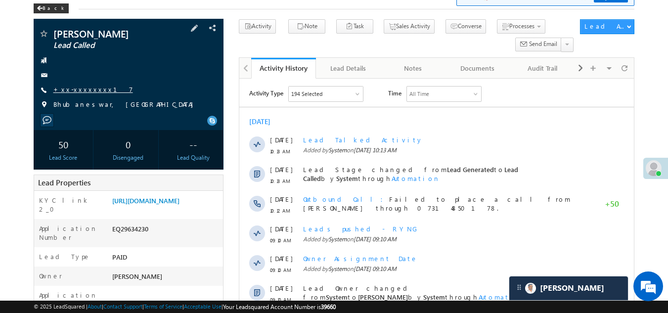
click at [83, 90] on link "+xx-xxxxxxxx17" at bounding box center [93, 89] width 80 height 8
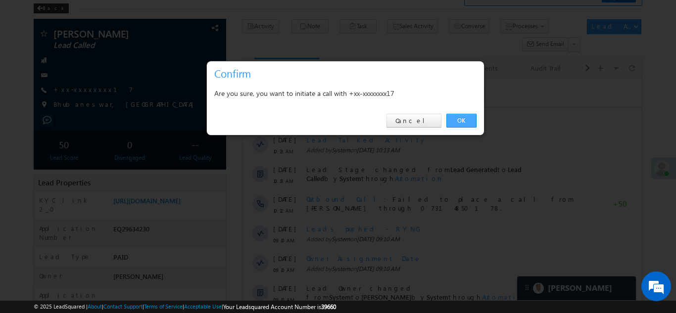
click at [458, 121] on link "OK" at bounding box center [461, 121] width 30 height 14
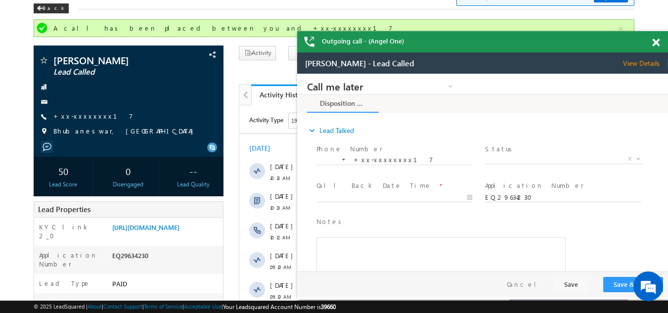
scroll to position [0, 0]
click at [520, 158] on span "X" at bounding box center [563, 159] width 157 height 10
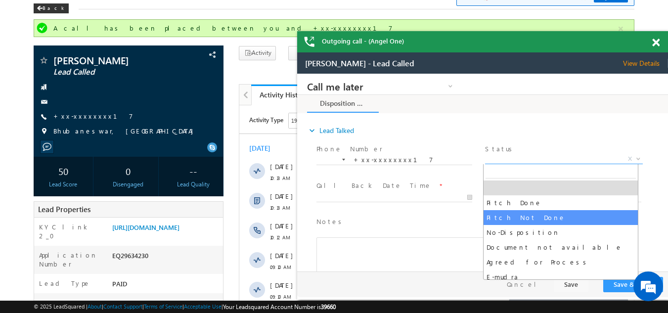
select select "Pitch Not Done"
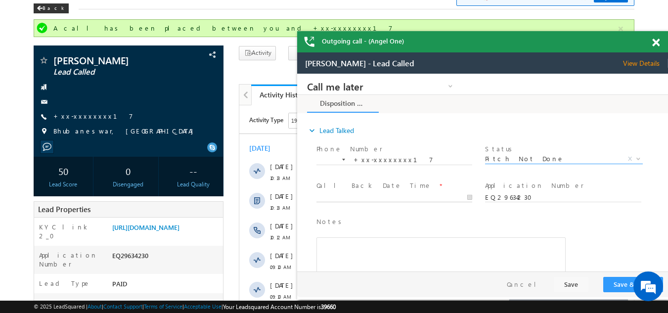
type input "09/27/25 12:27 PM"
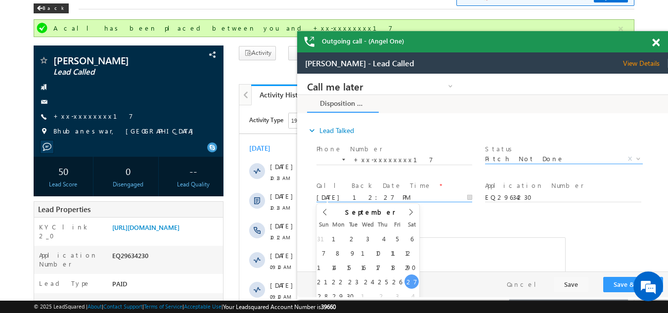
click at [340, 195] on input "09/27/25 12:27 PM" at bounding box center [395, 198] width 156 height 10
click at [623, 283] on button "Save & Close" at bounding box center [633, 284] width 60 height 15
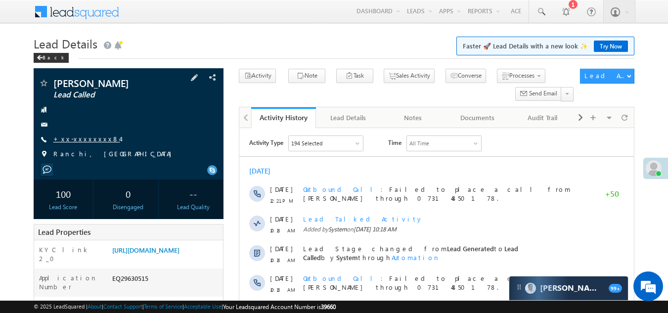
click at [79, 137] on link "+xx-xxxxxxxx84" at bounding box center [86, 139] width 67 height 8
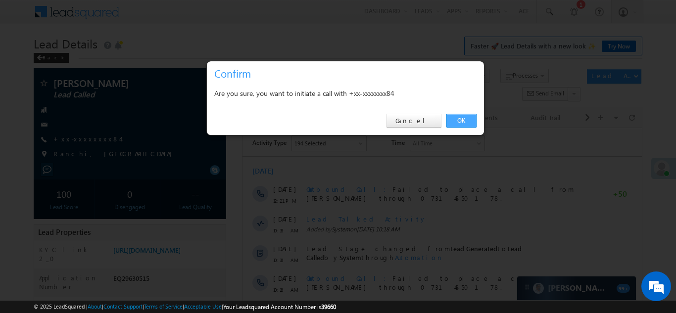
click at [462, 118] on link "OK" at bounding box center [461, 121] width 30 height 14
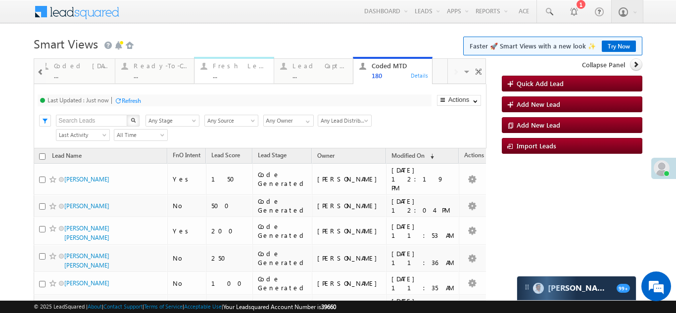
click at [220, 68] on div "Fresh Leads" at bounding box center [240, 66] width 55 height 8
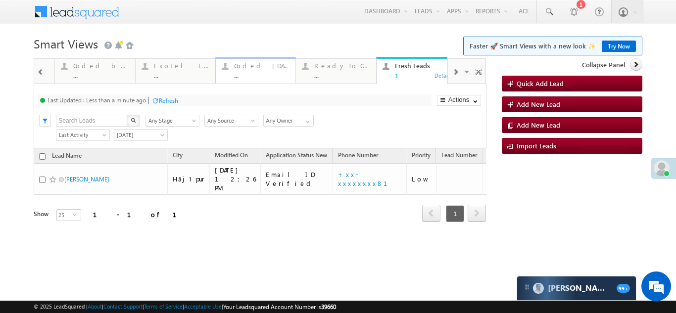
click at [256, 65] on div "Coded Today" at bounding box center [261, 66] width 55 height 8
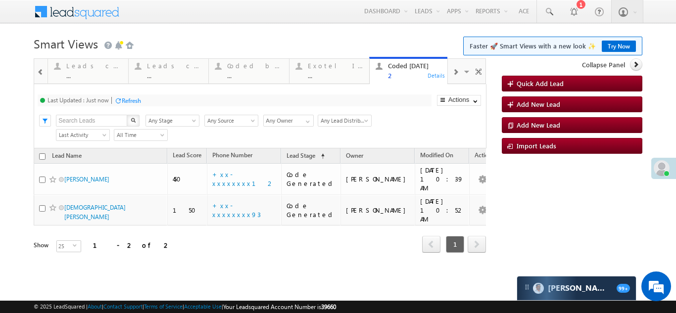
click at [457, 72] on span at bounding box center [455, 72] width 6 height 8
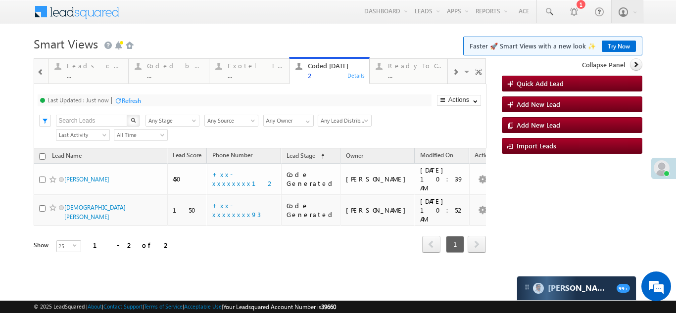
click at [457, 72] on span at bounding box center [455, 72] width 6 height 8
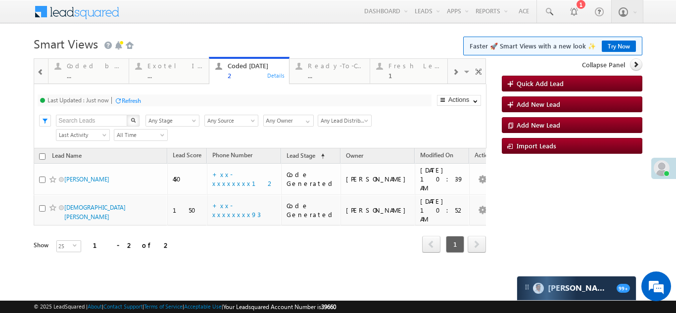
click at [457, 72] on span at bounding box center [455, 72] width 6 height 8
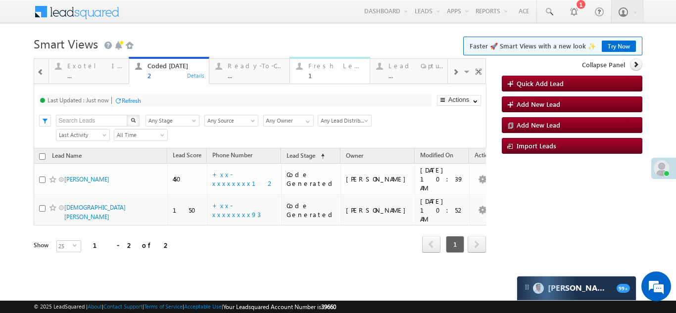
click at [326, 68] on div "Fresh Leads" at bounding box center [335, 66] width 55 height 8
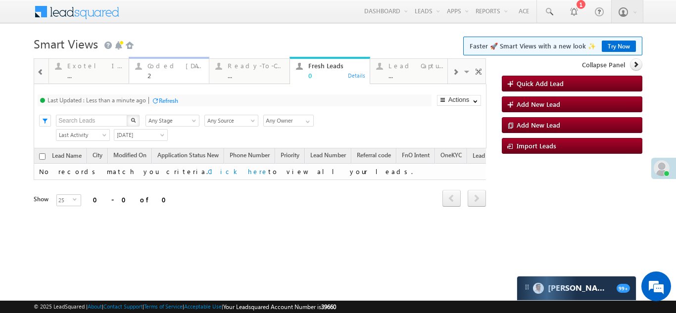
click at [160, 71] on div "Coded Today 2" at bounding box center [174, 69] width 55 height 19
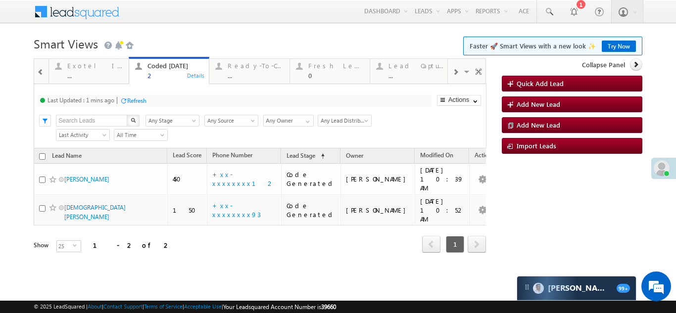
click at [136, 99] on div "Refresh" at bounding box center [136, 100] width 19 height 7
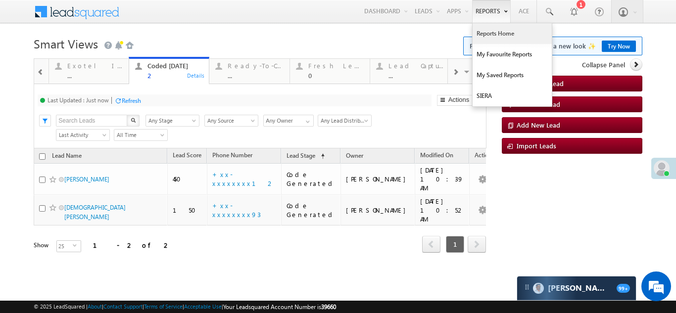
click at [494, 38] on link "Reports Home" at bounding box center [511, 33] width 79 height 21
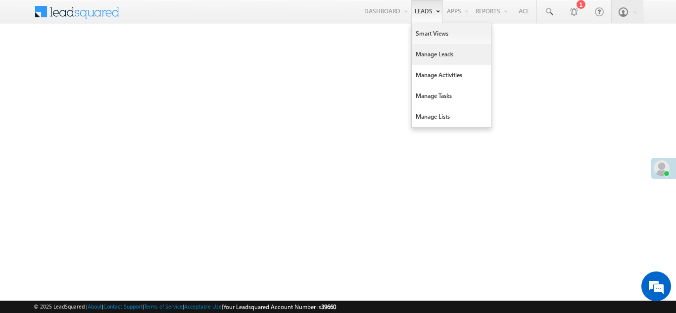
click at [430, 55] on link "Manage Leads" at bounding box center [450, 54] width 79 height 21
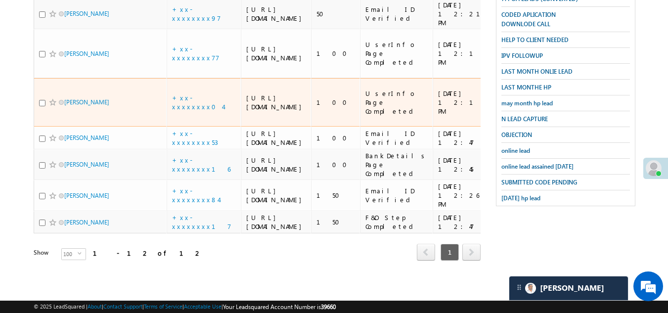
scroll to position [329, 0]
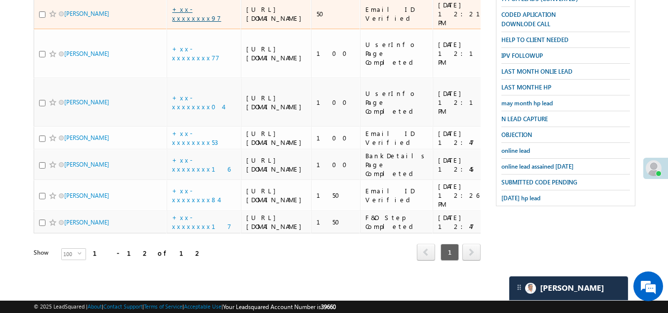
click at [195, 22] on link "+xx-xxxxxxxx97" at bounding box center [196, 13] width 49 height 17
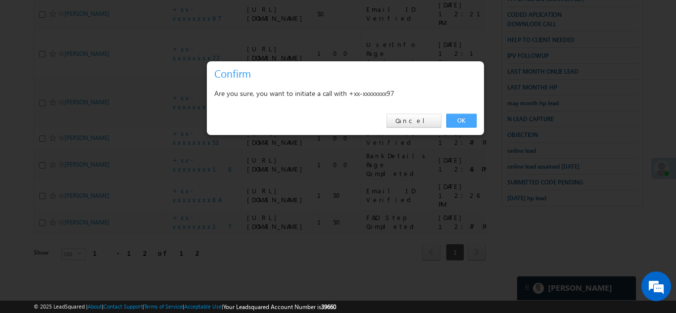
click at [457, 121] on link "OK" at bounding box center [461, 121] width 30 height 14
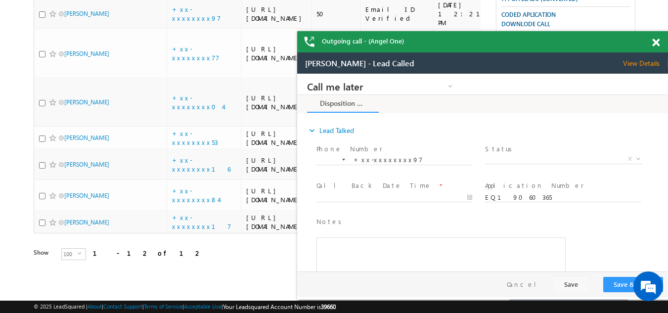
scroll to position [0, 0]
click at [655, 42] on span at bounding box center [655, 43] width 7 height 8
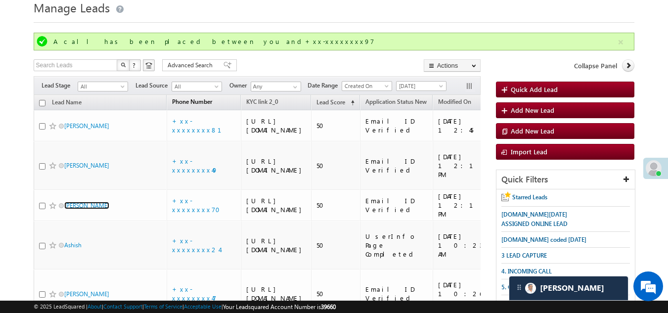
scroll to position [18, 0]
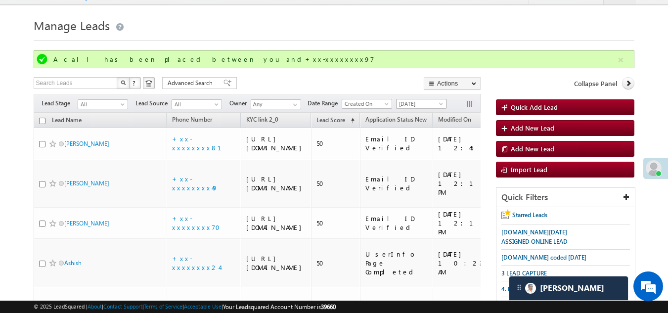
click at [425, 102] on span "[DATE]" at bounding box center [420, 103] width 47 height 9
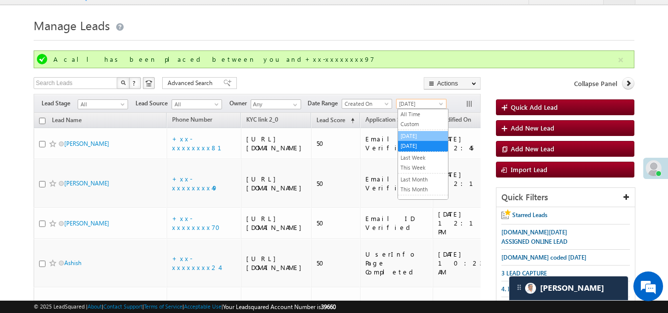
click at [416, 135] on link "[DATE]" at bounding box center [423, 136] width 50 height 9
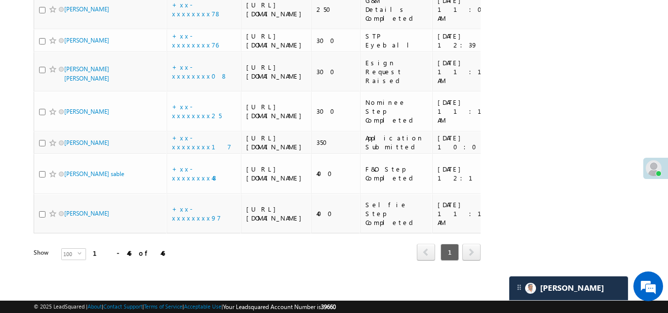
scroll to position [2145, 0]
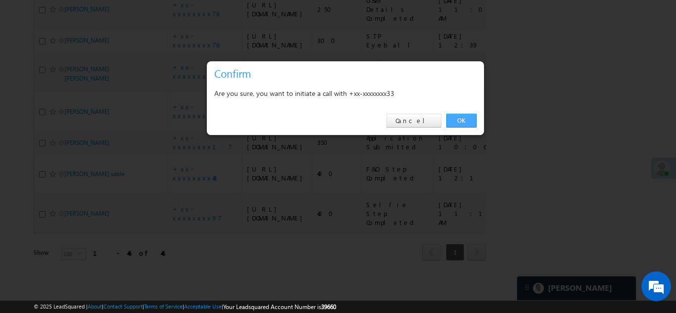
click at [462, 117] on link "OK" at bounding box center [461, 121] width 30 height 14
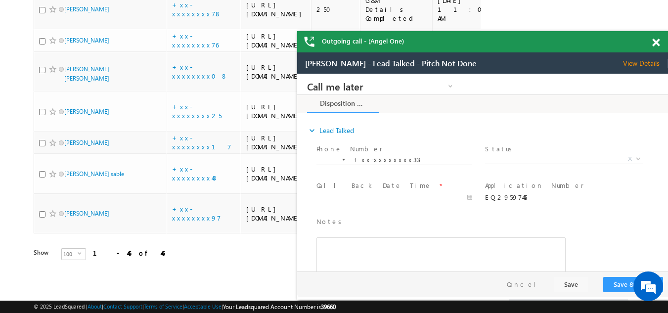
scroll to position [0, 0]
click at [642, 61] on span "View Details" at bounding box center [645, 63] width 45 height 9
click at [653, 42] on span at bounding box center [655, 43] width 7 height 8
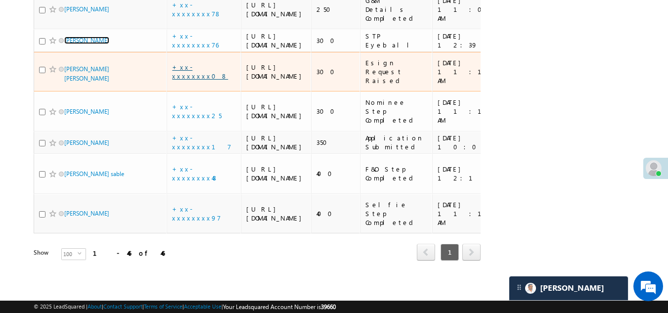
scroll to position [2500, 0]
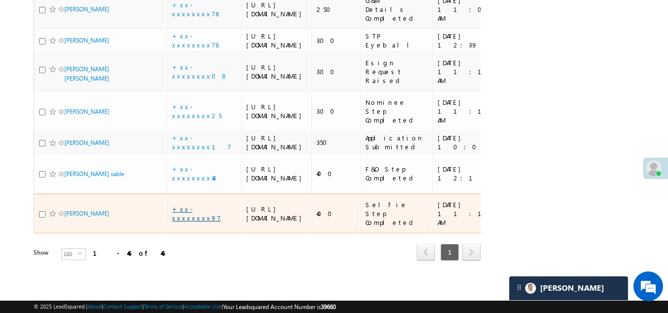
click at [193, 205] on link "+xx-xxxxxxxx97" at bounding box center [196, 213] width 49 height 17
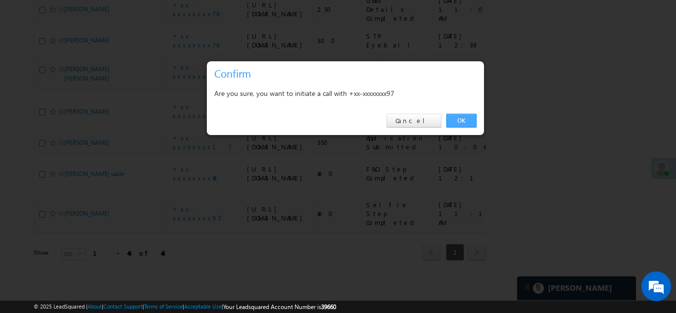
click at [457, 121] on link "OK" at bounding box center [461, 121] width 30 height 14
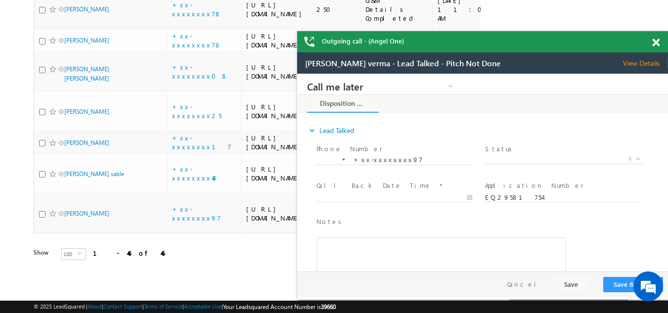
scroll to position [0, 0]
click at [657, 43] on span at bounding box center [655, 43] width 7 height 8
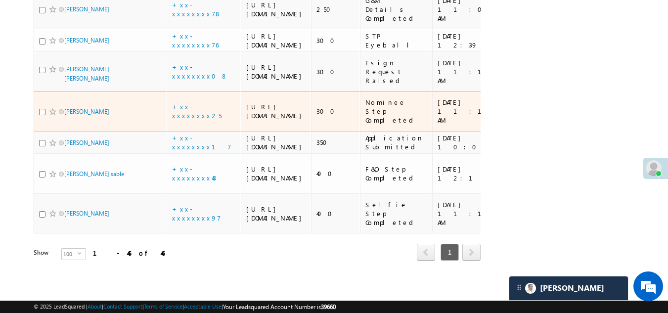
scroll to position [2401, 0]
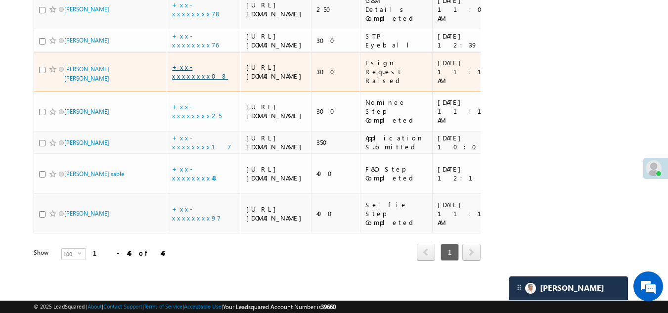
click at [196, 63] on link "+xx-xxxxxxxx08" at bounding box center [200, 71] width 56 height 17
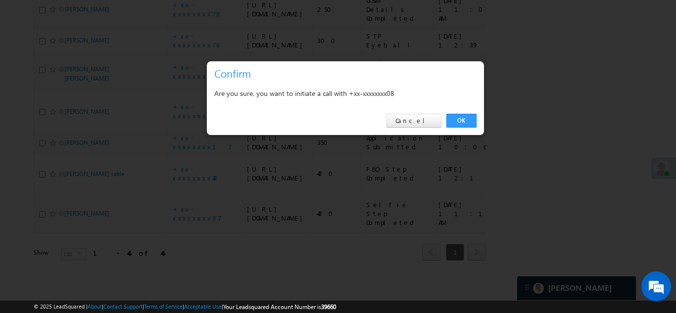
click at [461, 118] on link "OK" at bounding box center [461, 121] width 30 height 14
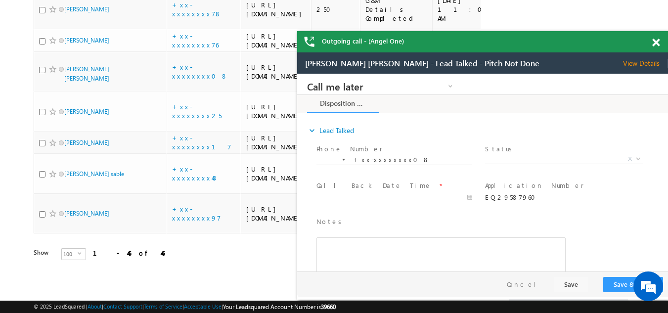
scroll to position [0, 0]
click at [655, 42] on span at bounding box center [655, 43] width 7 height 8
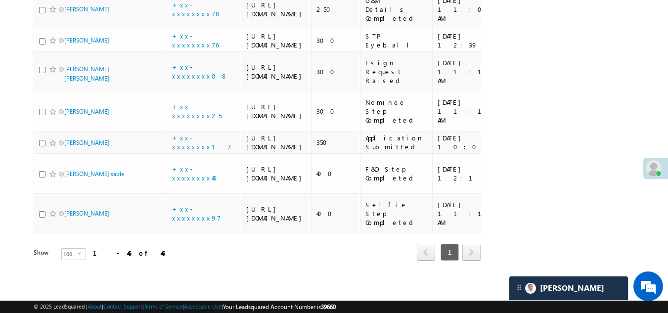
scroll to position [1956, 0]
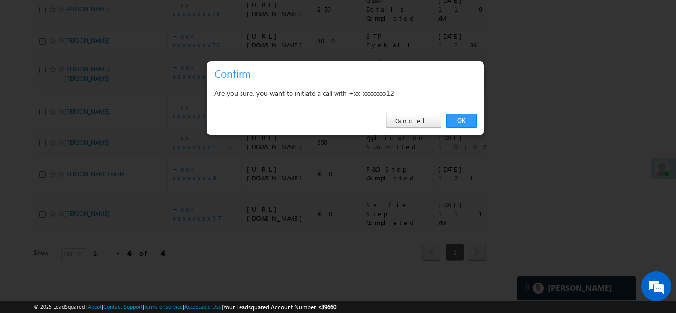
click at [459, 123] on link "OK" at bounding box center [461, 121] width 30 height 14
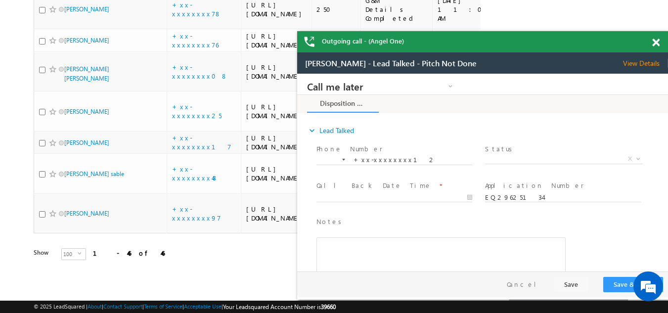
scroll to position [0, 0]
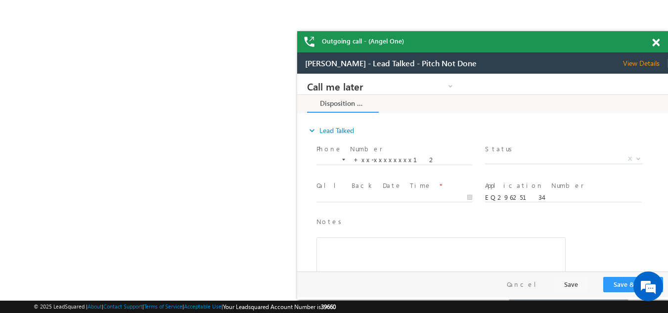
click at [656, 42] on span at bounding box center [655, 43] width 7 height 8
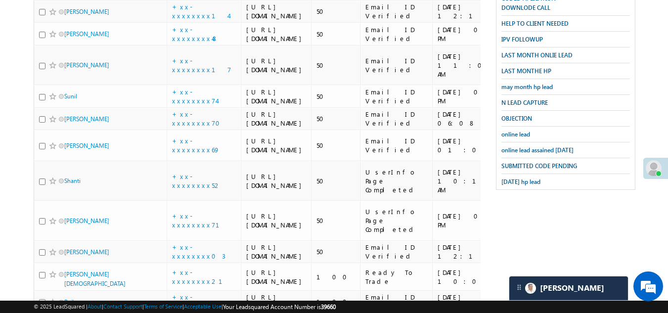
scroll to position [275, 0]
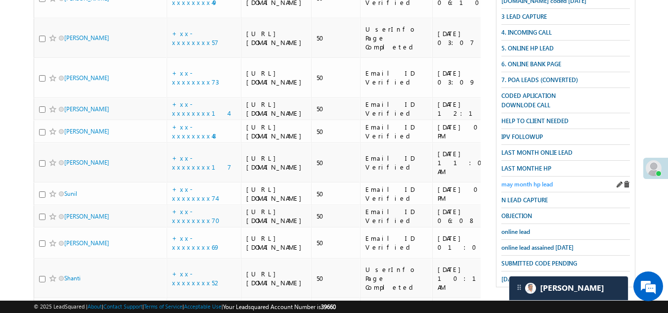
click at [527, 181] on span "may month hp lead" at bounding box center [526, 184] width 51 height 7
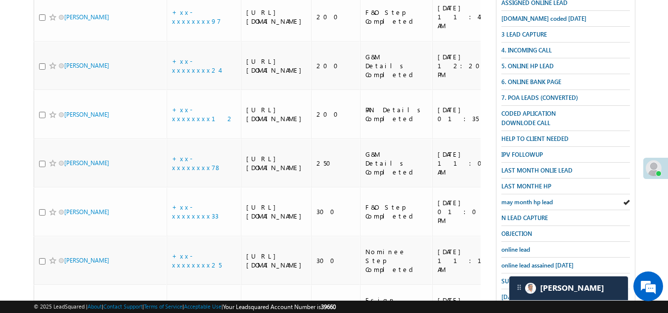
scroll to position [33, 0]
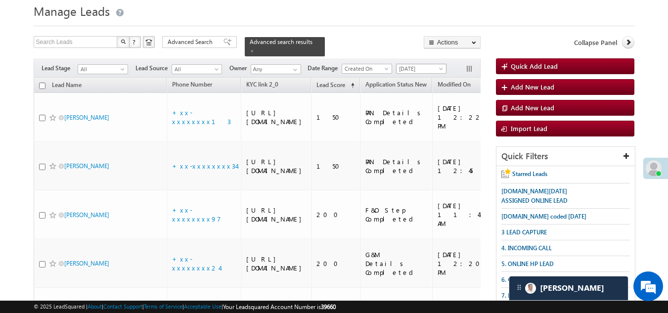
click at [422, 65] on span "[DATE]" at bounding box center [420, 68] width 47 height 9
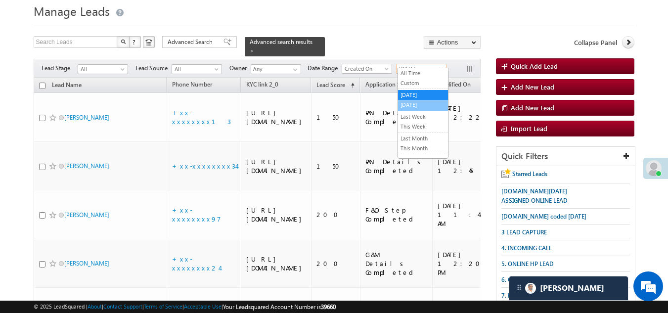
click at [414, 103] on link "[DATE]" at bounding box center [423, 104] width 50 height 9
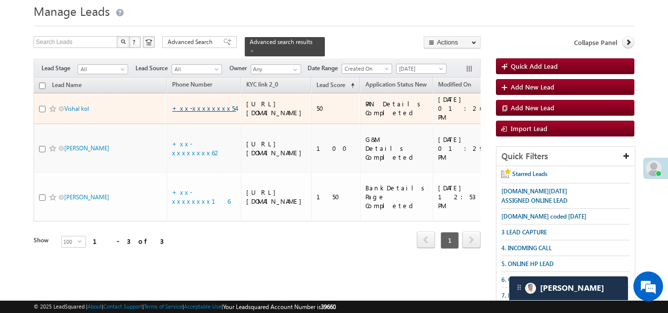
click at [200, 112] on link "+xx-xxxxxxxx54" at bounding box center [204, 108] width 64 height 8
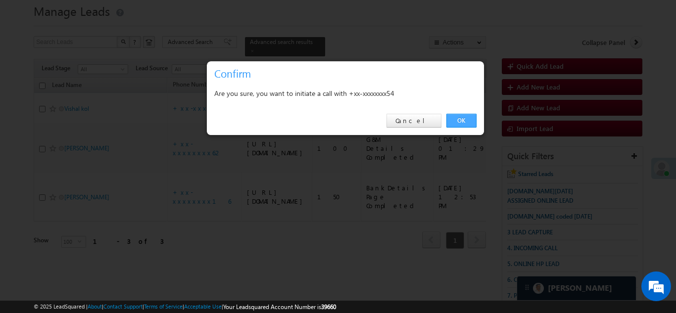
click at [463, 119] on link "OK" at bounding box center [461, 121] width 30 height 14
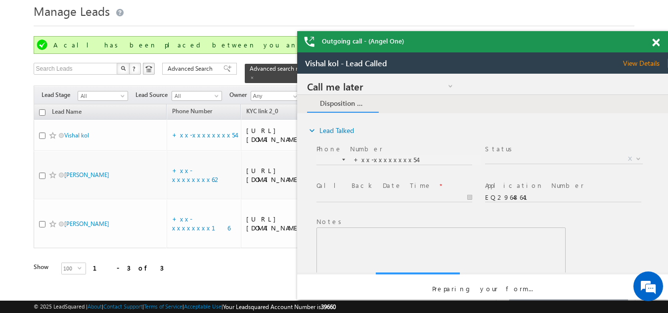
scroll to position [0, 0]
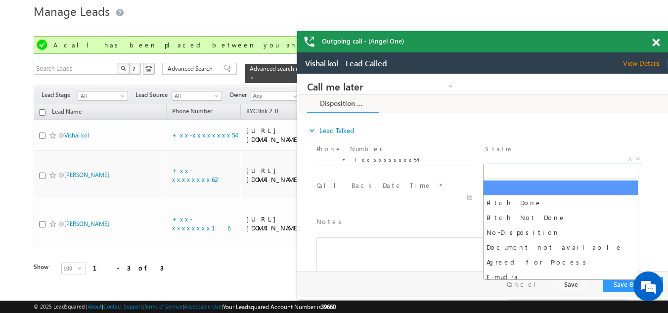
click at [527, 159] on span "X" at bounding box center [563, 159] width 157 height 10
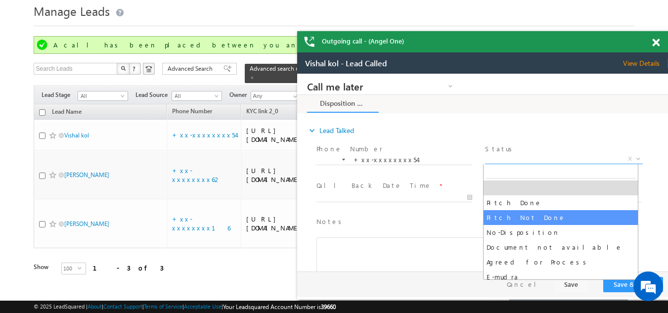
select select "Pitch Not Done"
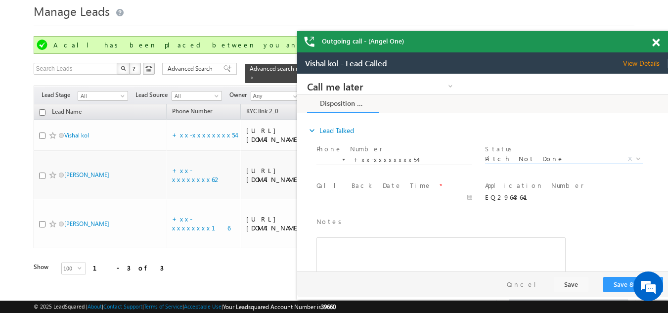
type input "09/27/25 1:36 PM"
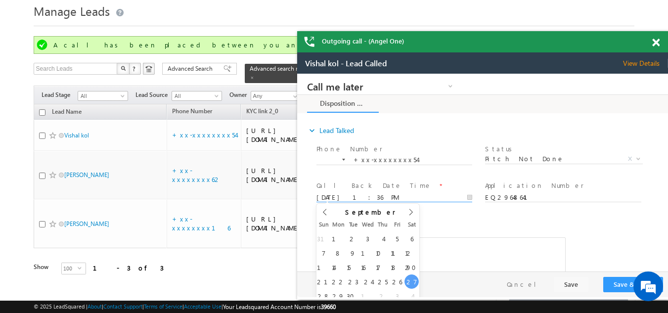
click at [384, 196] on input "09/27/25 1:36 PM" at bounding box center [395, 198] width 156 height 10
click at [616, 282] on button "Save & Close" at bounding box center [633, 284] width 60 height 15
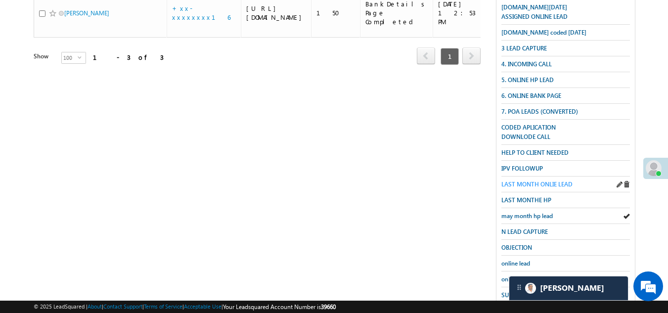
scroll to position [247, 0]
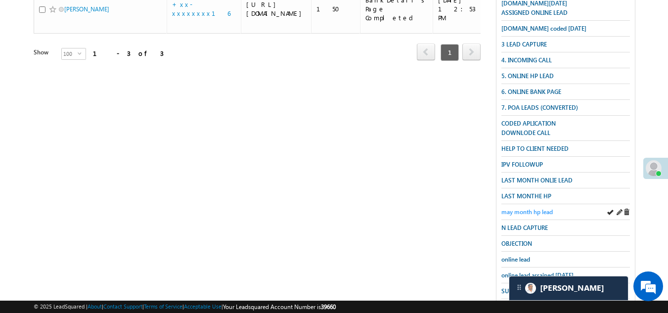
click at [538, 208] on span "may month hp lead" at bounding box center [526, 211] width 51 height 7
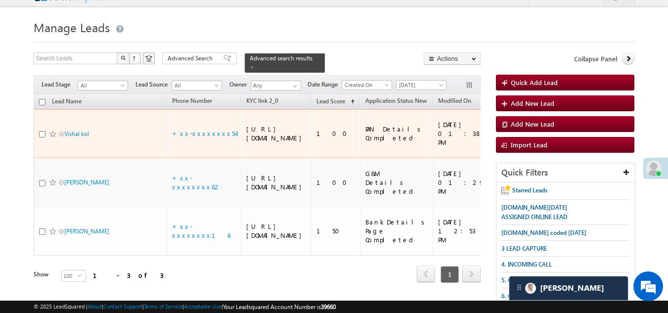
scroll to position [0, 0]
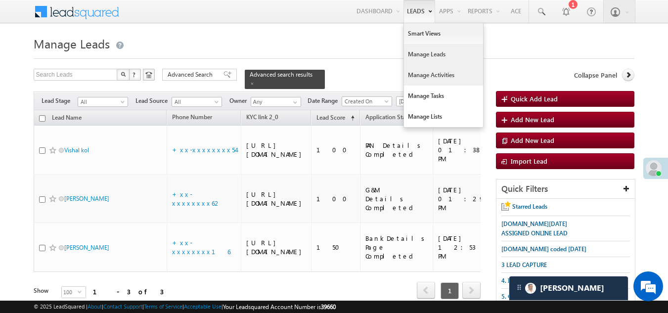
click at [439, 73] on link "Manage Activities" at bounding box center [443, 75] width 79 height 21
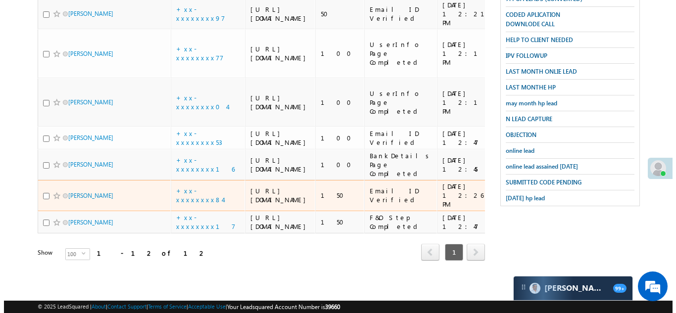
scroll to position [585, 0]
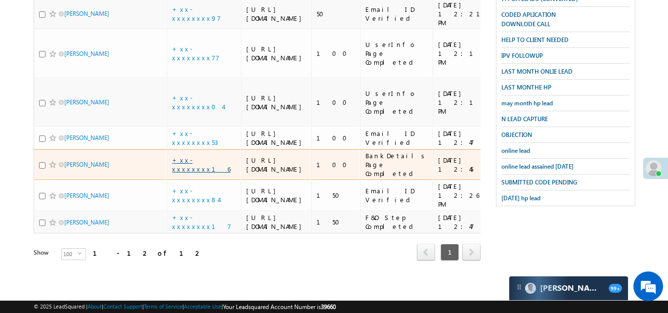
click at [203, 156] on link "+xx-xxxxxxxx16" at bounding box center [201, 164] width 58 height 17
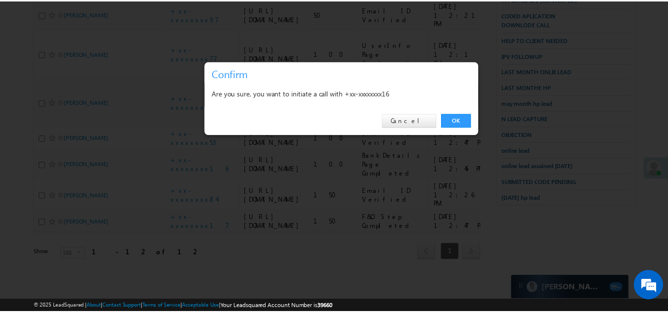
scroll to position [0, 0]
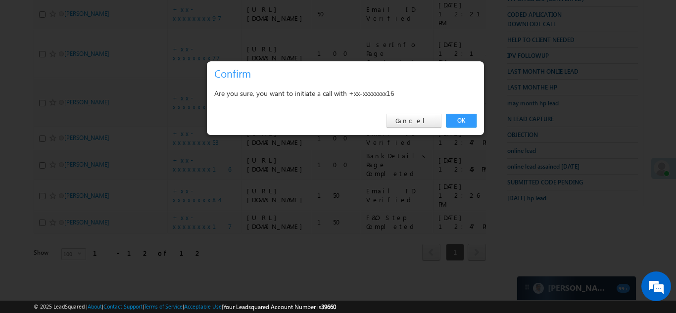
click at [463, 119] on link "OK" at bounding box center [461, 121] width 30 height 14
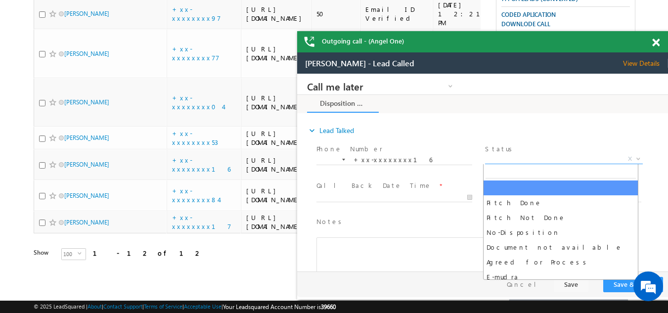
click at [537, 157] on span "X" at bounding box center [563, 159] width 157 height 10
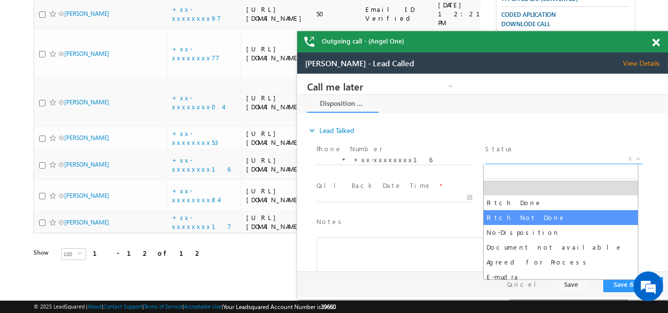
select select "Pitch Not Done"
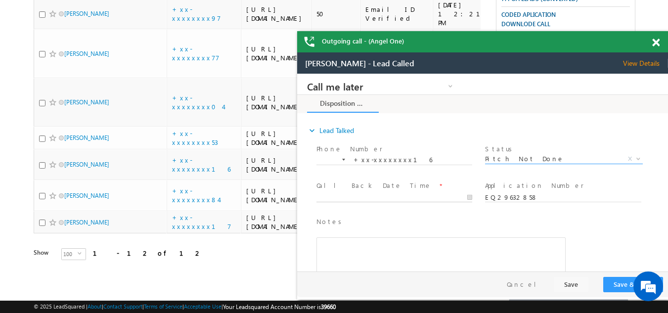
type input "[DATE] 12:48 PM"
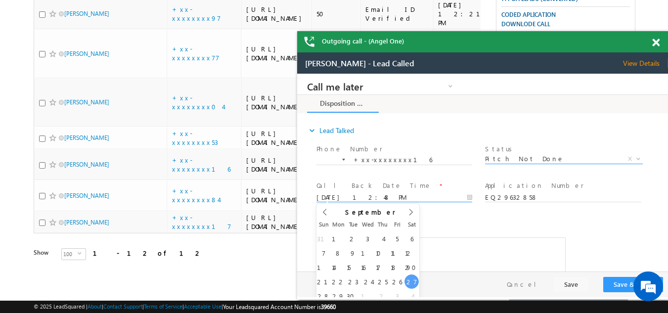
click at [363, 196] on input "[DATE] 12:48 PM" at bounding box center [395, 198] width 156 height 10
click at [620, 284] on button "Save & Close" at bounding box center [633, 284] width 60 height 15
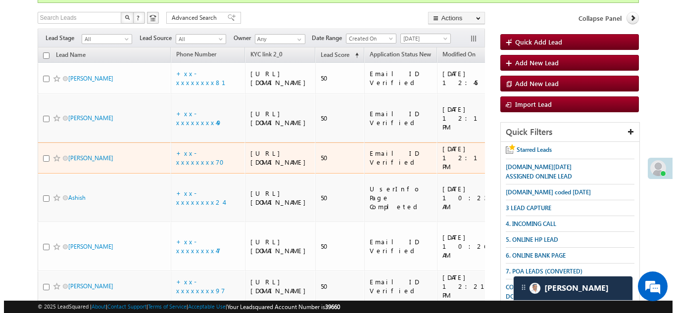
scroll to position [68, 0]
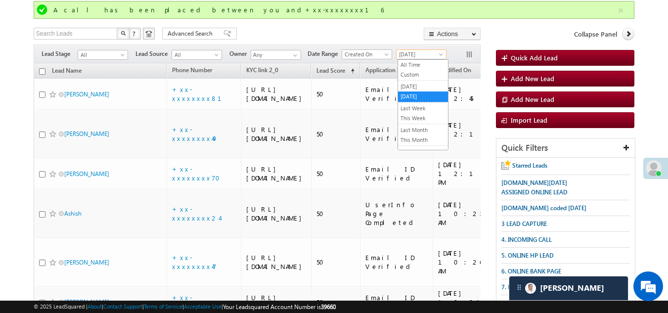
click at [414, 52] on span "[DATE]" at bounding box center [420, 54] width 47 height 9
click at [409, 84] on link "[DATE]" at bounding box center [423, 86] width 50 height 9
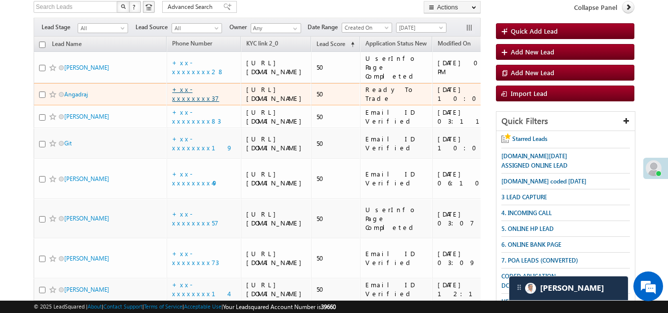
click at [190, 102] on link "+xx-xxxxxxxx37" at bounding box center [195, 93] width 47 height 17
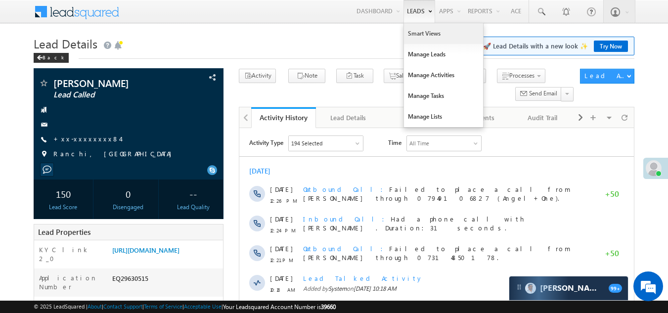
click at [420, 32] on link "Smart Views" at bounding box center [443, 33] width 79 height 21
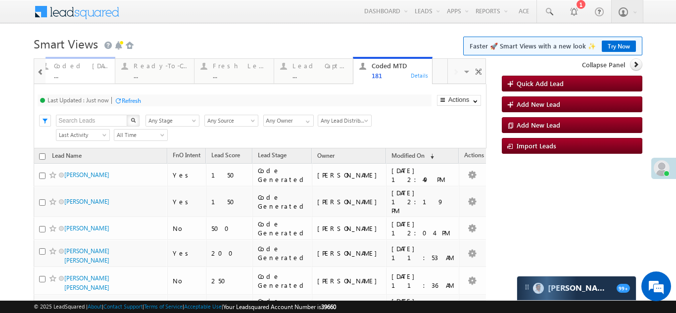
click at [77, 71] on div "Coded Today ..." at bounding box center [81, 69] width 55 height 19
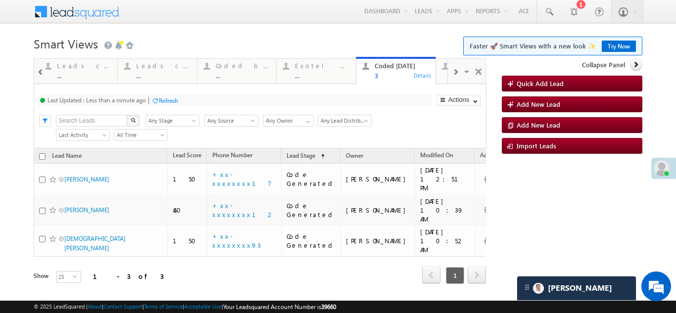
click at [169, 99] on div "Refresh" at bounding box center [168, 100] width 19 height 7
click at [452, 69] on span at bounding box center [455, 72] width 6 height 8
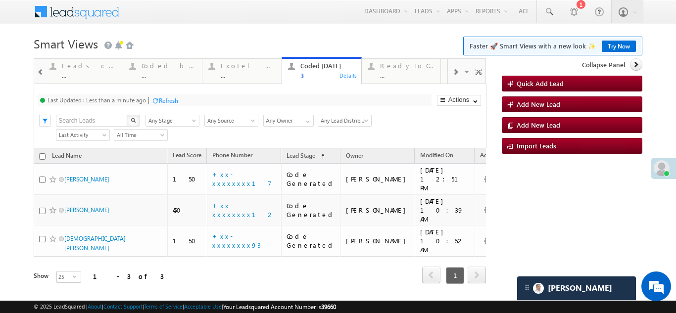
click at [452, 69] on span at bounding box center [455, 72] width 6 height 8
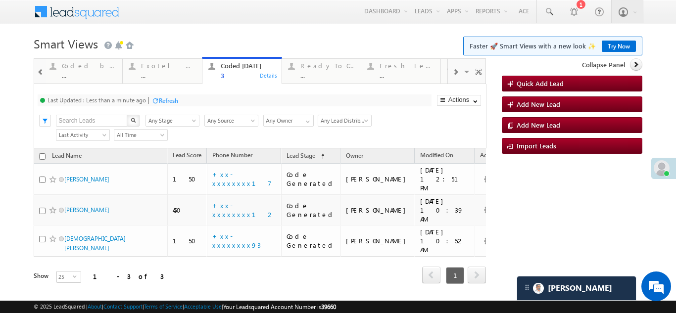
click at [452, 69] on span at bounding box center [455, 72] width 6 height 8
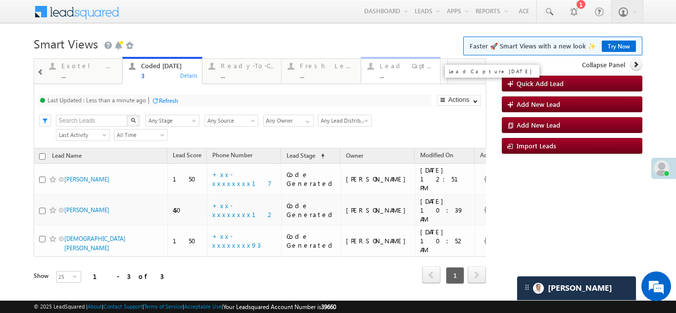
click at [399, 66] on div "Lead Capture Today" at bounding box center [406, 66] width 55 height 8
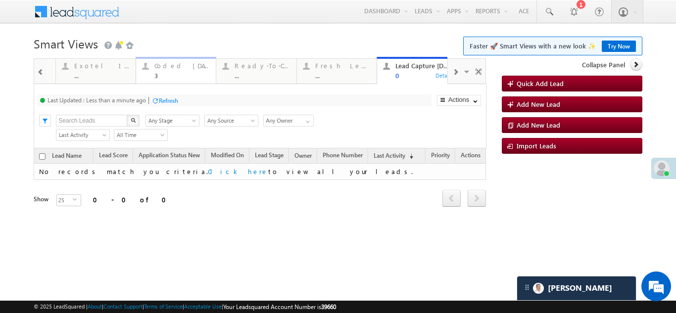
click at [174, 69] on div "Coded Today" at bounding box center [181, 66] width 55 height 8
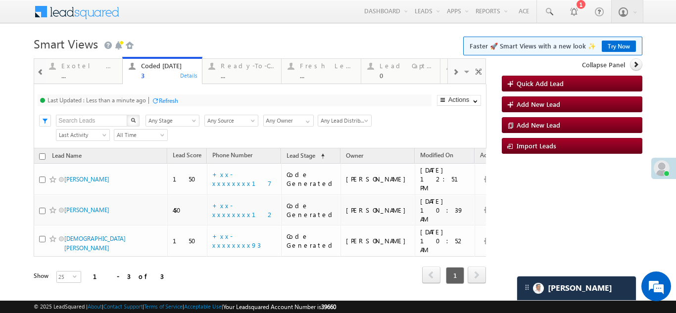
click at [173, 99] on div "Refresh" at bounding box center [168, 100] width 19 height 7
click at [135, 102] on div "Refresh" at bounding box center [131, 100] width 19 height 7
click at [173, 99] on div "Refresh" at bounding box center [168, 100] width 19 height 7
click at [320, 70] on div "Fresh Leads ..." at bounding box center [327, 69] width 55 height 19
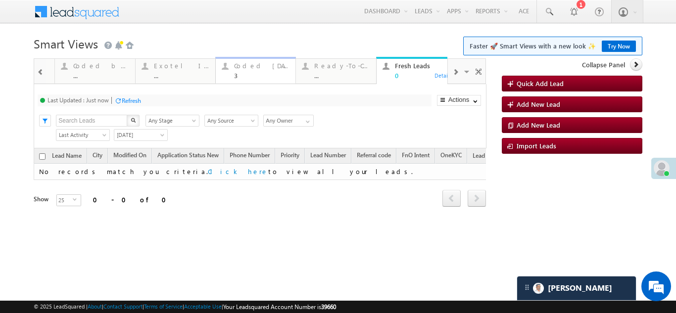
click at [258, 71] on div "Coded Today 3" at bounding box center [261, 69] width 55 height 19
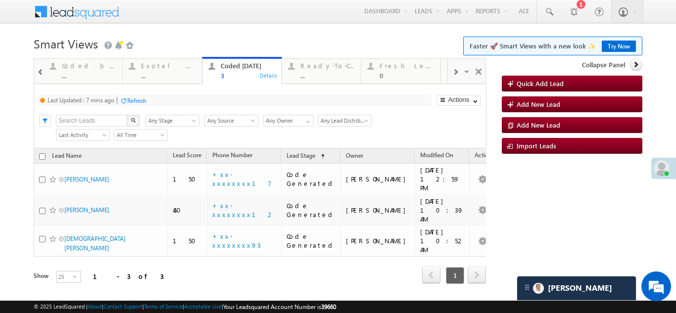
click at [139, 100] on div "Refresh" at bounding box center [136, 100] width 19 height 7
click at [400, 67] on div "Fresh Leads" at bounding box center [406, 66] width 55 height 8
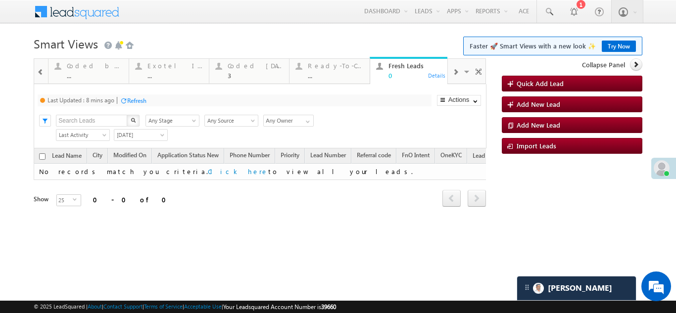
click at [136, 100] on div "Refresh" at bounding box center [136, 100] width 19 height 7
click at [238, 68] on div "Coded Today" at bounding box center [254, 66] width 55 height 8
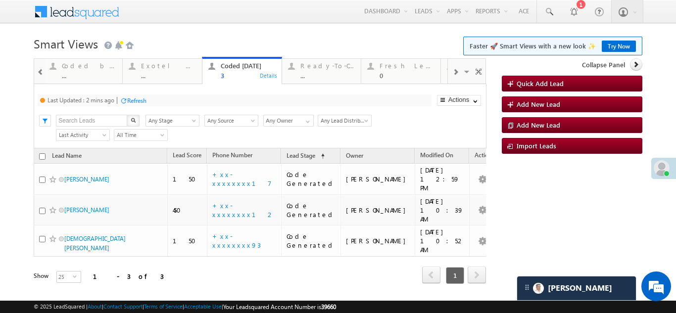
click at [135, 98] on div "Refresh" at bounding box center [136, 100] width 19 height 7
click at [406, 69] on div "Fresh Leads" at bounding box center [406, 66] width 55 height 8
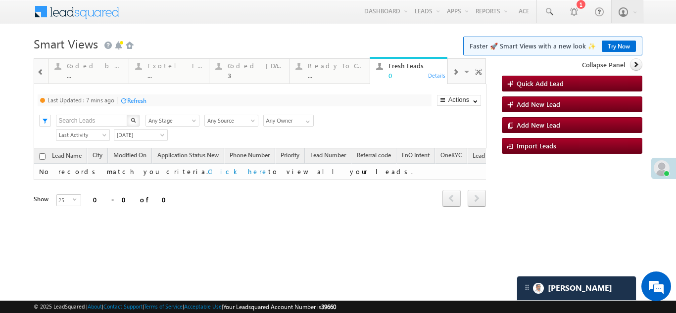
click at [142, 100] on div "Refresh" at bounding box center [136, 100] width 19 height 7
click at [238, 68] on div "Coded [DATE]" at bounding box center [254, 66] width 55 height 8
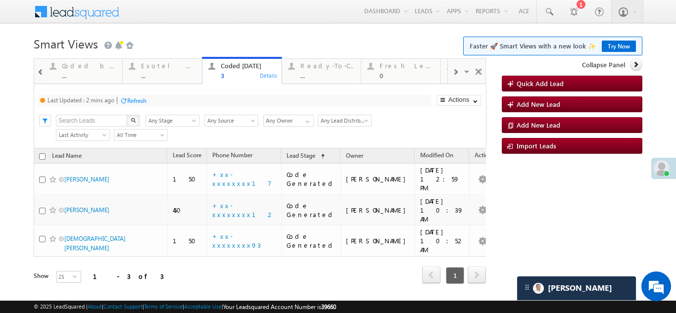
click at [131, 99] on div "Refresh" at bounding box center [136, 100] width 19 height 7
click at [393, 63] on div "Fresh Leads" at bounding box center [406, 66] width 55 height 8
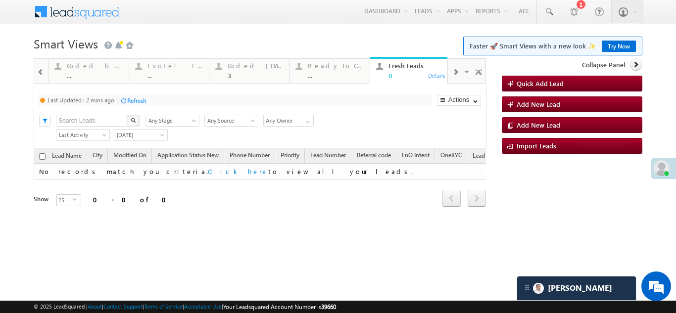
click at [137, 101] on div "Refresh" at bounding box center [136, 100] width 19 height 7
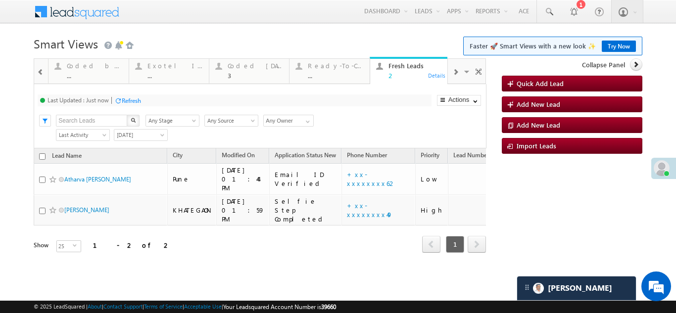
click at [131, 97] on div "Refresh" at bounding box center [131, 100] width 19 height 7
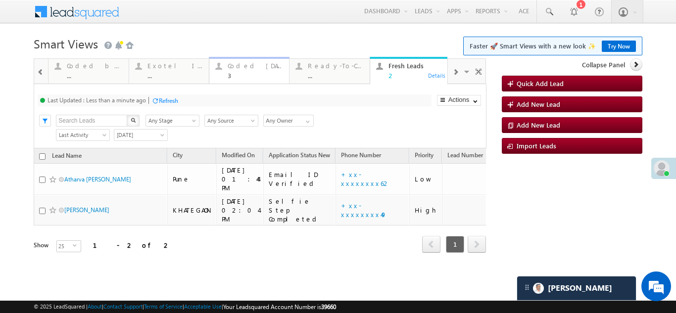
click at [243, 68] on div "Coded Today" at bounding box center [254, 66] width 55 height 8
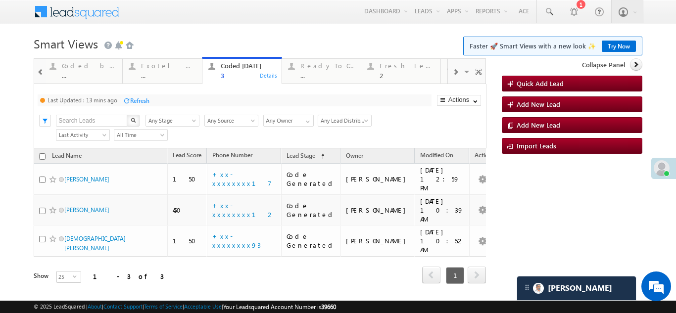
click at [142, 101] on div "Refresh" at bounding box center [139, 100] width 19 height 7
click at [134, 101] on div "Refresh" at bounding box center [131, 100] width 19 height 7
click at [131, 98] on div "Refresh" at bounding box center [131, 100] width 19 height 7
click at [128, 101] on div "Refresh" at bounding box center [131, 100] width 19 height 7
click at [391, 69] on div "Fresh Leads" at bounding box center [406, 66] width 55 height 8
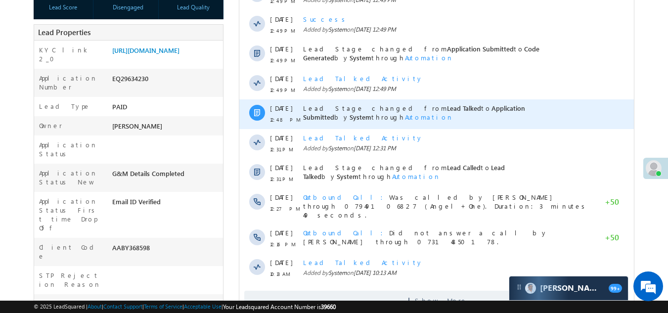
scroll to position [247, 0]
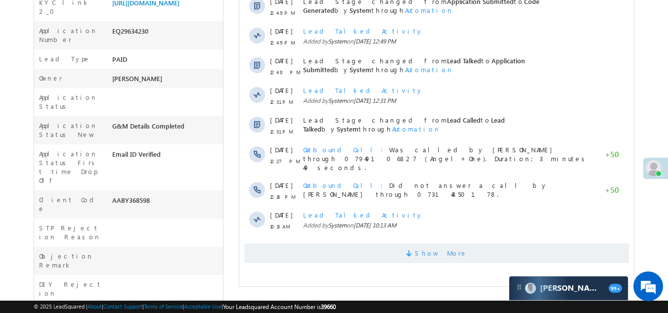
click at [409, 245] on span "Show More" at bounding box center [436, 253] width 385 height 20
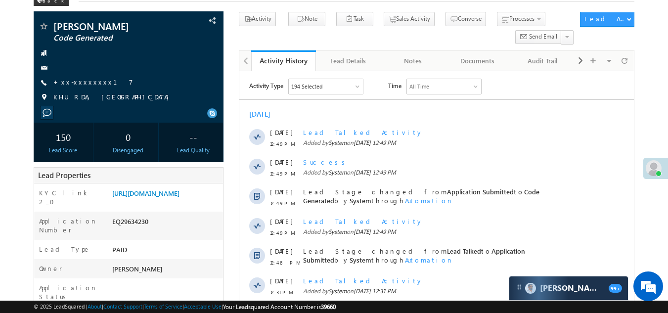
scroll to position [0, 0]
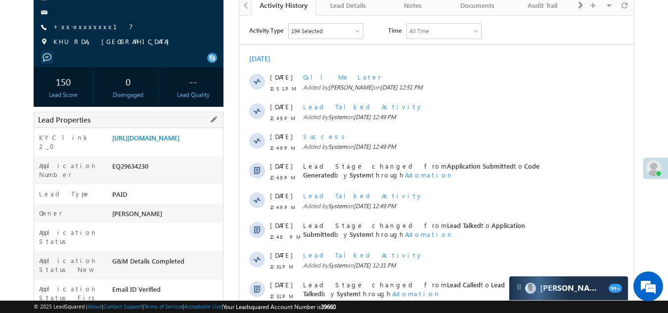
scroll to position [49, 0]
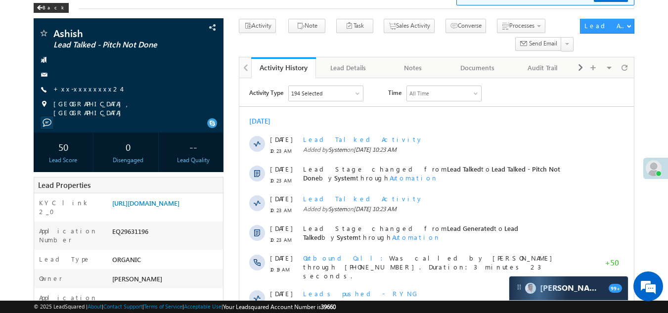
scroll to position [49, 0]
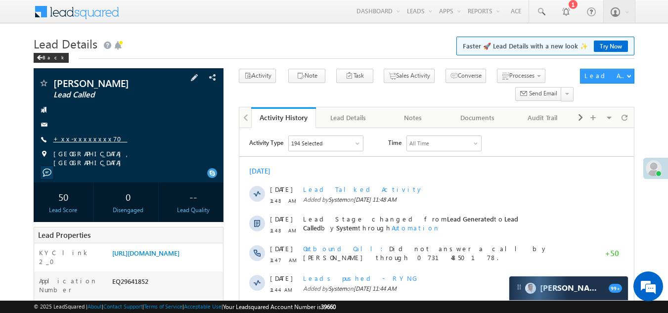
click at [85, 141] on link "+xx-xxxxxxxx70" at bounding box center [90, 139] width 74 height 8
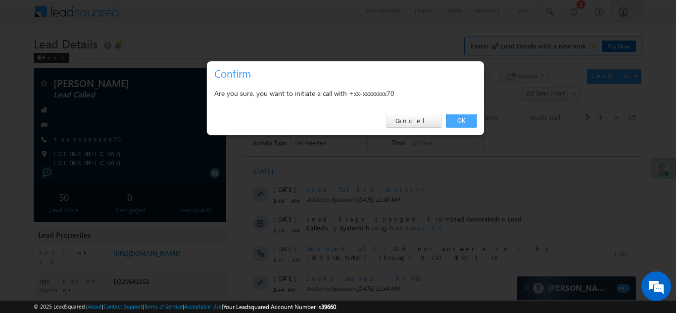
click at [456, 120] on link "OK" at bounding box center [461, 121] width 30 height 14
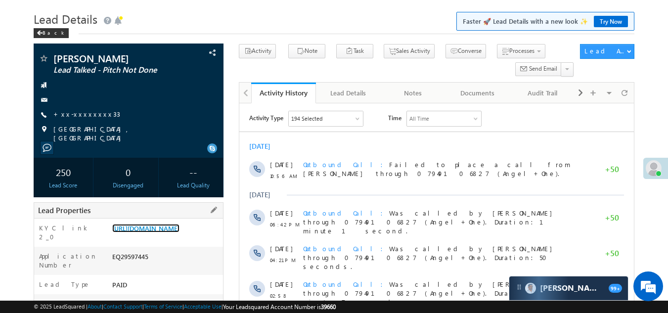
scroll to position [49, 0]
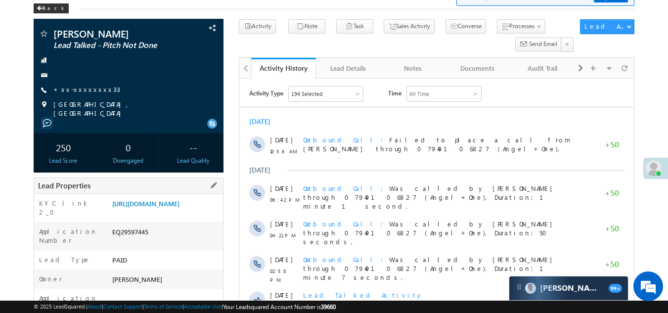
drag, startPoint x: 111, startPoint y: 244, endPoint x: 155, endPoint y: 239, distance: 43.8
click at [155, 239] on div "Application Number EQ29597445" at bounding box center [128, 236] width 189 height 28
copy div "EQ29597445"
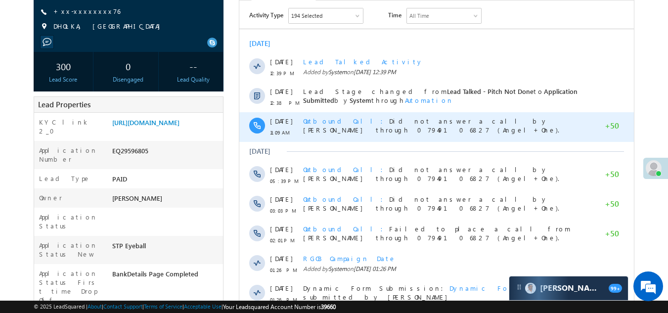
scroll to position [148, 0]
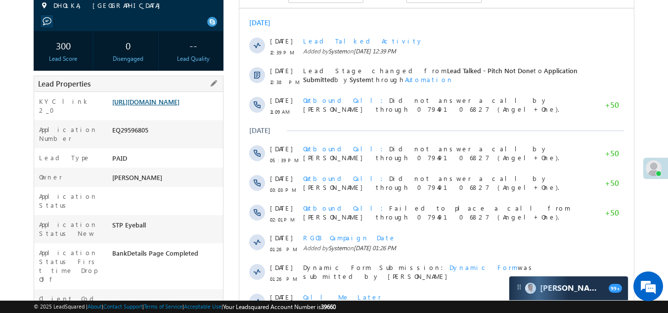
click at [164, 106] on link "[URL][DOMAIN_NAME]" at bounding box center [145, 101] width 67 height 8
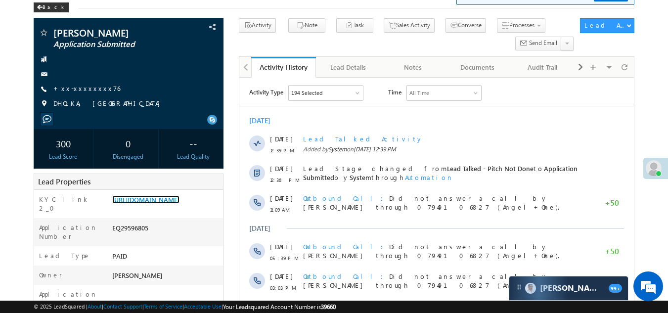
scroll to position [49, 0]
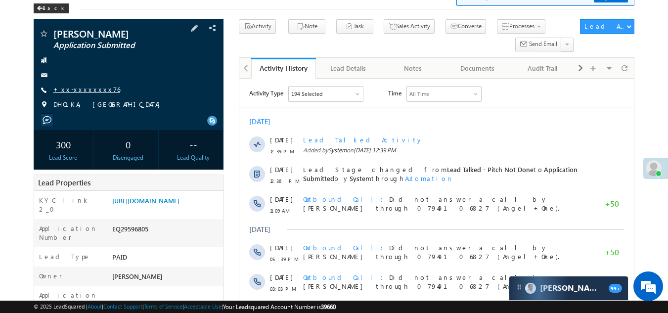
click at [74, 88] on link "+xx-xxxxxxxx76" at bounding box center [86, 89] width 67 height 8
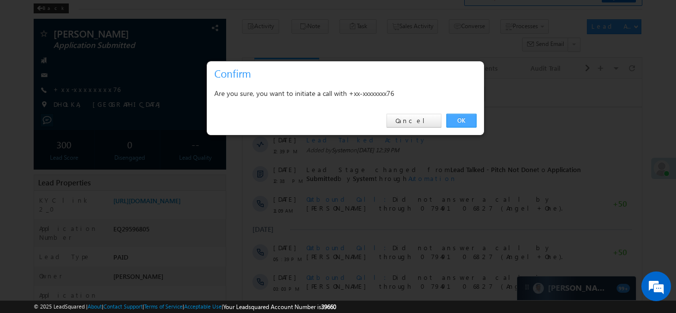
click at [464, 116] on link "OK" at bounding box center [461, 121] width 30 height 14
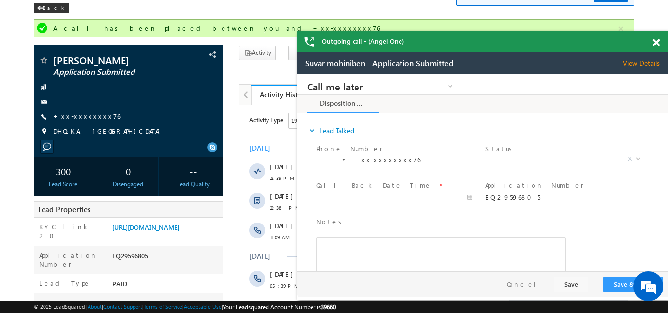
scroll to position [0, 0]
click at [655, 42] on span at bounding box center [655, 43] width 7 height 8
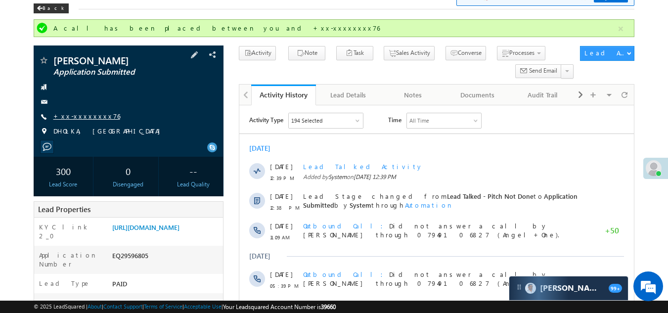
click at [83, 113] on link "+xx-xxxxxxxx76" at bounding box center [86, 116] width 67 height 8
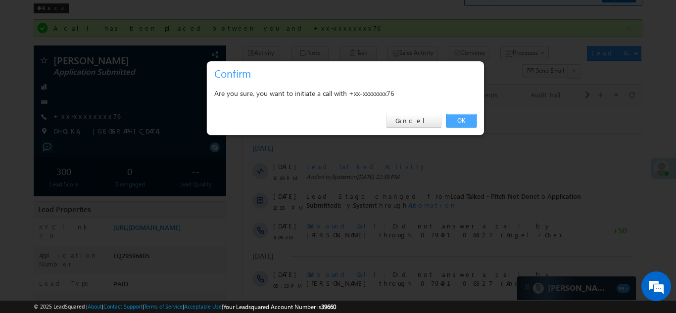
click at [461, 118] on link "OK" at bounding box center [461, 121] width 30 height 14
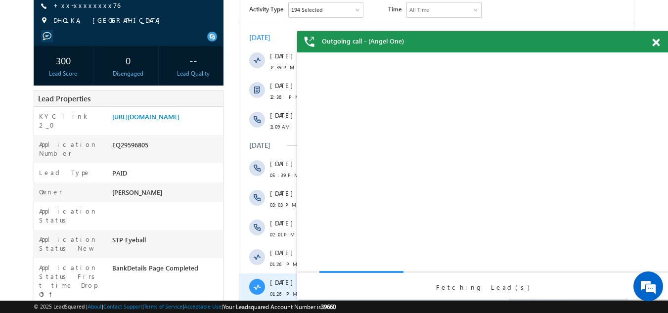
scroll to position [148, 0]
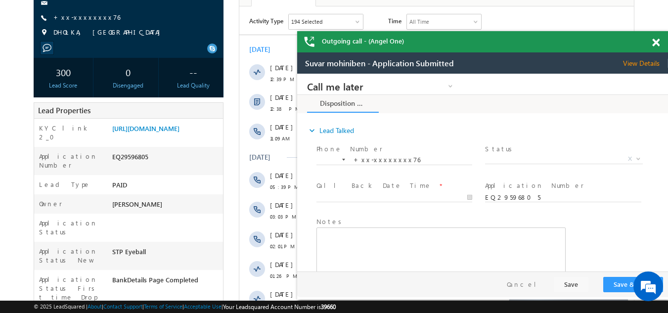
click at [657, 40] on span at bounding box center [655, 43] width 7 height 8
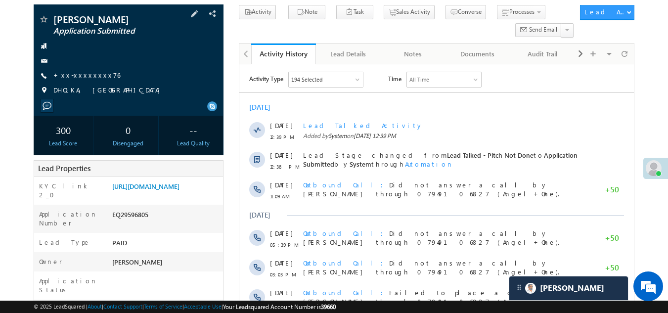
scroll to position [0, 0]
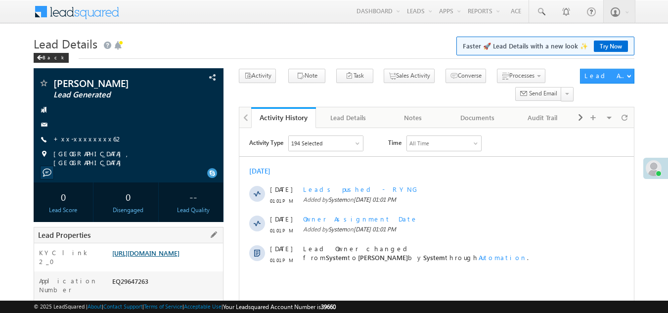
click at [180, 257] on link "[URL][DOMAIN_NAME]" at bounding box center [145, 253] width 67 height 8
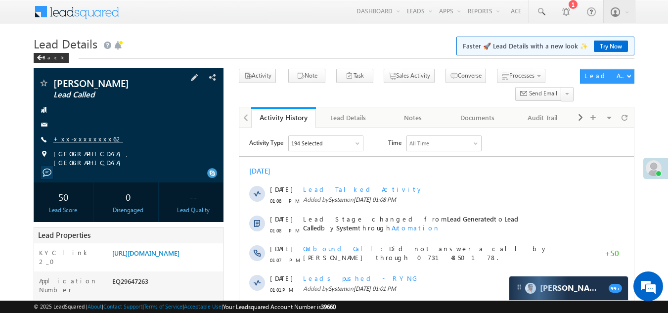
click at [83, 137] on link "+xx-xxxxxxxx62" at bounding box center [88, 139] width 70 height 8
click at [84, 138] on link "+xx-xxxxxxxx62" at bounding box center [88, 139] width 70 height 8
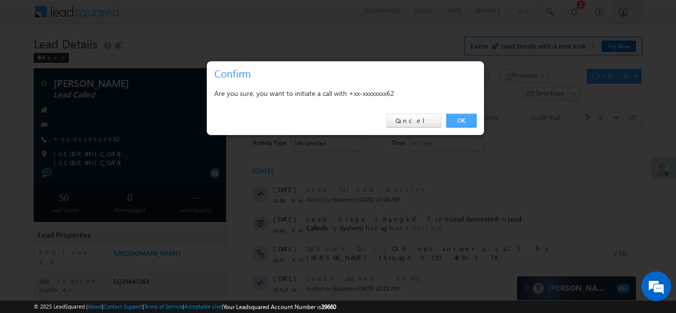
click at [457, 121] on link "OK" at bounding box center [461, 121] width 30 height 14
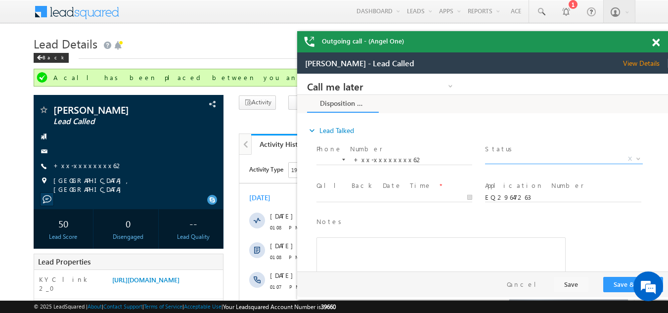
click at [520, 155] on span "X" at bounding box center [563, 159] width 157 height 10
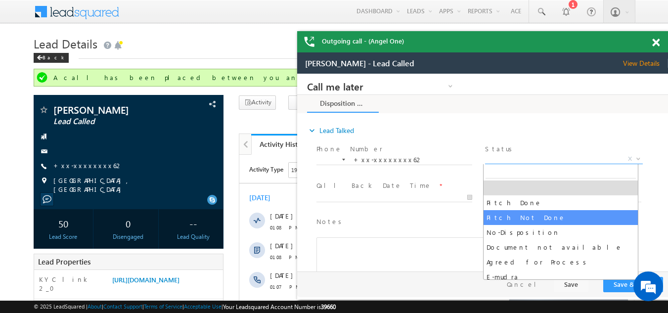
select select "Pitch Not Done"
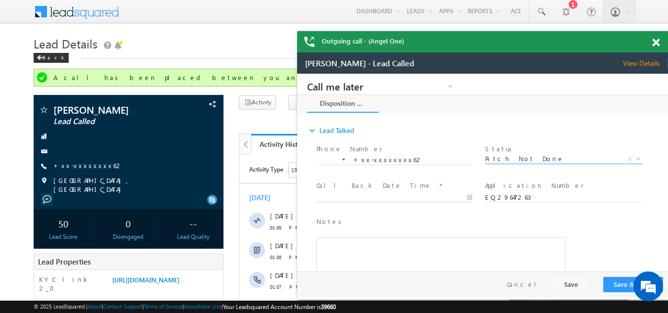
type input "09/27/25 1:28 PM"
click at [355, 196] on input "09/27/25 1:28 PM" at bounding box center [395, 198] width 156 height 10
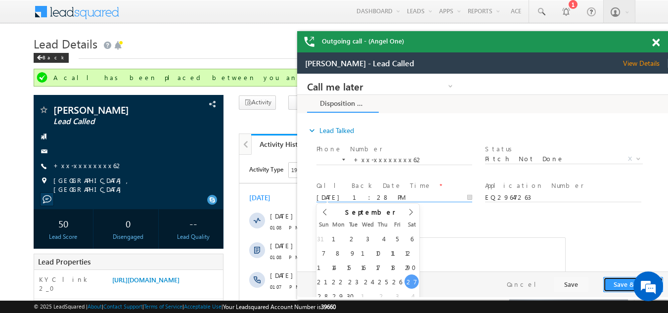
click at [623, 283] on button "Save & Close" at bounding box center [633, 284] width 60 height 15
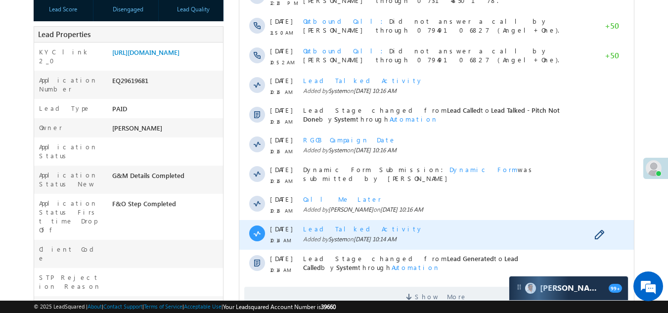
scroll to position [346, 0]
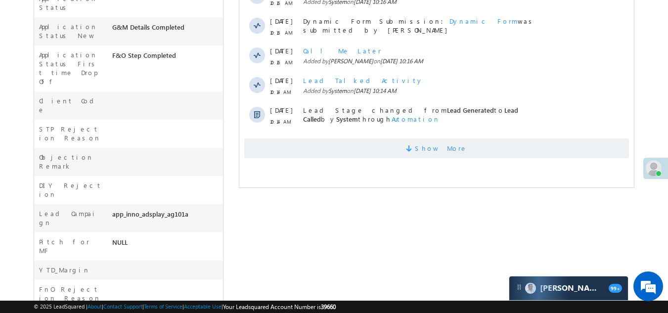
click at [313, 149] on span "Show More" at bounding box center [436, 148] width 385 height 20
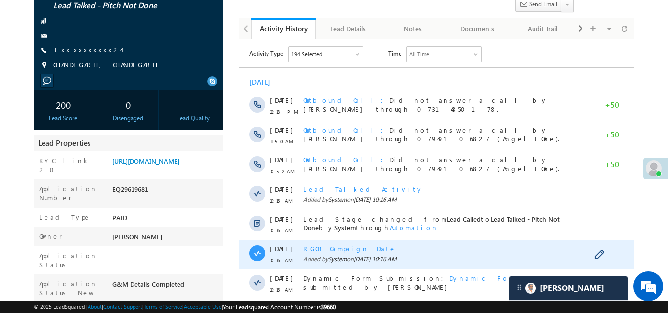
scroll to position [0, 0]
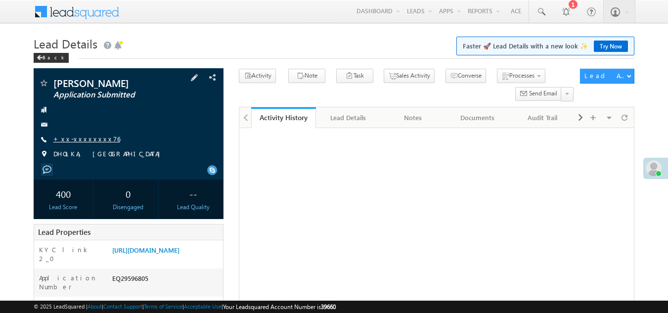
click at [80, 139] on link "+xx-xxxxxxxx76" at bounding box center [86, 139] width 67 height 8
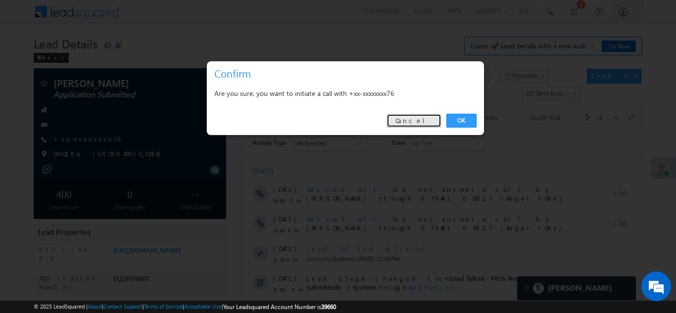
click at [430, 119] on link "Cancel" at bounding box center [413, 121] width 55 height 14
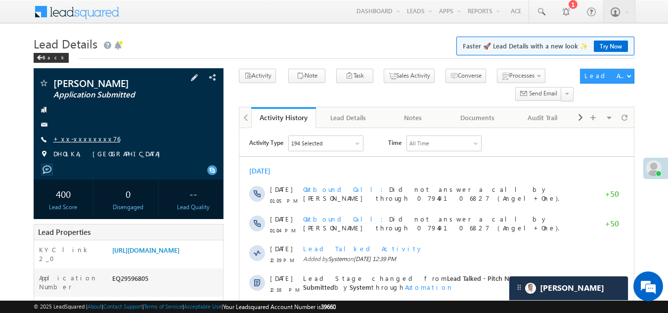
click at [80, 138] on link "+xx-xxxxxxxx76" at bounding box center [86, 139] width 67 height 8
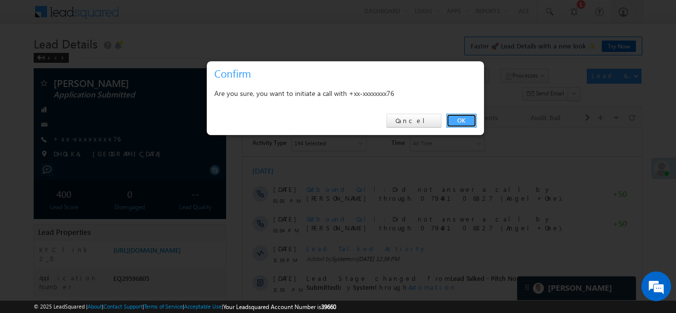
click at [467, 119] on link "OK" at bounding box center [461, 121] width 30 height 14
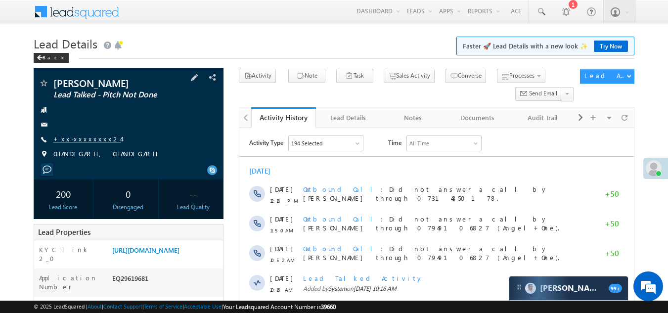
click at [85, 140] on link "+xx-xxxxxxxx24" at bounding box center [87, 139] width 68 height 8
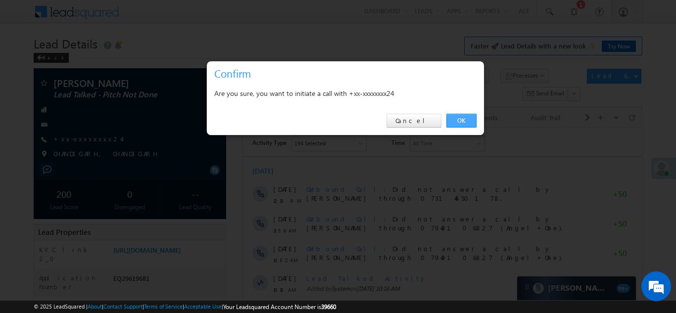
click at [460, 118] on link "OK" at bounding box center [461, 121] width 30 height 14
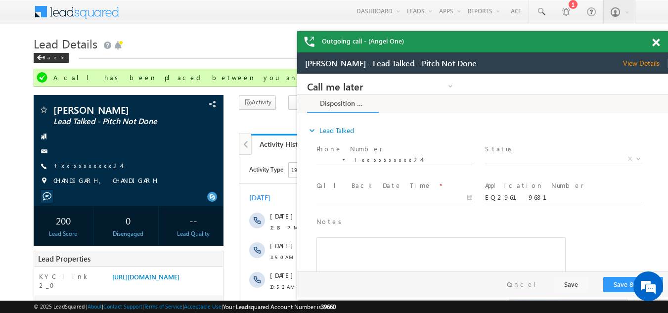
click at [655, 44] on span at bounding box center [655, 43] width 7 height 8
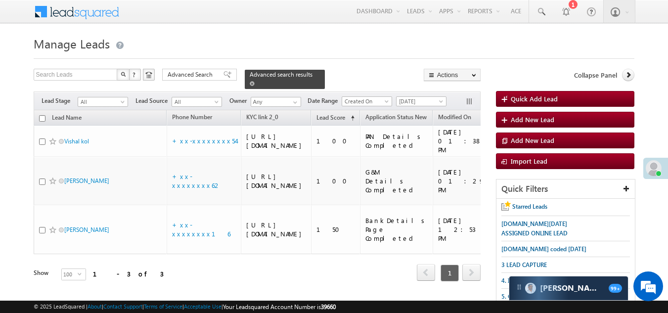
click at [255, 81] on span at bounding box center [252, 83] width 5 height 5
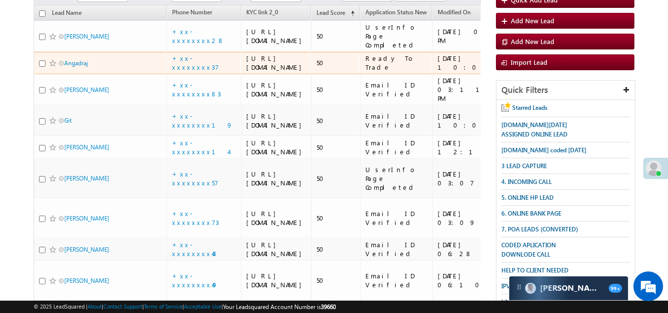
scroll to position [49, 0]
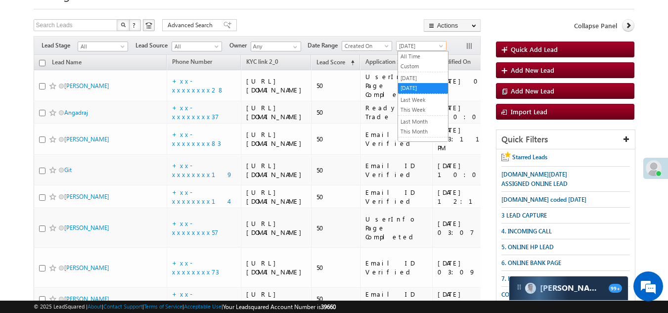
click at [422, 45] on span "[DATE]" at bounding box center [420, 46] width 47 height 9
click at [408, 77] on link "[DATE]" at bounding box center [423, 78] width 50 height 9
click at [415, 44] on span "[DATE]" at bounding box center [420, 46] width 47 height 9
click at [410, 89] on link "[DATE]" at bounding box center [423, 88] width 50 height 9
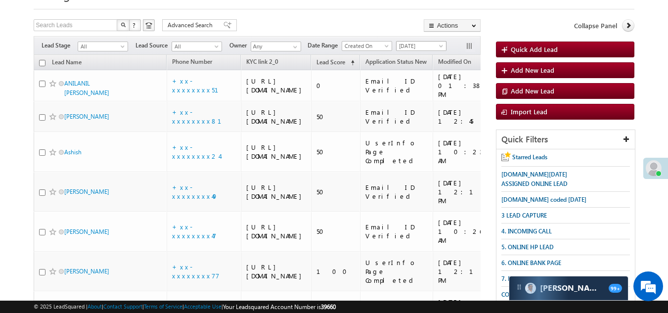
click at [419, 44] on span "[DATE]" at bounding box center [420, 46] width 47 height 9
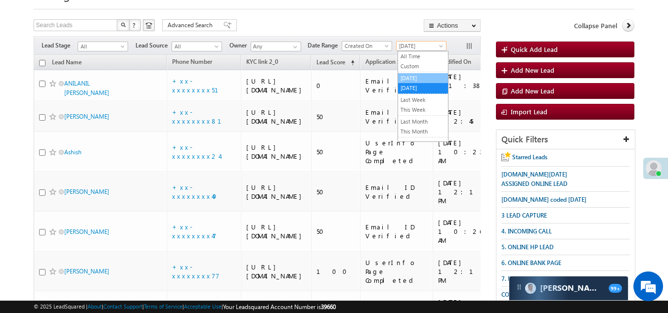
click at [411, 79] on link "[DATE]" at bounding box center [423, 78] width 50 height 9
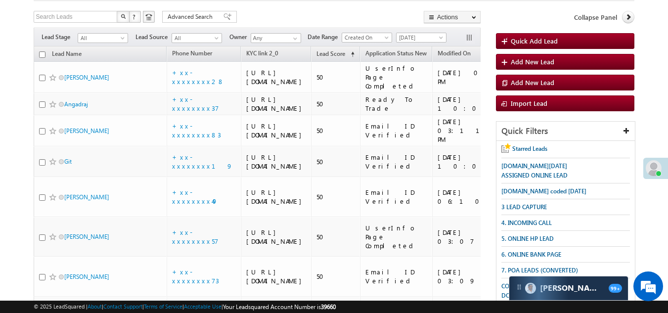
scroll to position [0, 0]
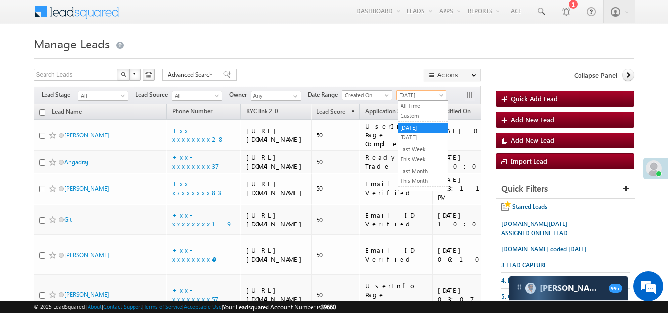
click at [414, 95] on span "[DATE]" at bounding box center [420, 95] width 47 height 9
click at [414, 135] on link "[DATE]" at bounding box center [423, 137] width 50 height 9
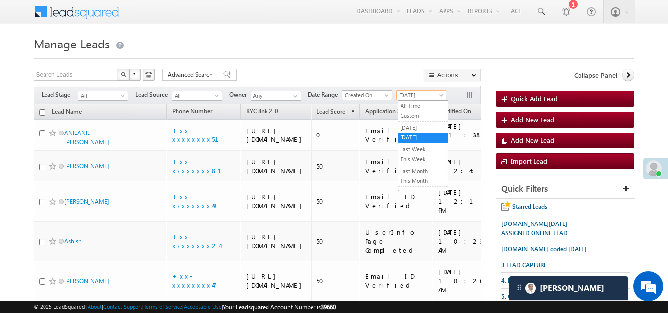
click at [415, 93] on span "[DATE]" at bounding box center [420, 95] width 47 height 9
click at [418, 126] on link "[DATE]" at bounding box center [423, 127] width 50 height 9
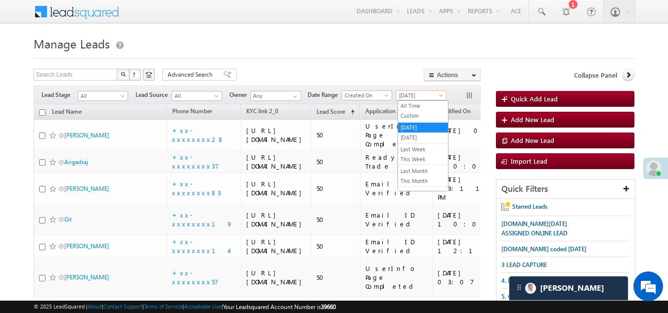
click at [410, 95] on span "[DATE]" at bounding box center [420, 95] width 47 height 9
click at [408, 137] on link "[DATE]" at bounding box center [423, 137] width 50 height 9
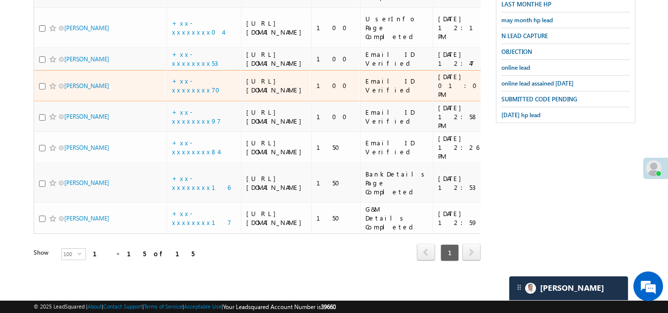
scroll to position [742, 0]
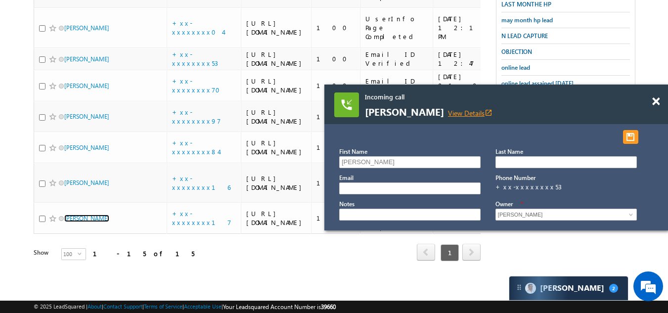
click at [456, 112] on link "View Details open_in_new" at bounding box center [470, 112] width 45 height 9
click at [654, 100] on span at bounding box center [655, 101] width 7 height 8
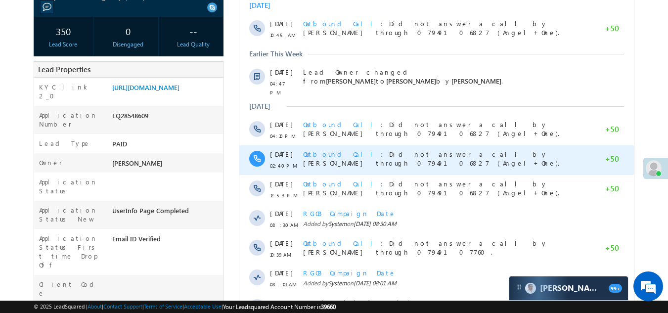
scroll to position [198, 0]
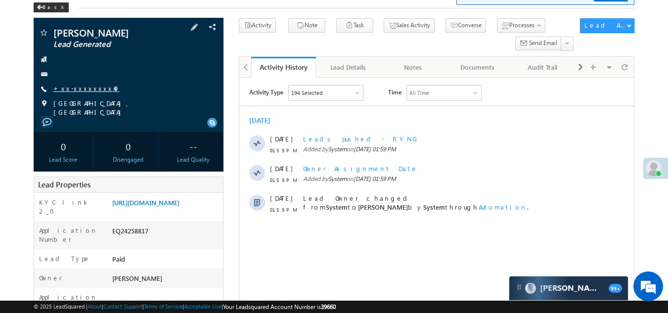
click at [82, 89] on link "+xx-xxxxxxxx49" at bounding box center [86, 88] width 66 height 8
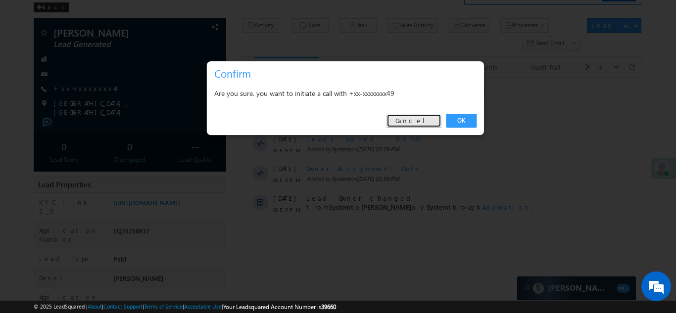
click at [426, 121] on link "Cancel" at bounding box center [413, 121] width 55 height 14
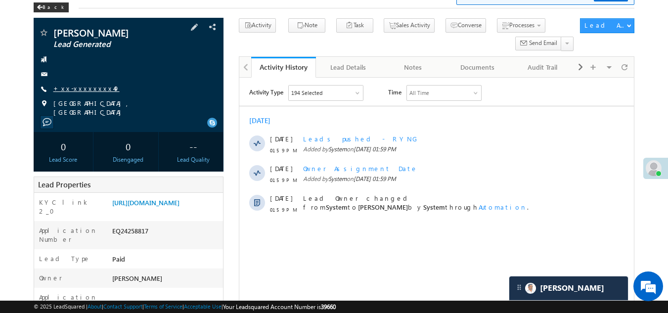
click at [80, 88] on link "+xx-xxxxxxxx49" at bounding box center [86, 88] width 66 height 8
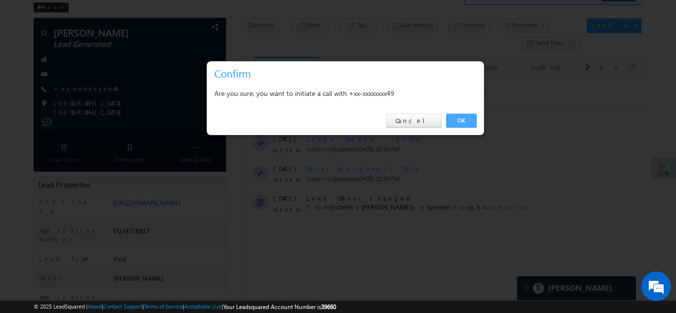
click at [463, 118] on link "OK" at bounding box center [461, 121] width 30 height 14
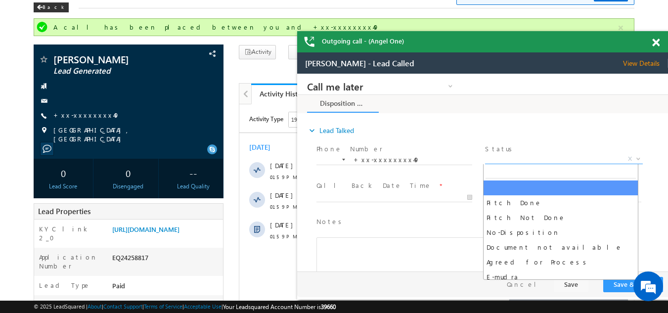
click at [521, 159] on span "X" at bounding box center [563, 159] width 157 height 10
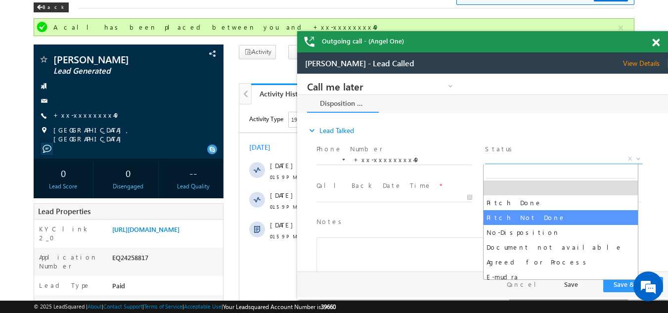
select select "Pitch Not Done"
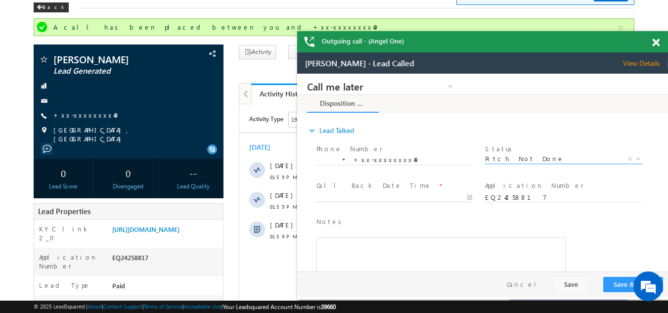
type input "09/27/25 2:10 PM"
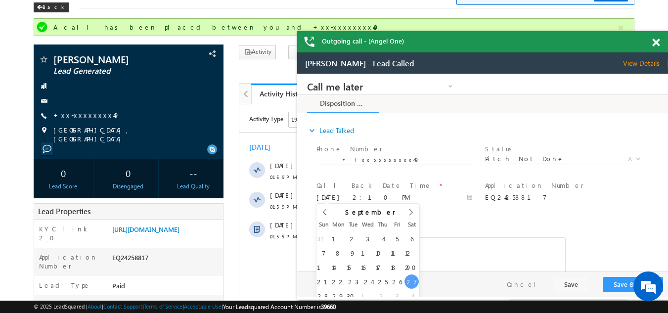
click at [343, 197] on input "09/27/25 2:10 PM" at bounding box center [395, 198] width 156 height 10
click at [618, 279] on button "Save & Close" at bounding box center [633, 284] width 60 height 15
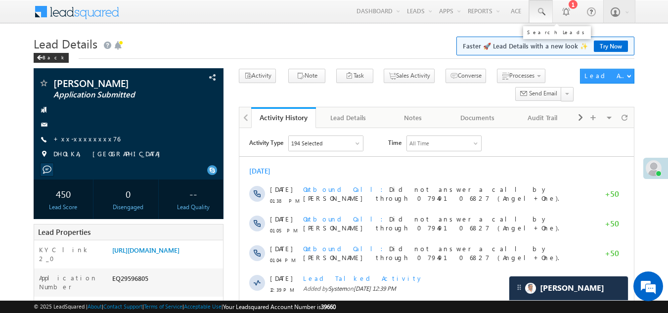
click at [539, 13] on span at bounding box center [541, 12] width 10 height 10
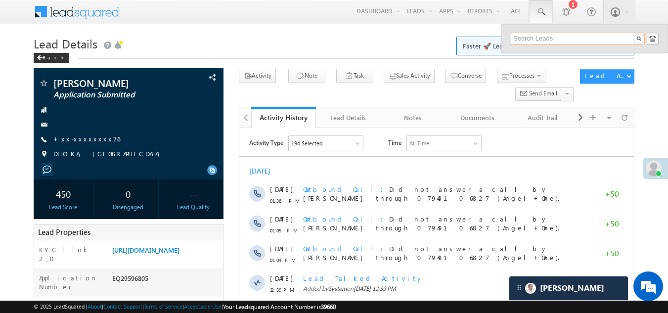
paste input "EQ29597445"
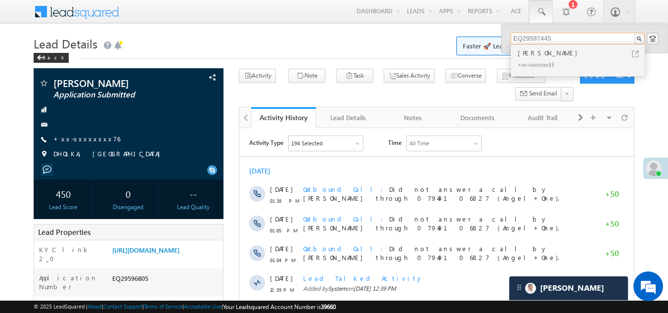
type input "EQ29597445"
click at [539, 57] on div "[PERSON_NAME]" at bounding box center [582, 52] width 133 height 11
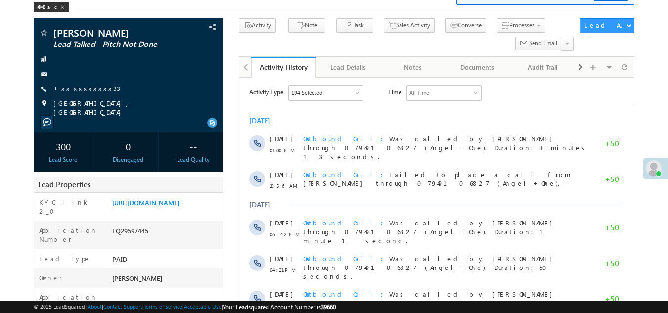
scroll to position [49, 0]
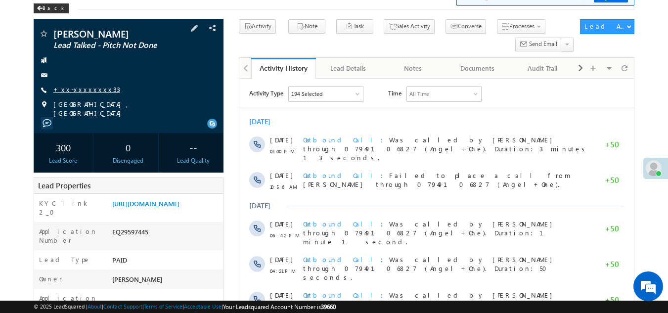
click at [76, 89] on link "+xx-xxxxxxxx33" at bounding box center [86, 89] width 67 height 8
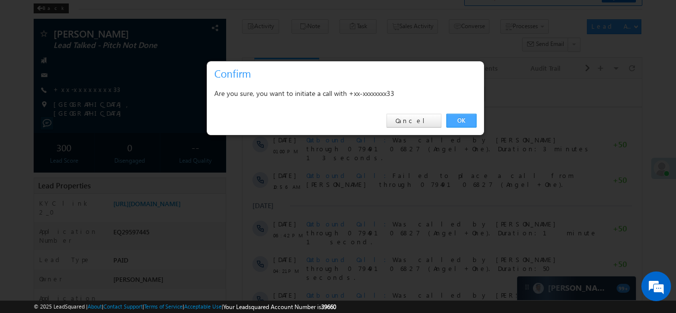
click at [461, 120] on link "OK" at bounding box center [461, 121] width 30 height 14
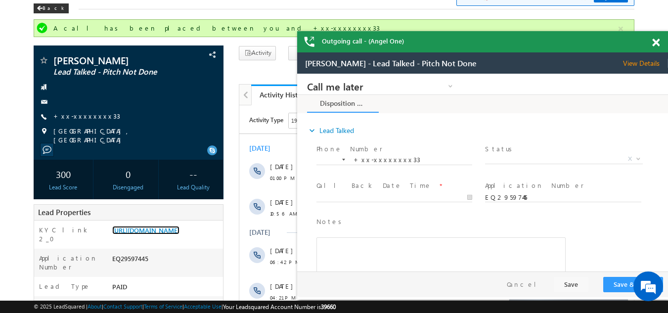
scroll to position [0, 0]
click at [657, 44] on span at bounding box center [655, 43] width 7 height 8
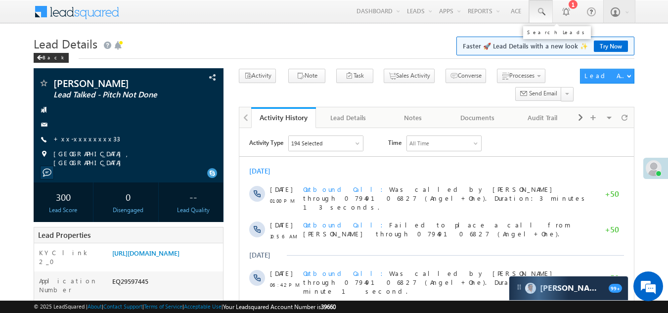
click at [539, 8] on span at bounding box center [541, 12] width 10 height 10
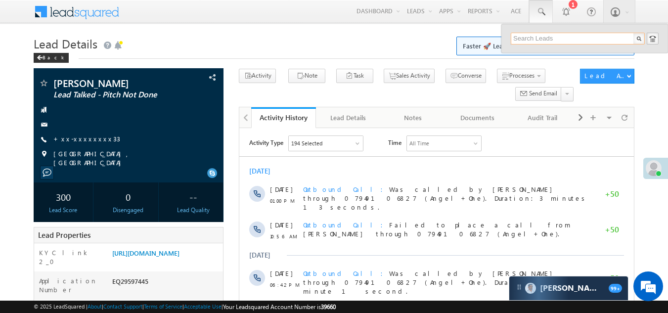
paste input "EQ29486664"
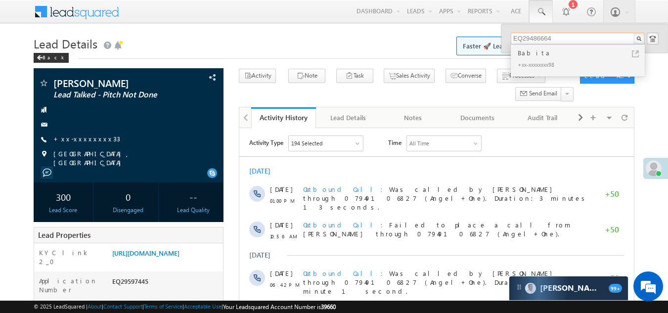
type input "EQ29486664"
click at [534, 58] on div "Babita" at bounding box center [582, 52] width 133 height 11
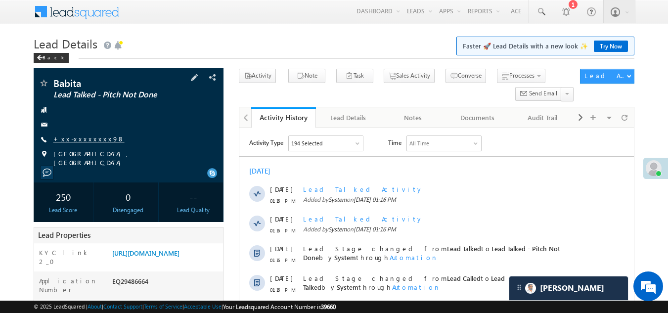
click at [88, 136] on link "+xx-xxxxxxxx98" at bounding box center [88, 139] width 71 height 8
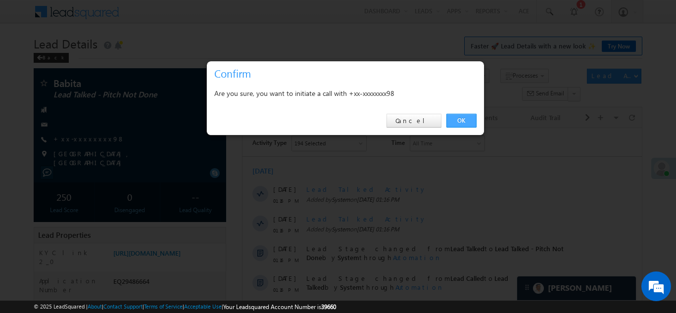
click at [463, 120] on link "OK" at bounding box center [461, 121] width 30 height 14
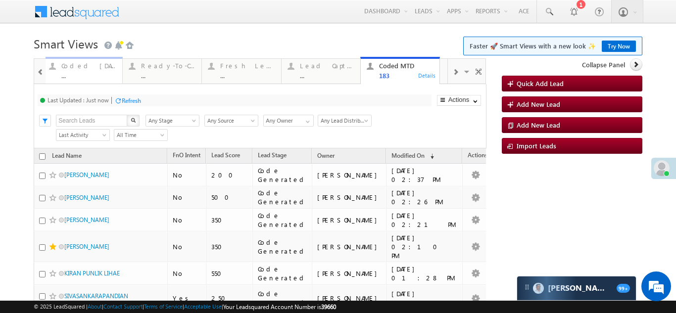
click at [84, 65] on div "Coded Today" at bounding box center [88, 66] width 55 height 8
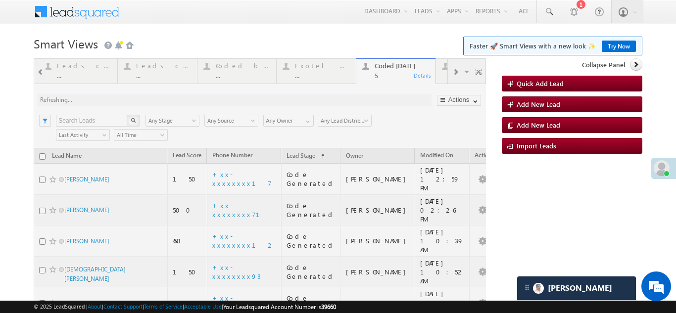
drag, startPoint x: 86, startPoint y: 173, endPoint x: 4, endPoint y: 158, distance: 82.9
click at [4, 159] on body "Menu Bikash Das bikas h.das @ange lbrok ing.c om" at bounding box center [338, 186] width 676 height 373
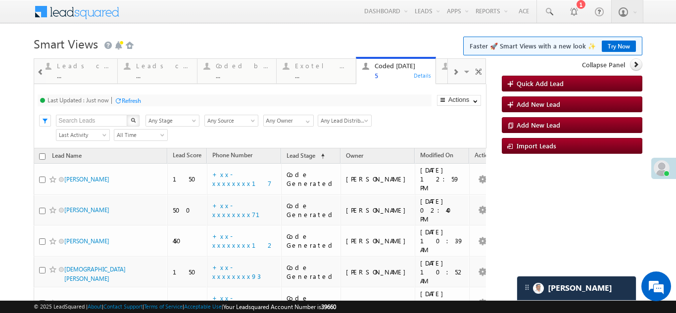
click at [452, 72] on span at bounding box center [455, 72] width 6 height 8
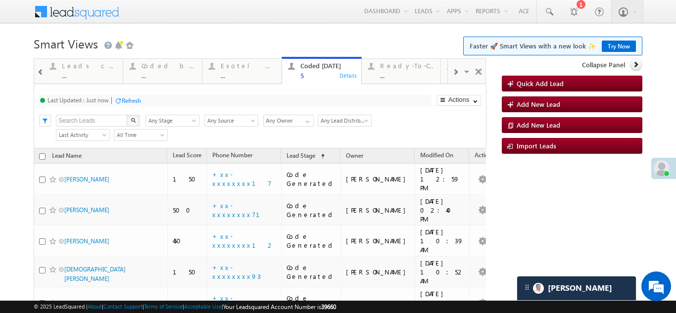
click at [452, 72] on span at bounding box center [455, 72] width 6 height 8
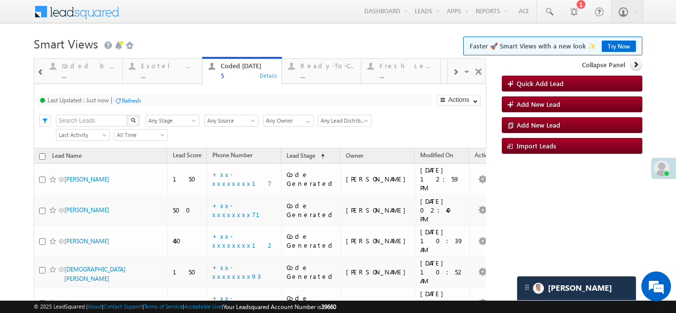
click at [452, 72] on span at bounding box center [455, 72] width 6 height 8
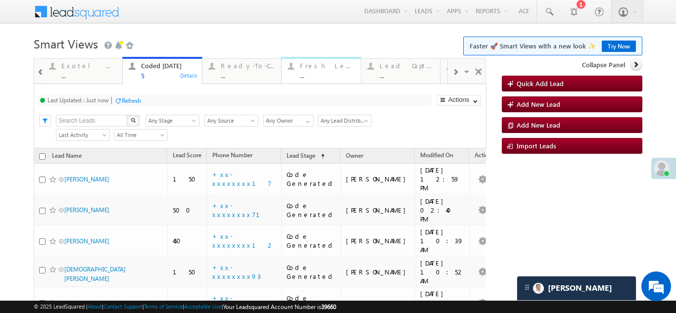
click at [312, 65] on div "Fresh Leads" at bounding box center [327, 66] width 55 height 8
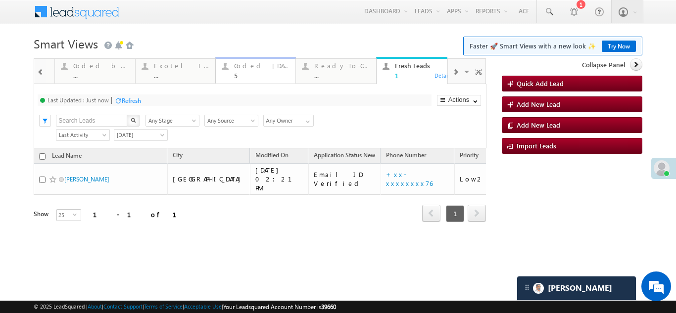
click at [250, 67] on div "Coded Today" at bounding box center [261, 66] width 55 height 8
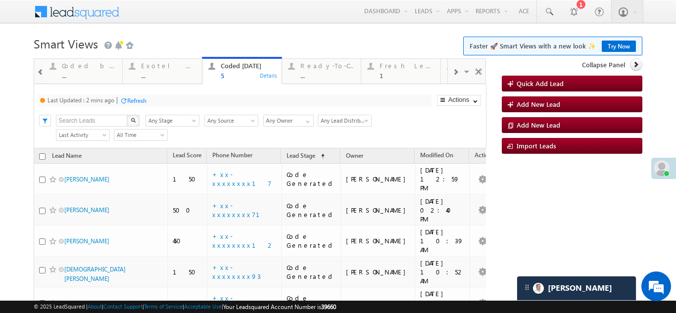
click at [133, 100] on div "Refresh" at bounding box center [136, 100] width 19 height 7
click at [391, 70] on div "Fresh Leads 1" at bounding box center [406, 69] width 55 height 19
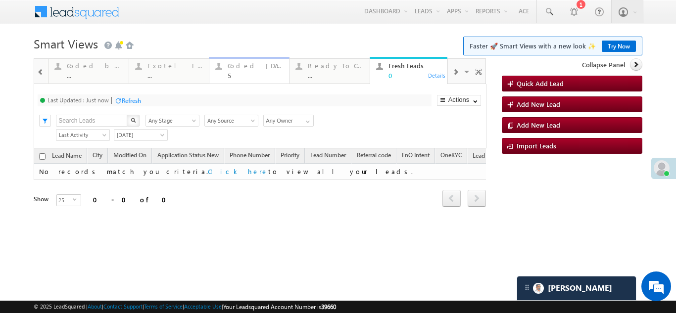
click at [237, 67] on div "Coded Today" at bounding box center [254, 66] width 55 height 8
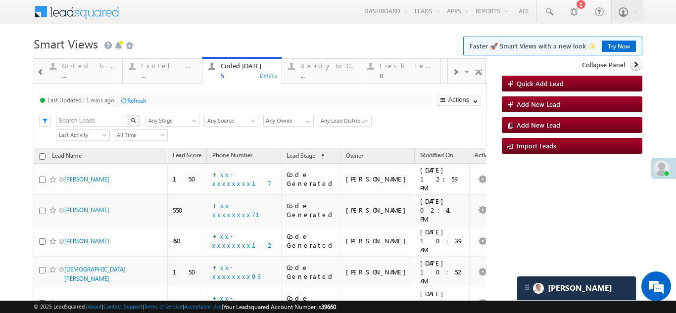
click at [131, 99] on div "Refresh" at bounding box center [136, 100] width 19 height 7
click at [391, 67] on div "Fresh Leads" at bounding box center [406, 66] width 55 height 8
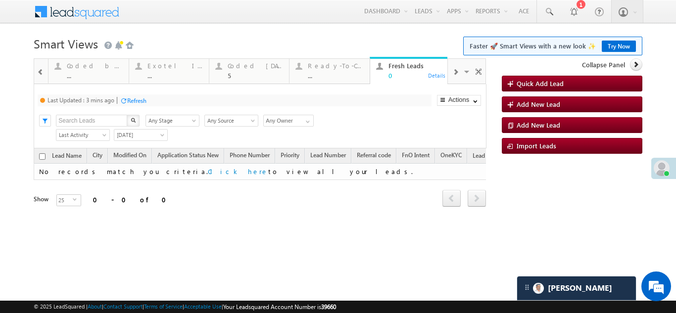
click at [136, 100] on div "Refresh" at bounding box center [136, 100] width 19 height 7
click at [252, 67] on div "Coded Today" at bounding box center [254, 66] width 55 height 8
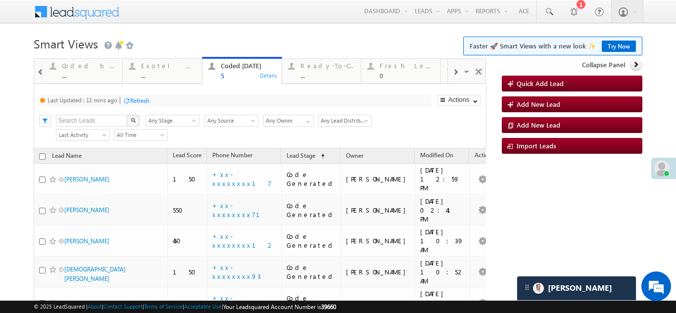
click at [139, 100] on div "Refresh" at bounding box center [139, 100] width 19 height 7
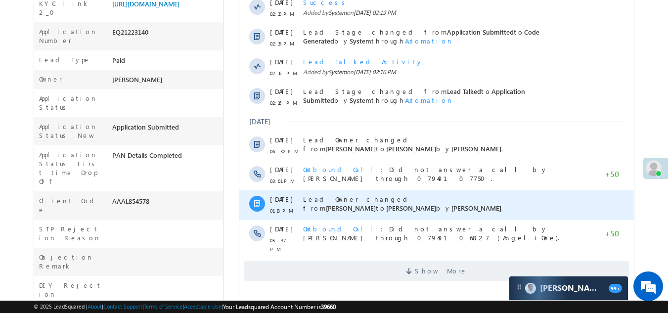
scroll to position [247, 0]
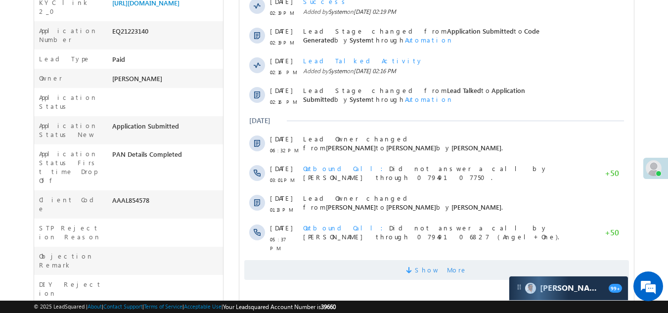
click at [358, 264] on span "Show More" at bounding box center [436, 270] width 385 height 20
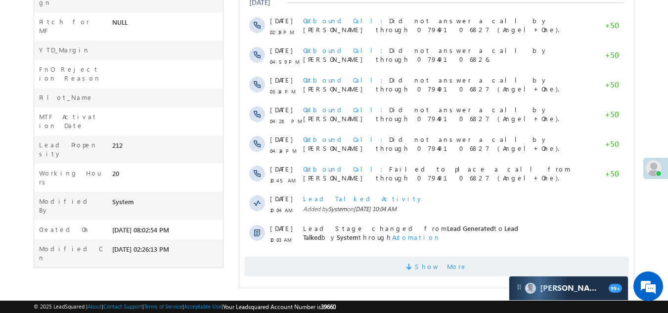
scroll to position [0, 0]
click at [389, 263] on span "Show More" at bounding box center [436, 267] width 385 height 20
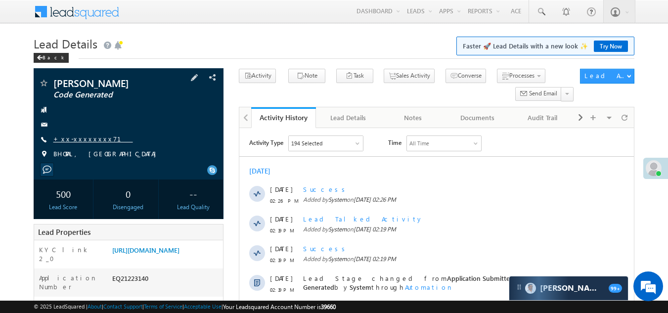
click at [69, 139] on link "+xx-xxxxxxxx71" at bounding box center [93, 139] width 80 height 8
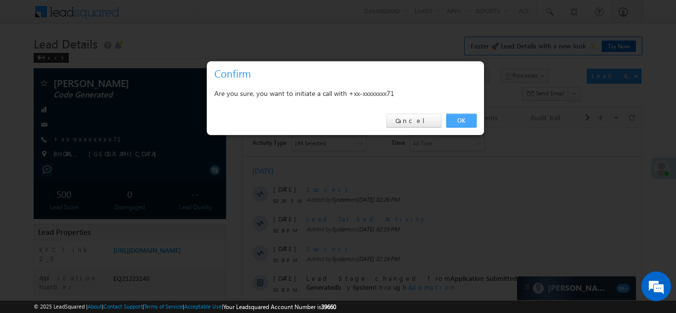
click at [462, 122] on link "OK" at bounding box center [461, 121] width 30 height 14
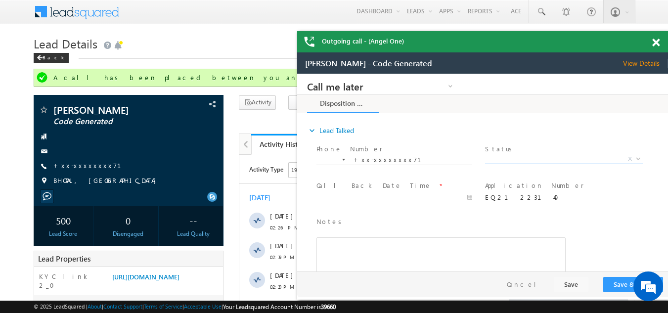
click at [521, 154] on span "X" at bounding box center [563, 159] width 157 height 10
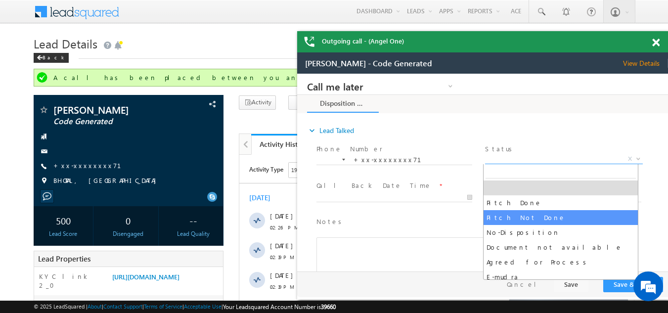
select select "Pitch Not Done"
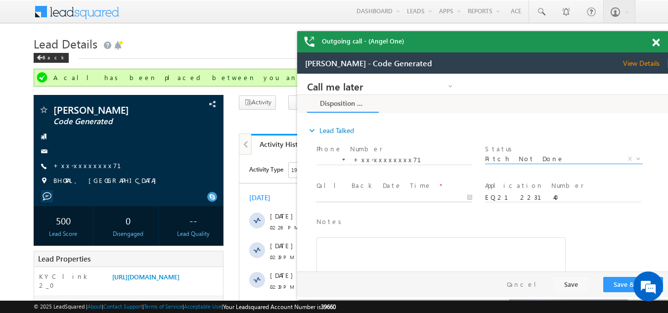
type input "09/27/25 2:39 PM"
click at [368, 195] on input "09/27/25 2:39 PM" at bounding box center [395, 198] width 156 height 10
click at [621, 285] on button "Save & Close" at bounding box center [633, 284] width 60 height 15
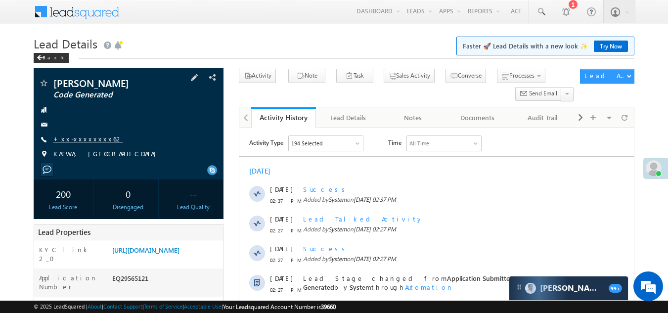
click at [87, 140] on link "+xx-xxxxxxxx62" at bounding box center [88, 139] width 70 height 8
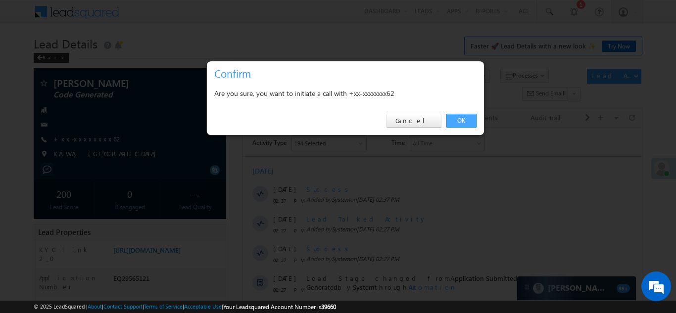
click at [455, 120] on link "OK" at bounding box center [461, 121] width 30 height 14
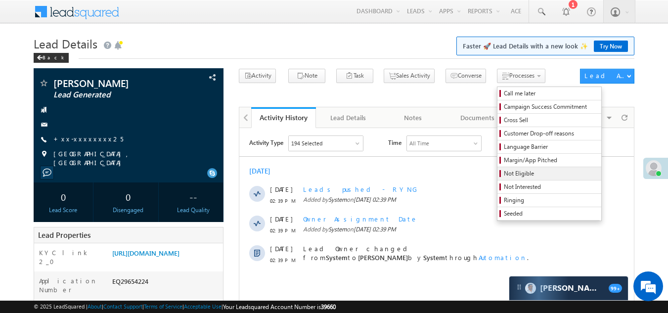
click at [504, 175] on span "Not Eligible" at bounding box center [551, 173] width 94 height 9
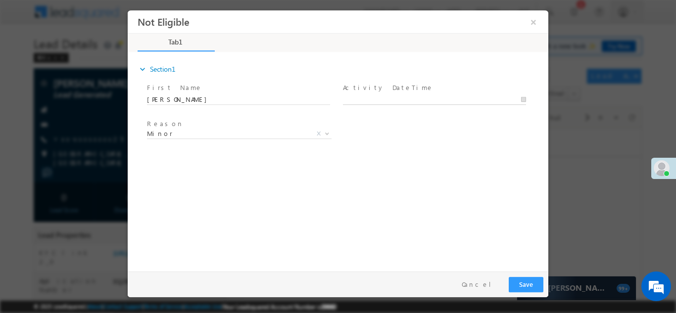
type input "[DATE] 2:44 PM"
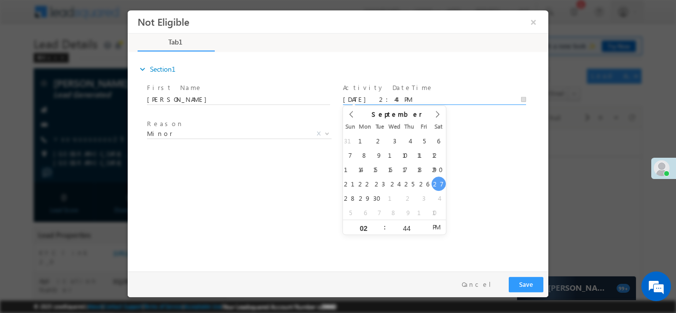
click at [405, 96] on input "[DATE] 2:44 PM" at bounding box center [434, 99] width 183 height 10
click at [262, 204] on div "expand_more Section1 First Name *" at bounding box center [340, 160] width 415 height 214
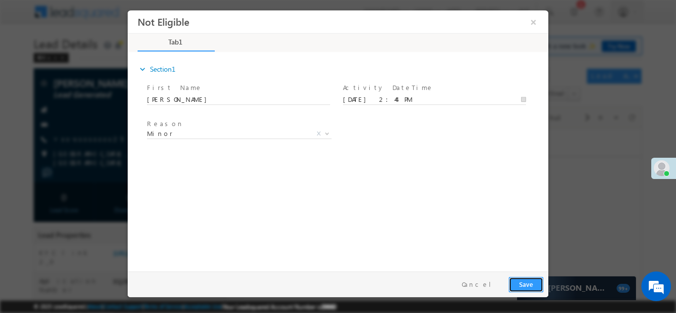
click at [525, 283] on button "Save" at bounding box center [525, 283] width 35 height 15
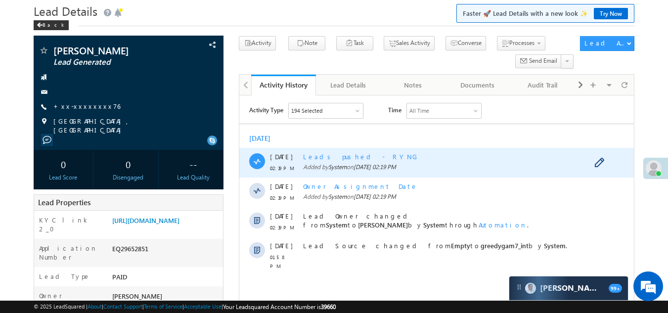
scroll to position [50, 0]
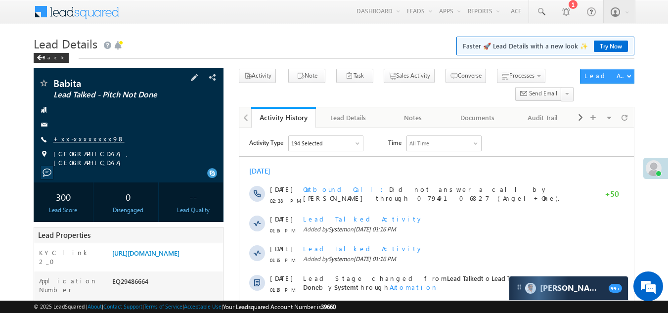
click at [85, 137] on link "+xx-xxxxxxxx98" at bounding box center [88, 139] width 71 height 8
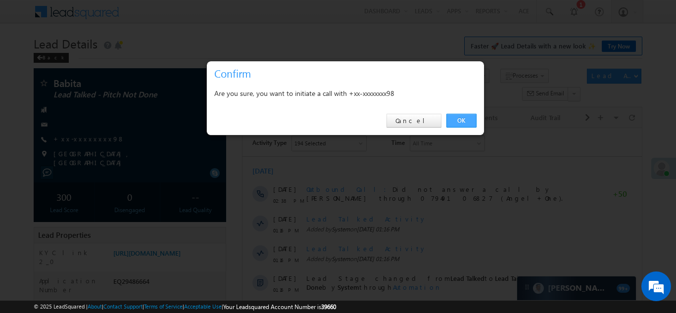
click at [450, 121] on link "OK" at bounding box center [461, 121] width 30 height 14
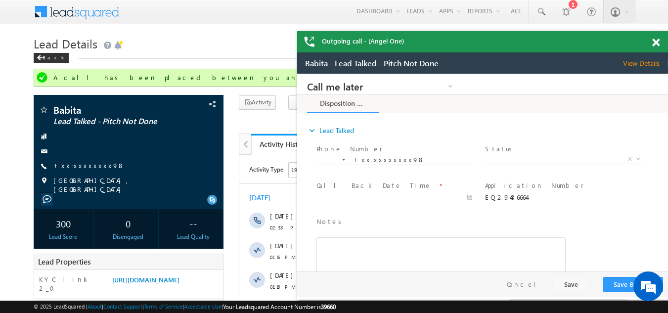
click at [656, 44] on span at bounding box center [655, 43] width 7 height 8
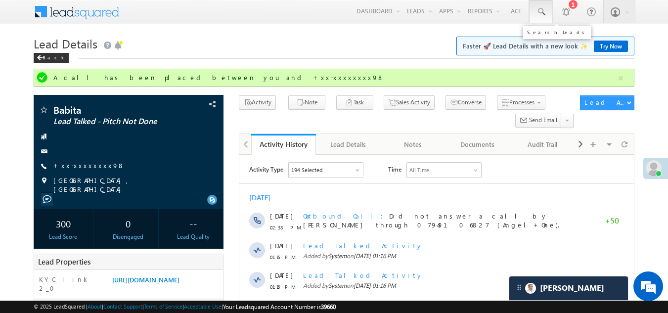
click at [540, 12] on span at bounding box center [541, 12] width 10 height 10
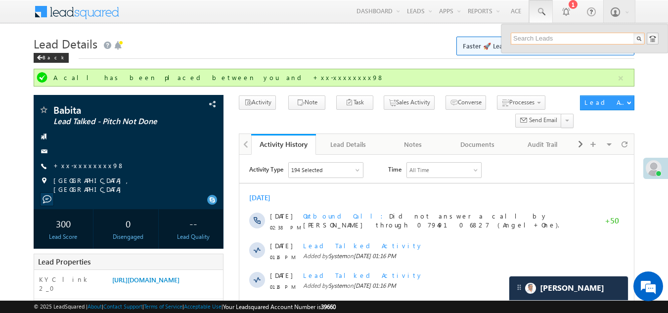
paste input "EQ29634230"
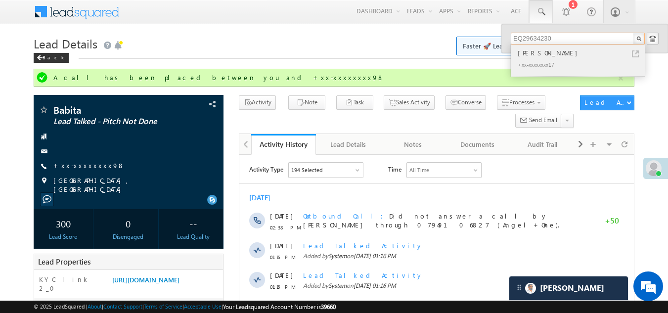
type input "EQ29634230"
click at [535, 56] on div "Thakur prasad Sahoo" at bounding box center [582, 52] width 133 height 11
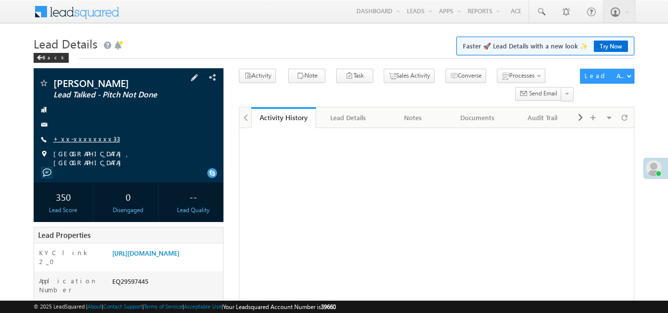
click at [72, 137] on link "+xx-xxxxxxxx33" at bounding box center [86, 139] width 67 height 8
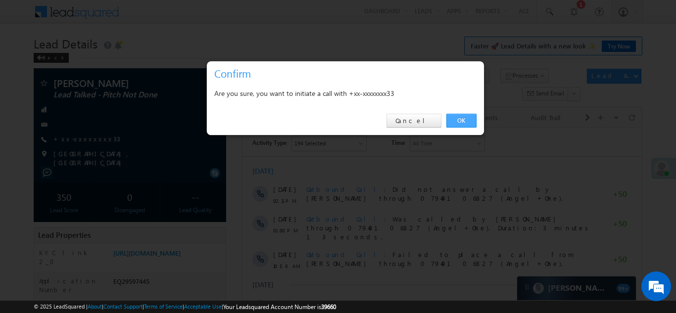
click at [463, 118] on link "OK" at bounding box center [461, 121] width 30 height 14
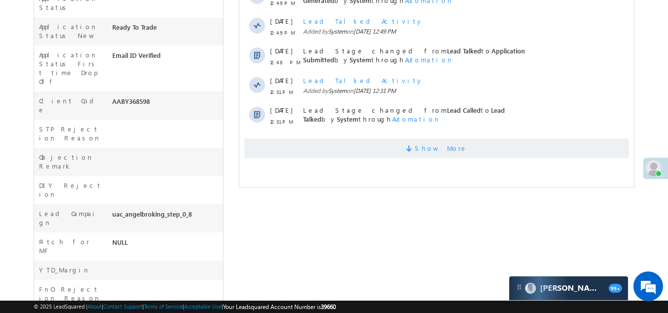
click at [355, 146] on span "Show More" at bounding box center [436, 148] width 385 height 20
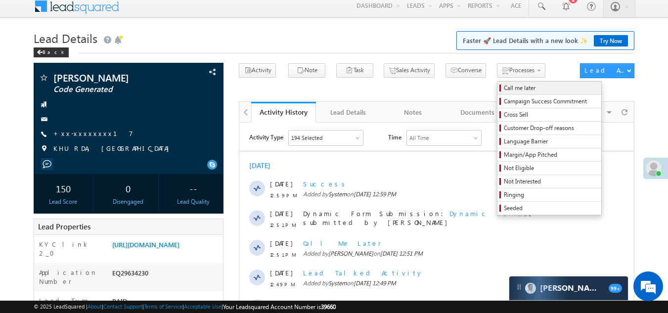
click at [504, 86] on span "Call me later" at bounding box center [551, 88] width 94 height 9
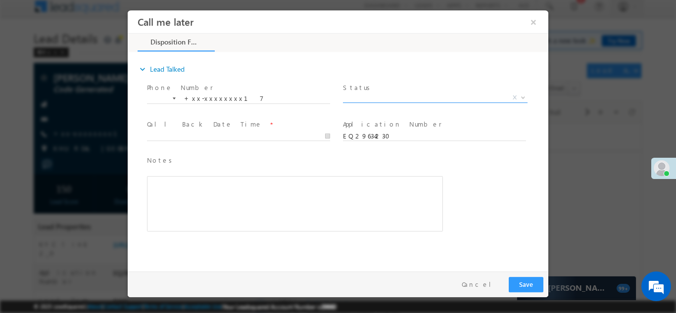
click at [367, 94] on span "X" at bounding box center [435, 97] width 184 height 10
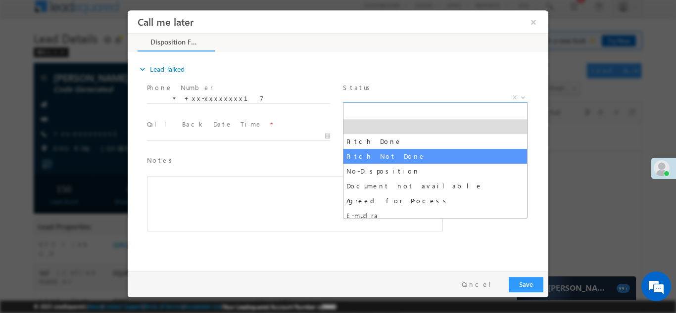
select select "Pitch Not Done"
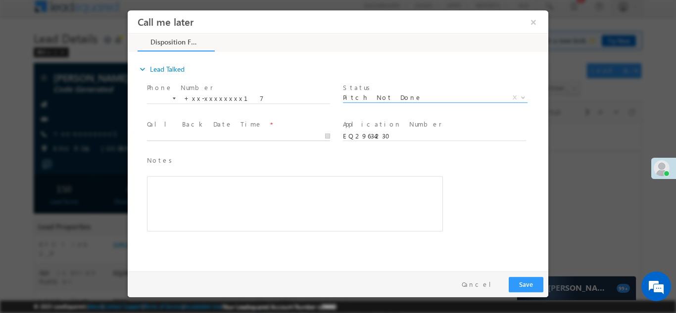
click at [215, 133] on input "text" at bounding box center [238, 136] width 183 height 10
type input "09/27/25 3:51 PM"
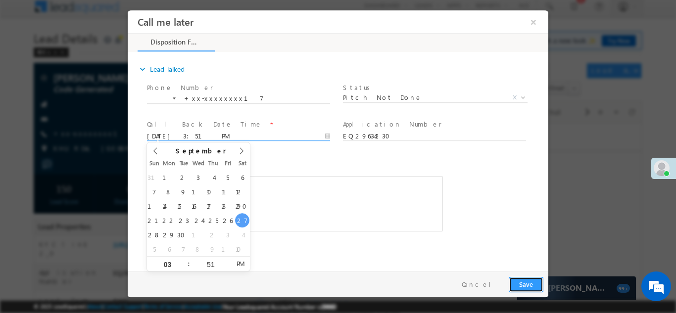
click at [522, 282] on button "Save" at bounding box center [525, 283] width 35 height 15
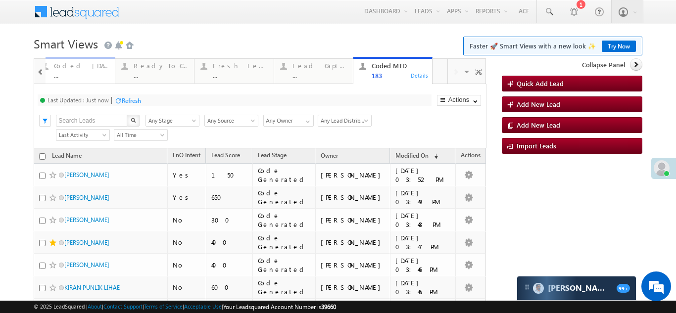
click at [77, 65] on div "Coded [DATE]" at bounding box center [81, 66] width 55 height 8
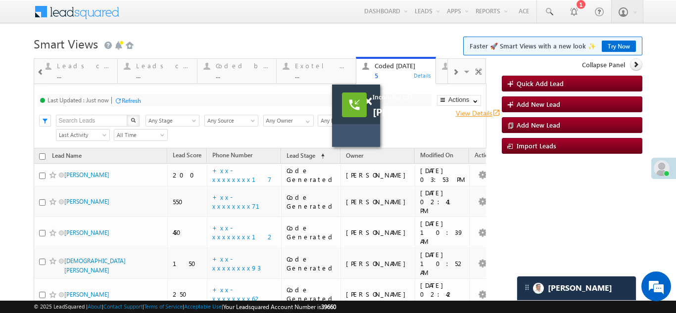
click at [459, 114] on link "View Details open_in_new" at bounding box center [477, 112] width 45 height 9
click at [370, 103] on span at bounding box center [367, 101] width 7 height 8
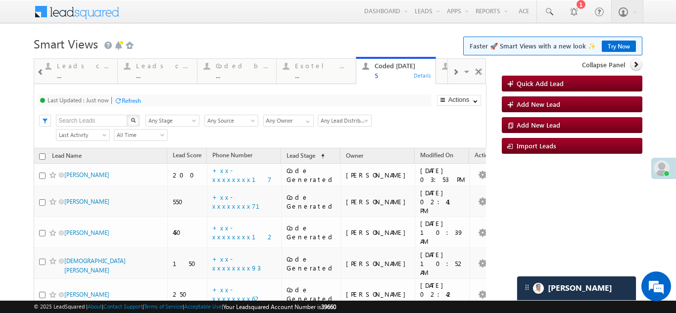
click at [134, 100] on div "Refresh" at bounding box center [131, 100] width 19 height 7
click at [452, 72] on span at bounding box center [455, 72] width 6 height 8
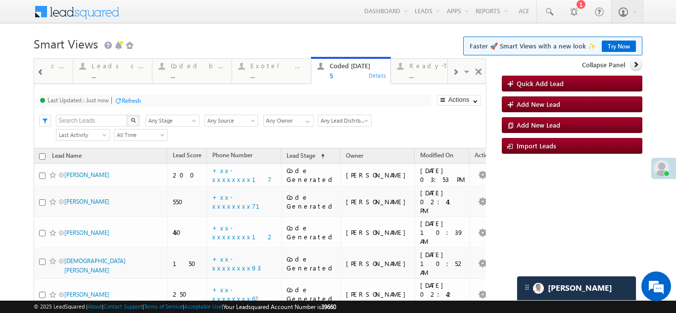
click at [452, 72] on span at bounding box center [455, 72] width 6 height 8
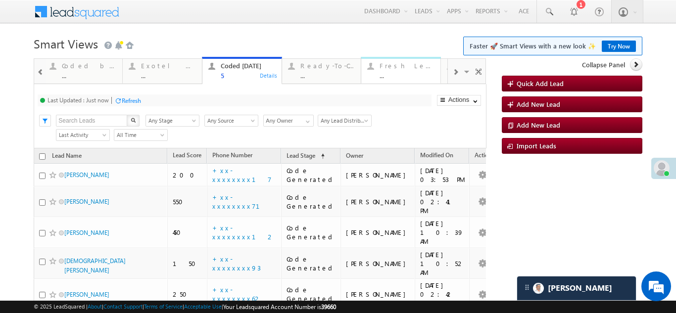
click at [397, 68] on div "Fresh Leads" at bounding box center [406, 66] width 55 height 8
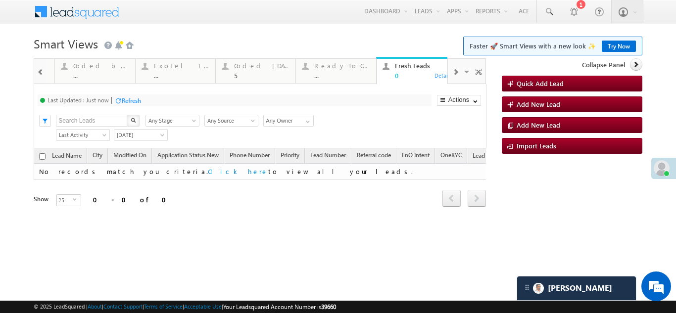
click at [137, 97] on div "Refresh" at bounding box center [131, 100] width 19 height 7
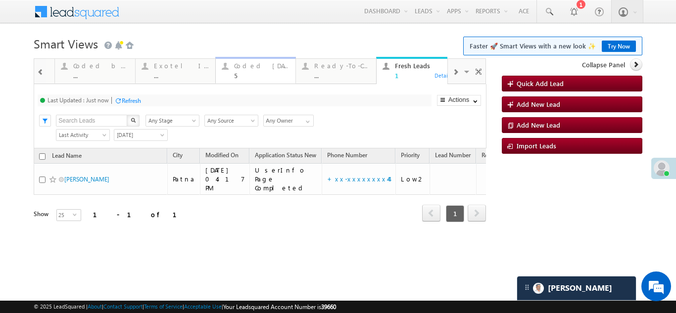
click at [241, 70] on div "Coded Today 5" at bounding box center [261, 69] width 55 height 19
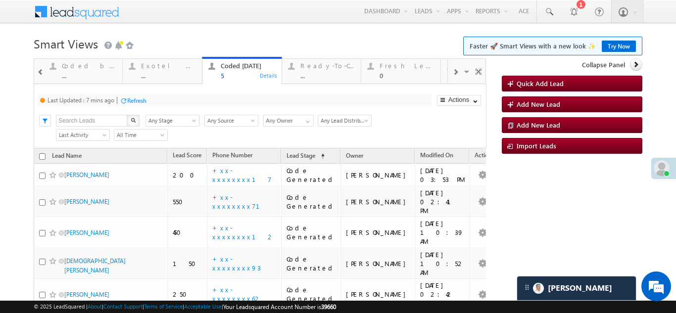
click at [135, 99] on div "Refresh" at bounding box center [136, 100] width 19 height 7
click at [162, 98] on div "Refresh" at bounding box center [168, 100] width 19 height 7
click at [135, 101] on div "Refresh" at bounding box center [131, 100] width 19 height 7
click at [396, 69] on div "Fresh Leads" at bounding box center [406, 66] width 55 height 8
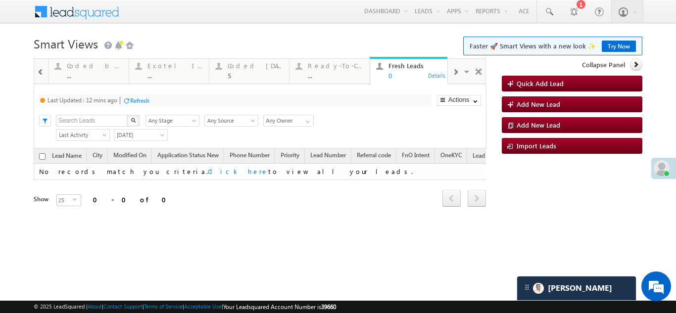
click at [146, 103] on div "Refresh" at bounding box center [139, 100] width 19 height 7
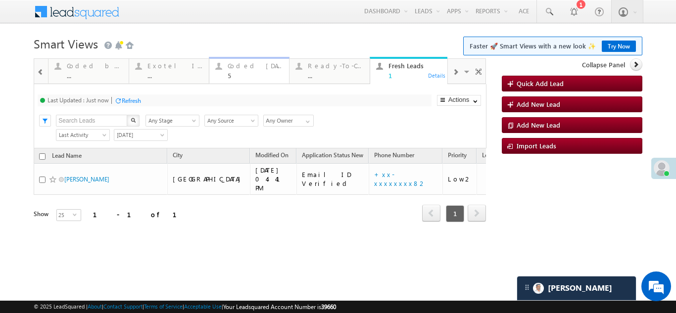
click at [246, 70] on div "Coded Today 5" at bounding box center [254, 69] width 55 height 19
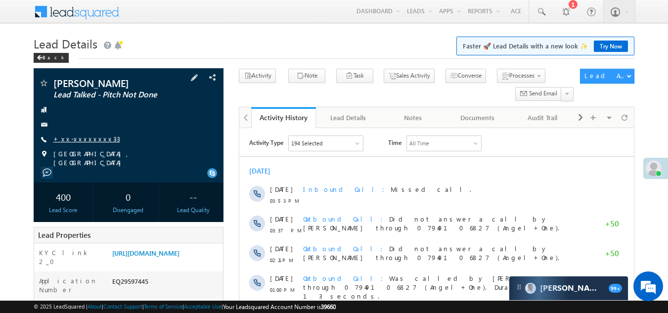
click at [77, 139] on link "+xx-xxxxxxxx33" at bounding box center [86, 139] width 67 height 8
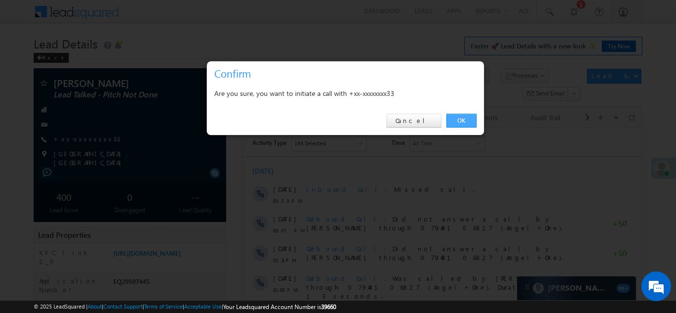
click at [457, 119] on link "OK" at bounding box center [461, 121] width 30 height 14
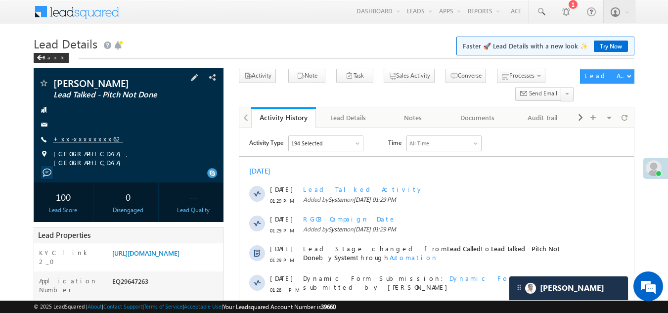
click at [68, 136] on link "+xx-xxxxxxxx62" at bounding box center [88, 139] width 70 height 8
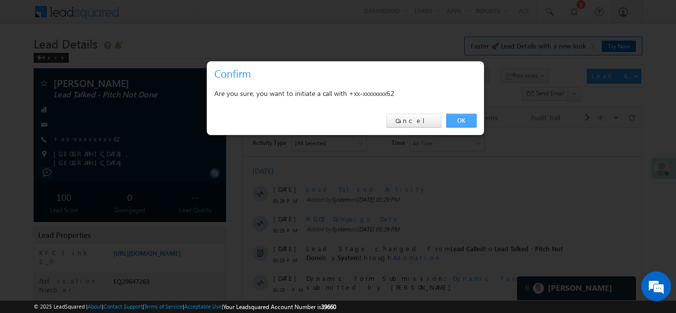
click at [458, 121] on link "OK" at bounding box center [461, 121] width 30 height 14
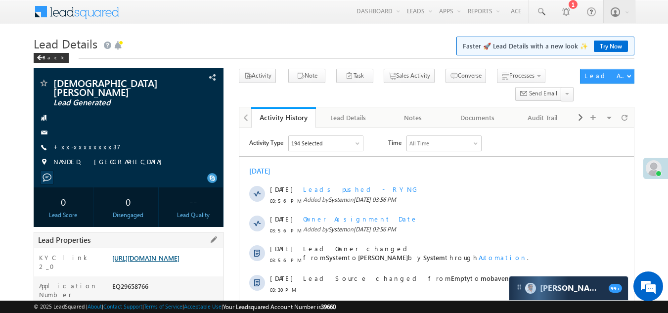
click at [172, 256] on link "https://angelbroking1-pk3em7sa.customui-test.leadsquared.com?leadId=08566562-92…" at bounding box center [145, 258] width 67 height 8
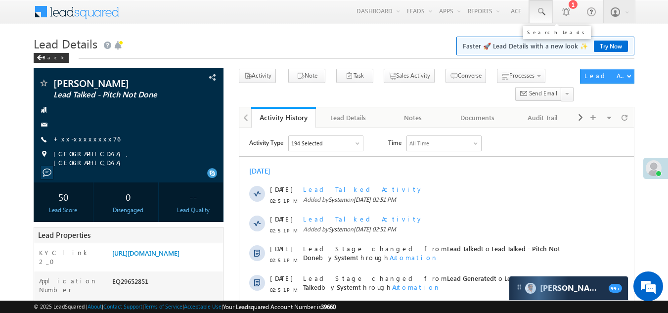
click at [540, 9] on span at bounding box center [541, 12] width 10 height 10
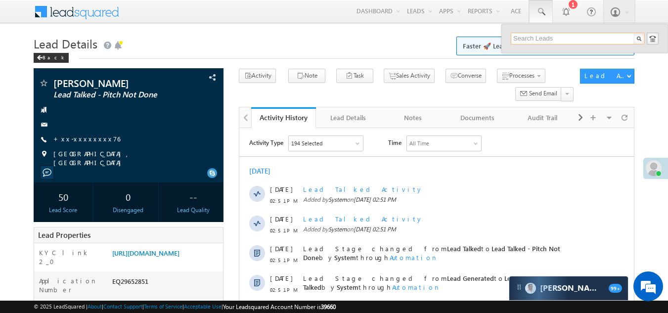
paste input "EQ29621295"
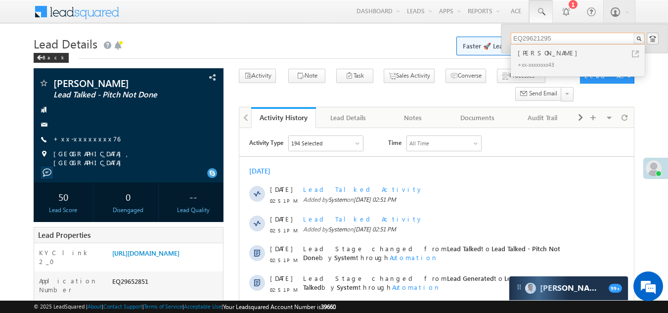
type input "EQ29621295"
click at [533, 56] on div "[PERSON_NAME]" at bounding box center [582, 52] width 133 height 11
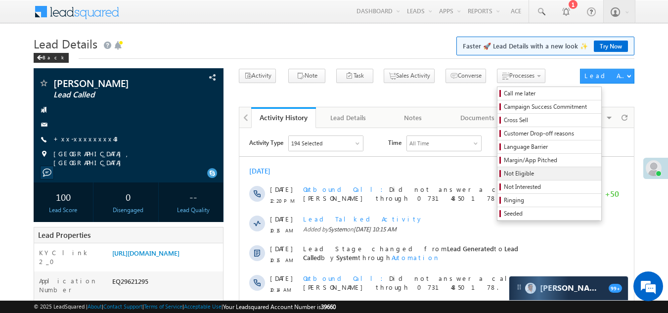
click at [504, 174] on span "Not Eligible" at bounding box center [551, 173] width 94 height 9
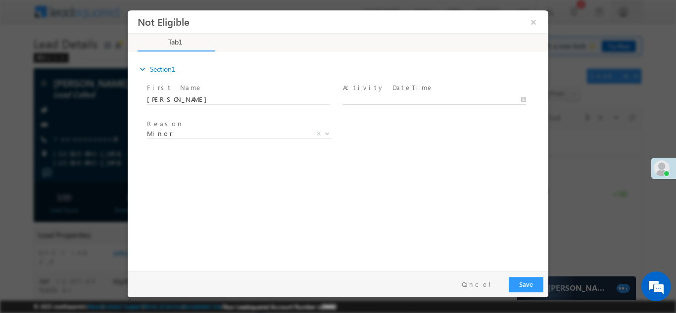
type input "09/27/25 4:13 PM"
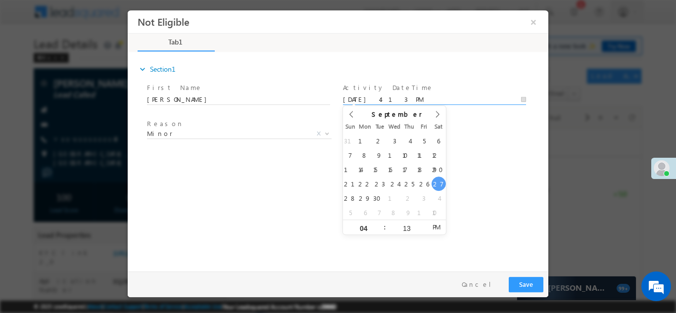
click at [402, 98] on body "Not Eligible ×" at bounding box center [338, 138] width 420 height 257
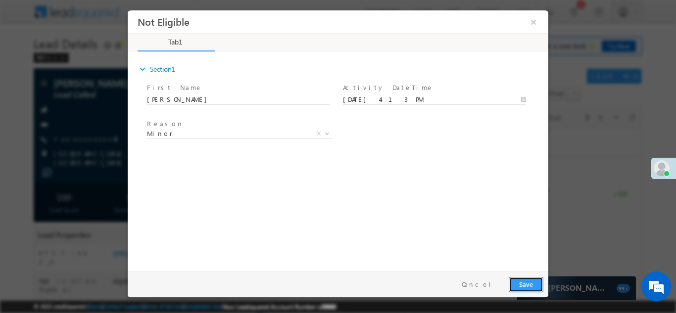
click at [522, 286] on button "Save" at bounding box center [525, 283] width 35 height 15
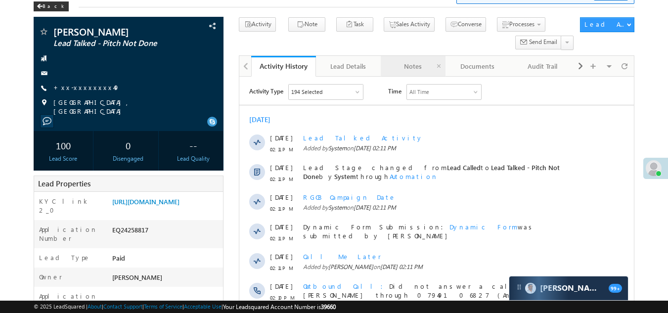
scroll to position [50, 0]
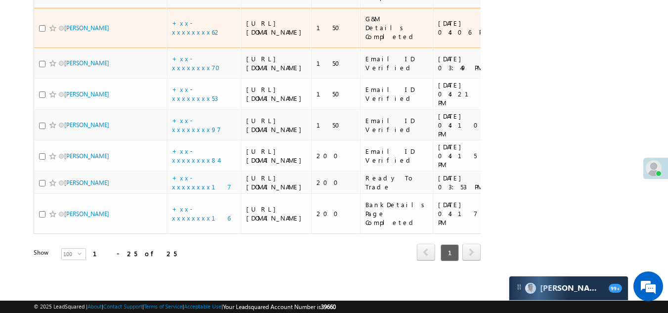
scroll to position [1087, 0]
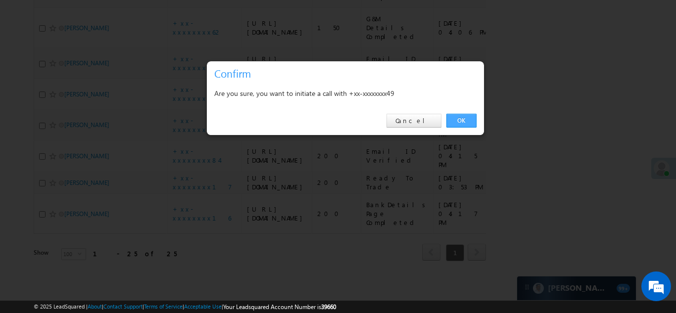
click at [459, 117] on link "OK" at bounding box center [461, 121] width 30 height 14
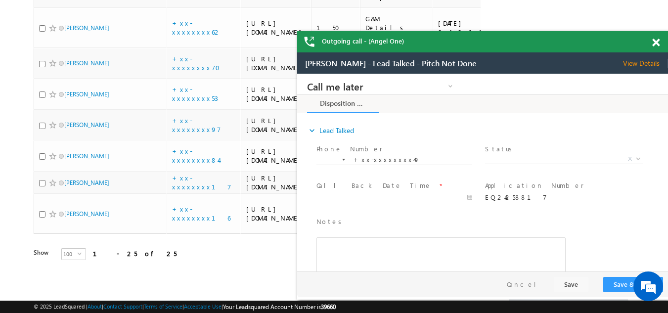
scroll to position [0, 0]
click at [655, 43] on span at bounding box center [655, 43] width 7 height 8
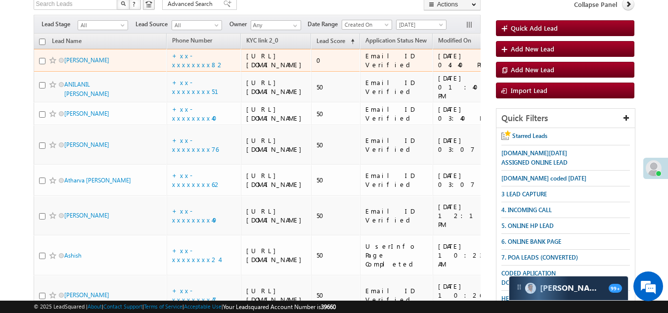
scroll to position [49, 0]
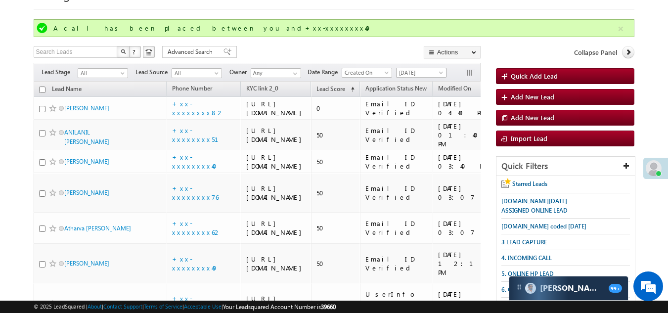
click at [412, 72] on span "[DATE]" at bounding box center [420, 72] width 47 height 9
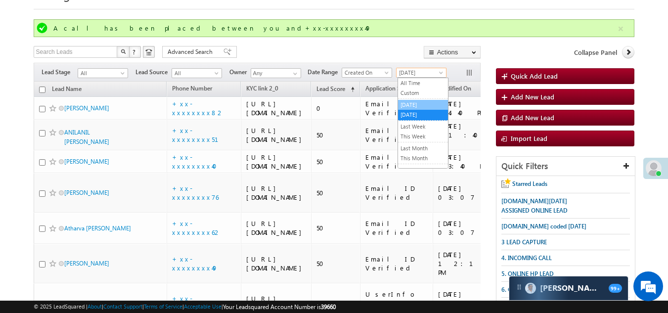
click at [410, 101] on link "[DATE]" at bounding box center [423, 104] width 50 height 9
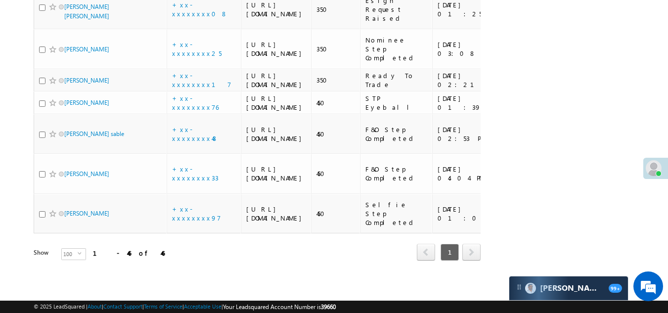
scroll to position [2077, 0]
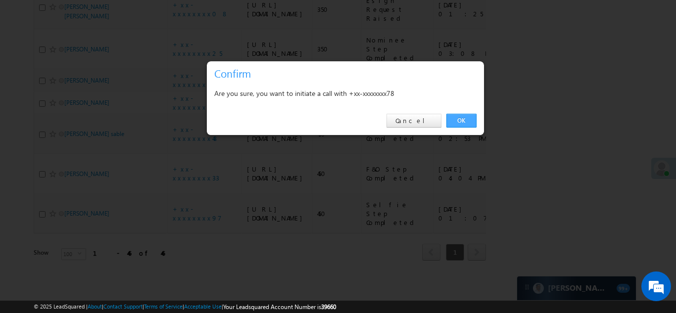
click at [458, 118] on link "OK" at bounding box center [461, 121] width 30 height 14
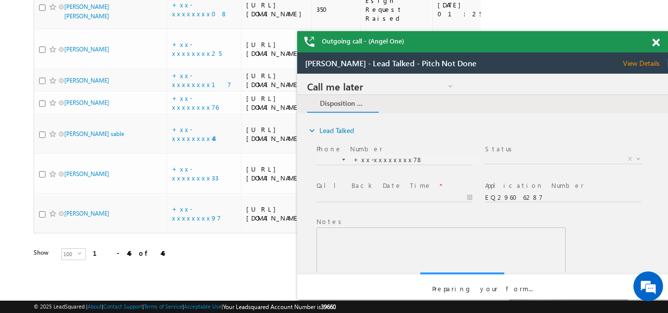
scroll to position [0, 0]
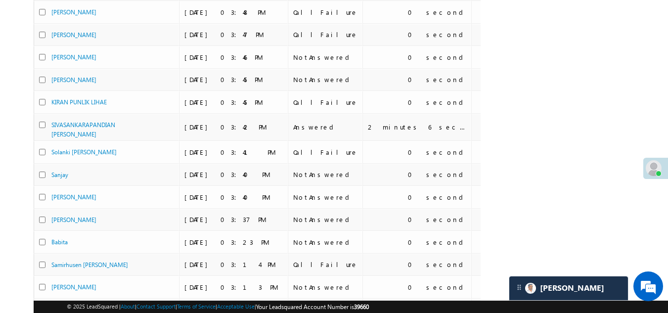
scroll to position [24, 0]
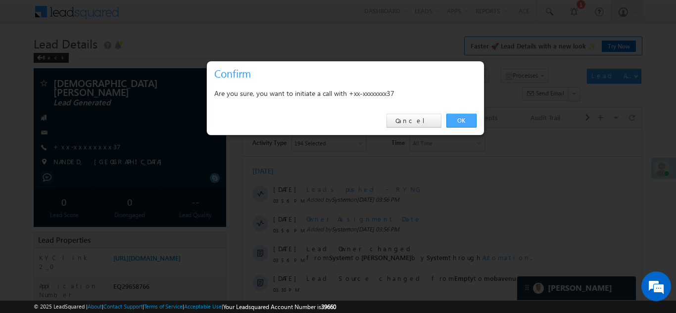
click at [459, 117] on link "OK" at bounding box center [461, 121] width 30 height 14
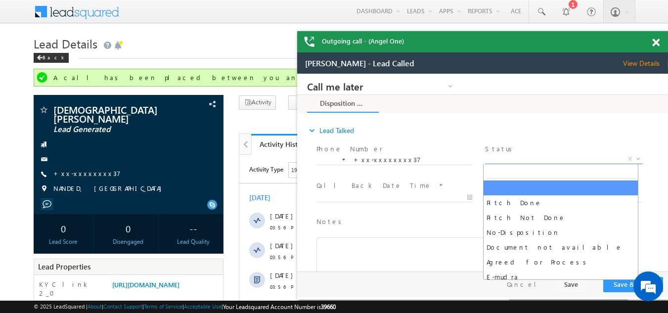
click at [532, 157] on span "X" at bounding box center [563, 159] width 157 height 10
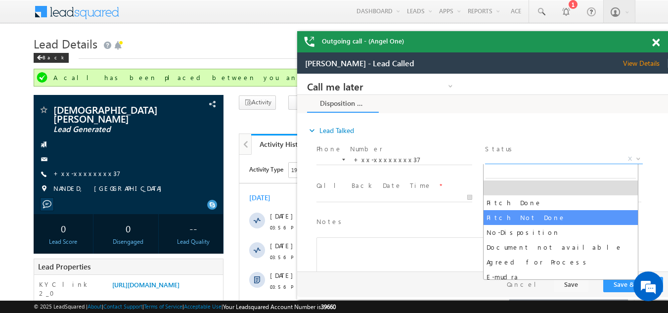
select select "Pitch Not Done"
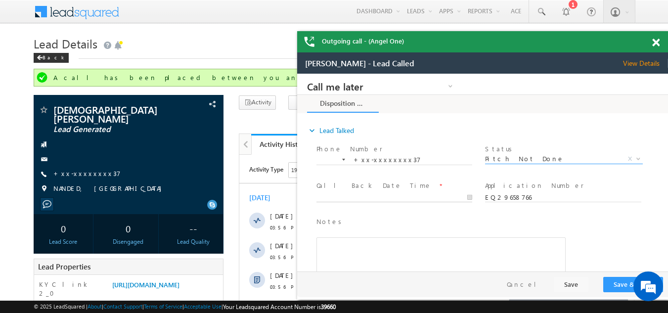
type input "[DATE] 4:41 PM"
click at [375, 196] on input "[DATE] 4:41 PM" at bounding box center [395, 198] width 156 height 10
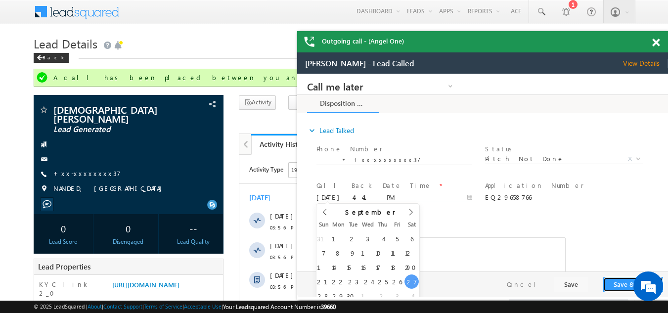
click at [621, 284] on button "Save & Close" at bounding box center [633, 284] width 60 height 15
